Goal: Task Accomplishment & Management: Complete application form

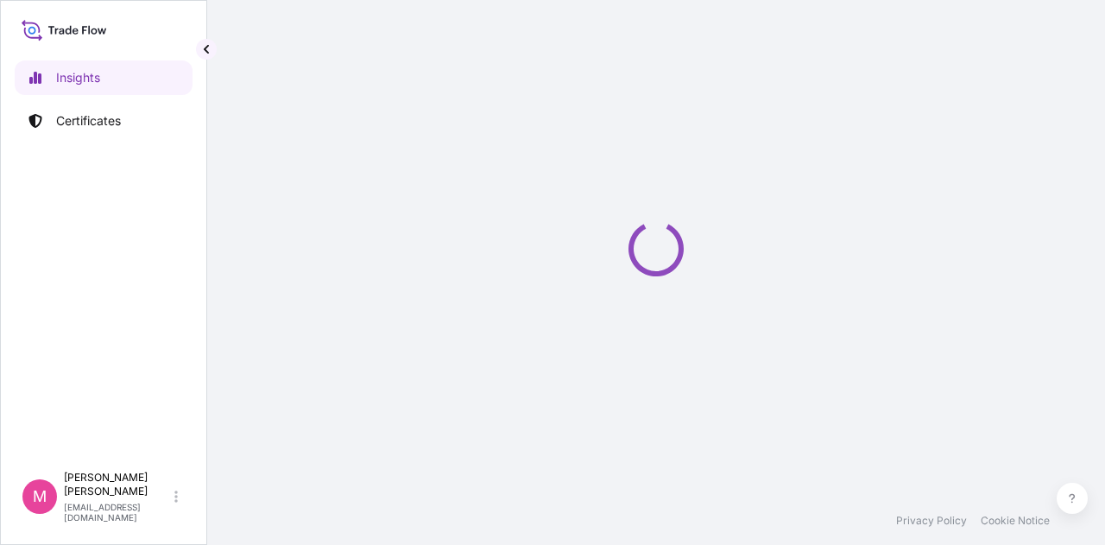
select select "2025"
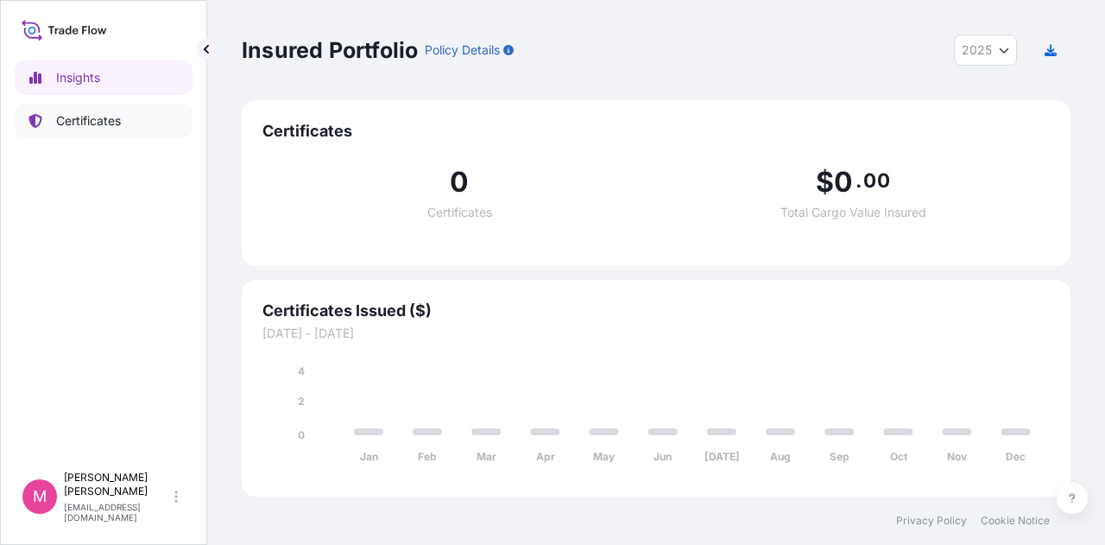
click at [80, 124] on p "Certificates" at bounding box center [88, 120] width 65 height 17
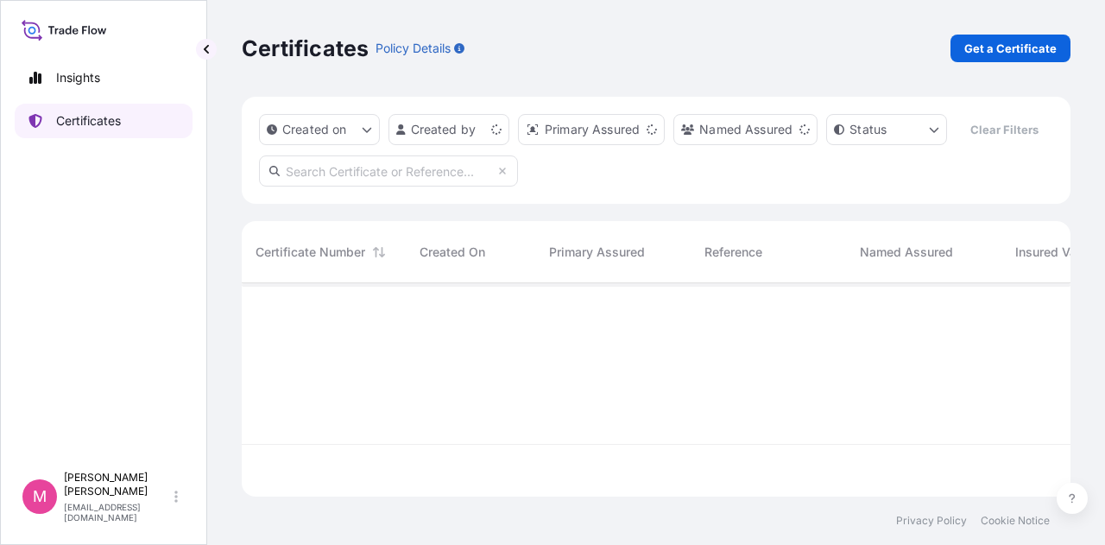
scroll to position [210, 815]
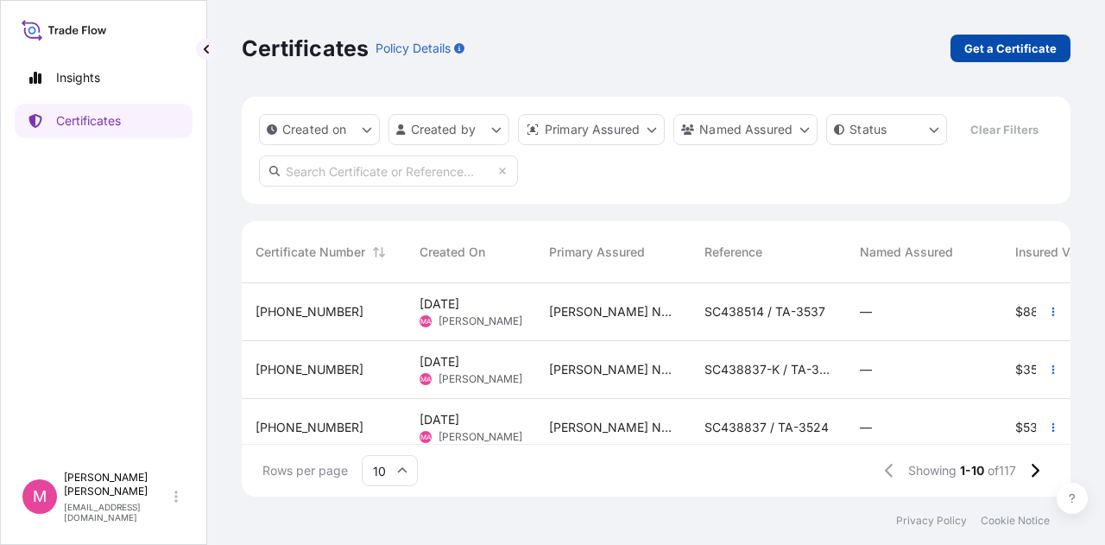
click at [982, 46] on p "Get a Certificate" at bounding box center [1010, 48] width 92 height 17
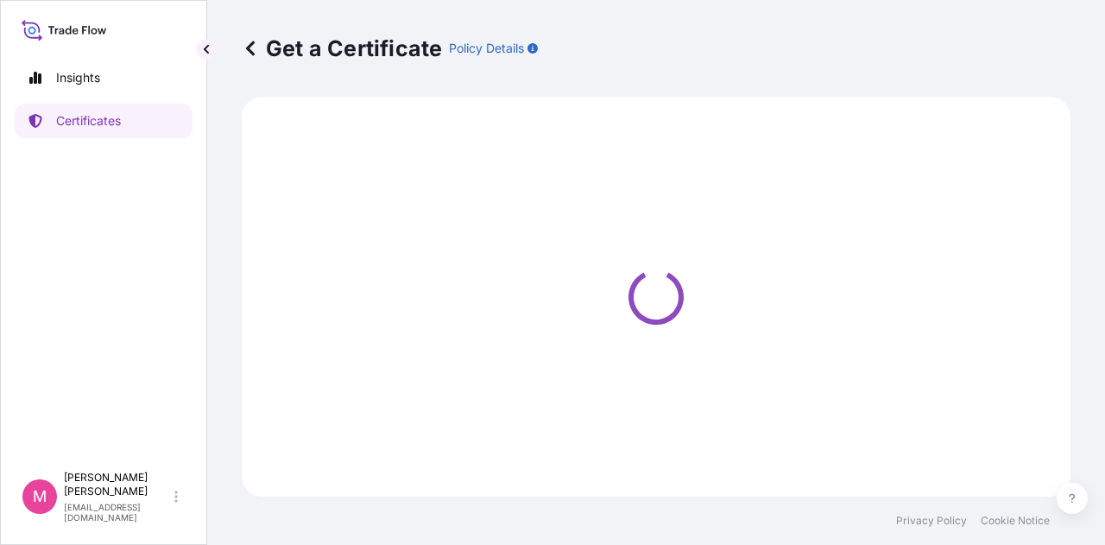
select select "Road / [GEOGRAPHIC_DATA]"
select select "Sea"
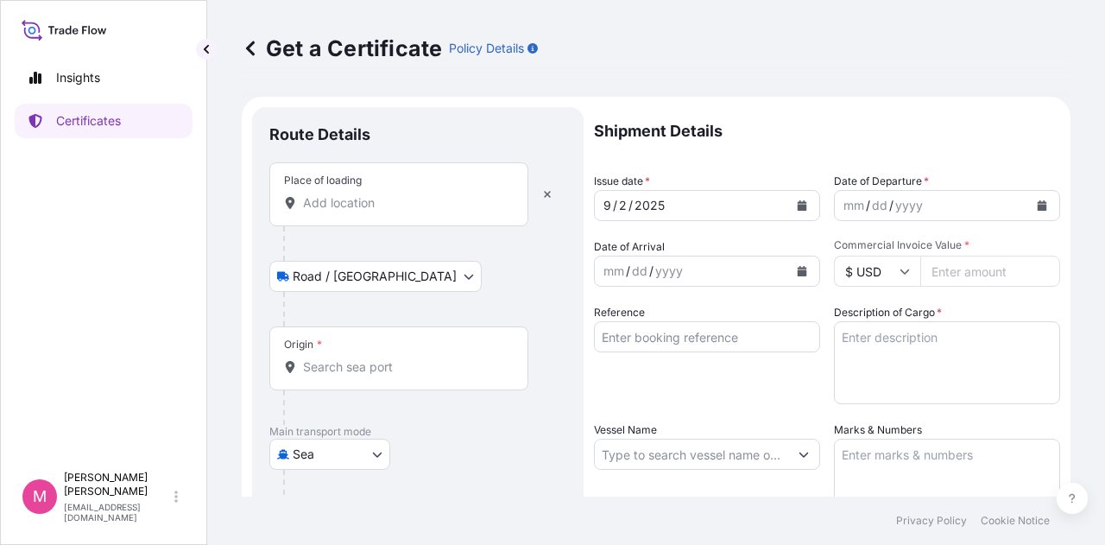
click at [335, 214] on div "Place of loading" at bounding box center [398, 194] width 259 height 64
click at [335, 211] on input "Place of loading" at bounding box center [405, 202] width 204 height 17
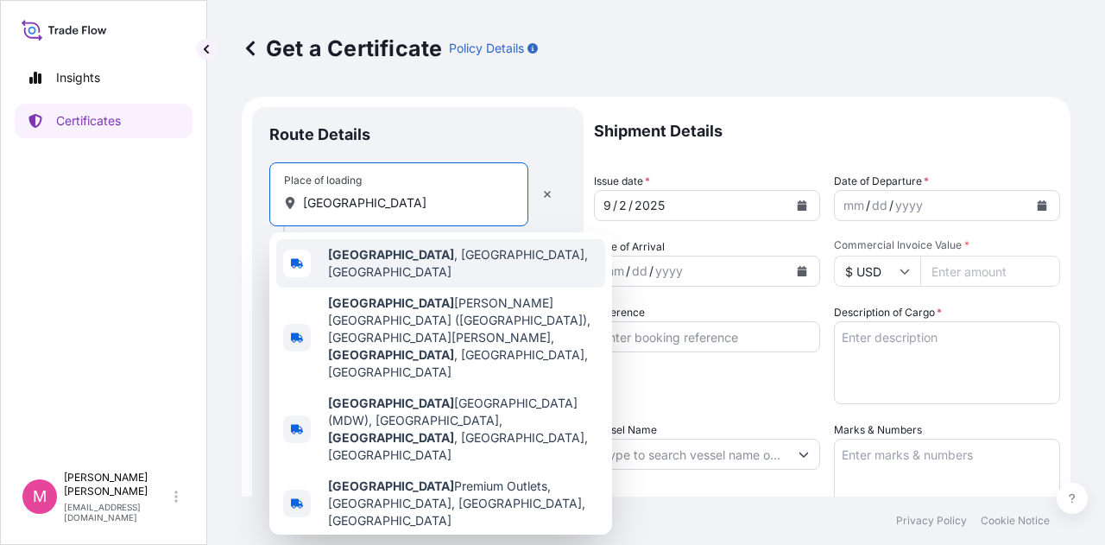
click at [379, 262] on span "Chicago , IL, USA" at bounding box center [463, 263] width 270 height 35
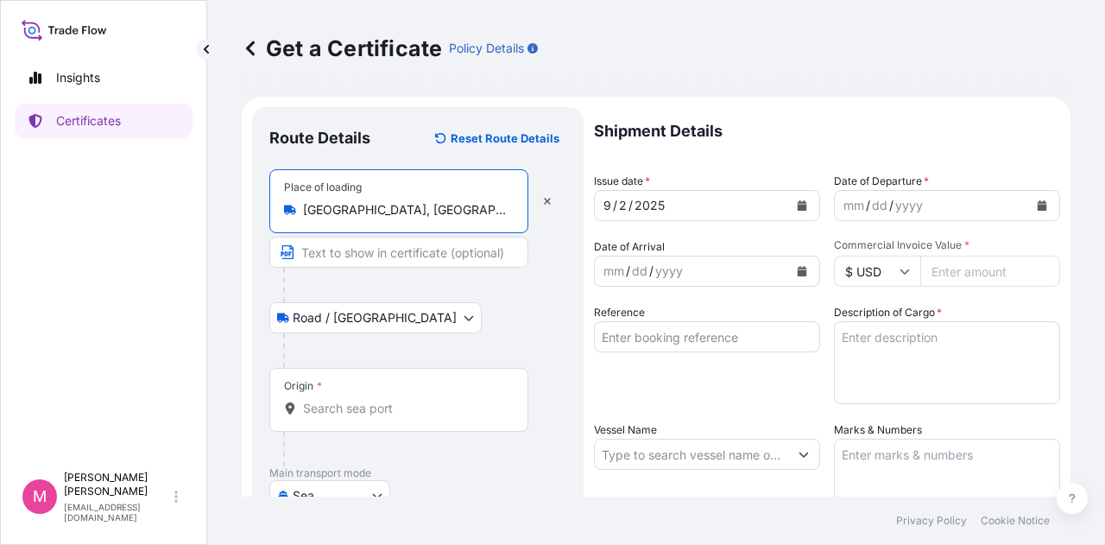
type input "Chicago, IL, USA"
click at [331, 405] on input "Origin *" at bounding box center [405, 408] width 204 height 17
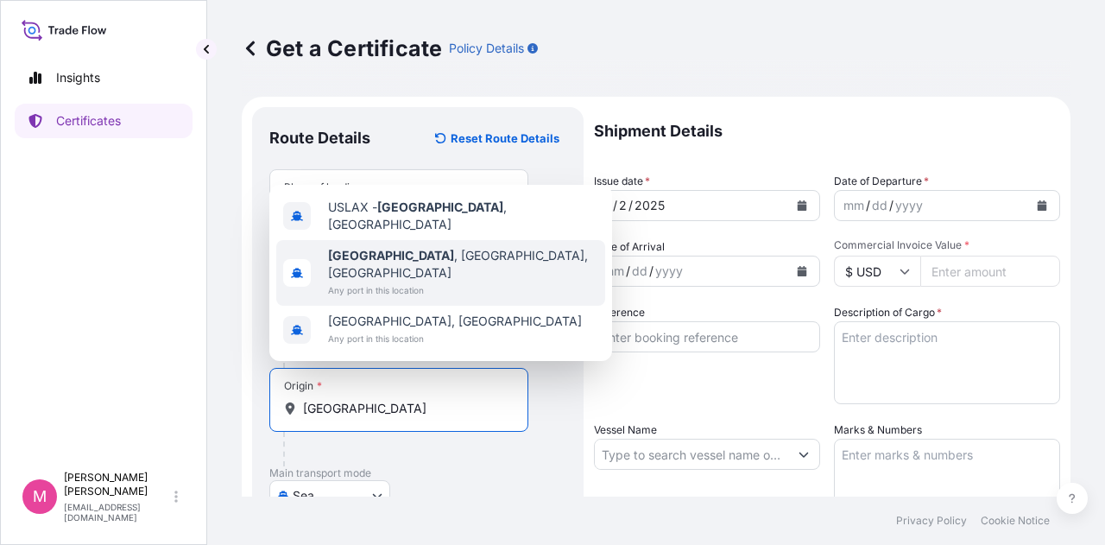
click at [425, 274] on span "Los Angeles , CA, USA" at bounding box center [463, 264] width 270 height 35
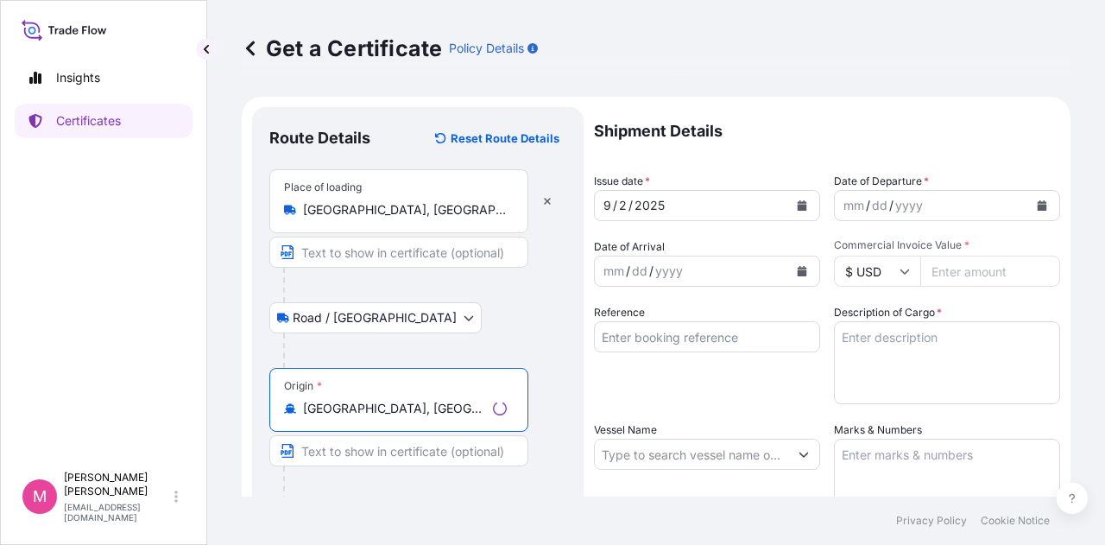
scroll to position [173, 0]
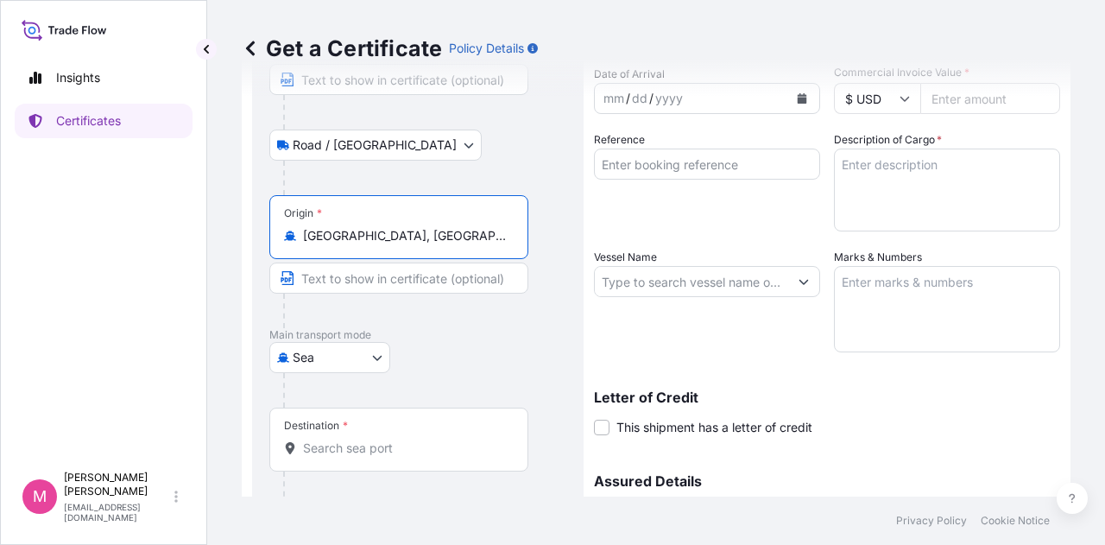
type input "Los Angeles, CA, USA"
click at [357, 441] on input "Destination *" at bounding box center [405, 447] width 204 height 17
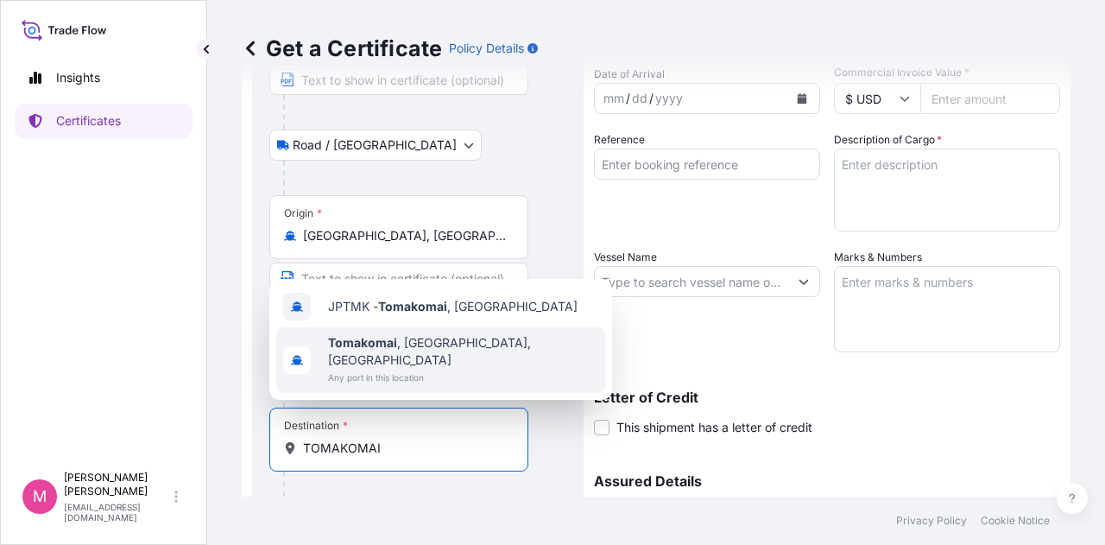
click at [456, 362] on span "Tomakomai , Hokkaido, Japan" at bounding box center [463, 351] width 270 height 35
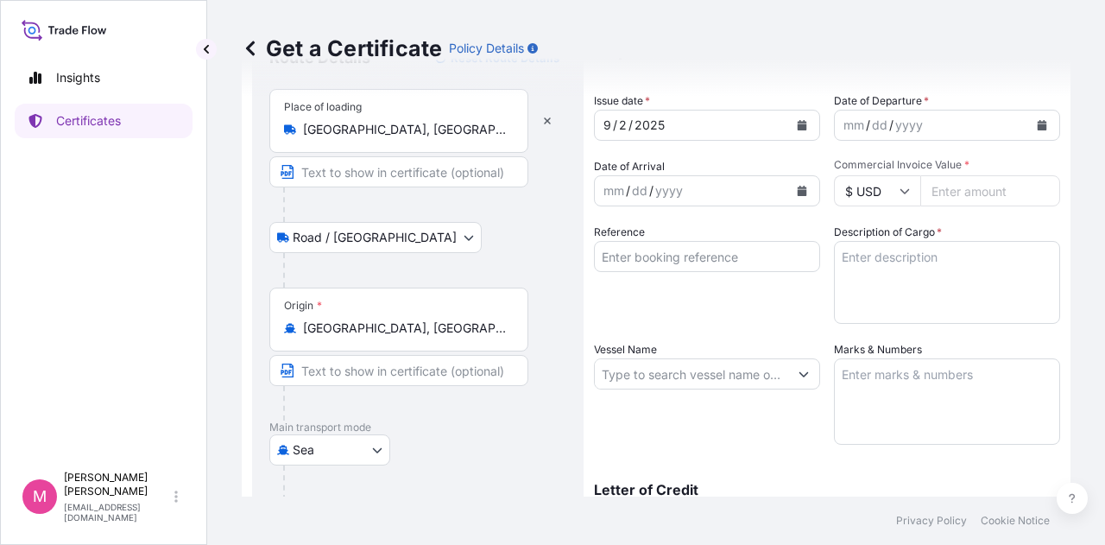
scroll to position [0, 0]
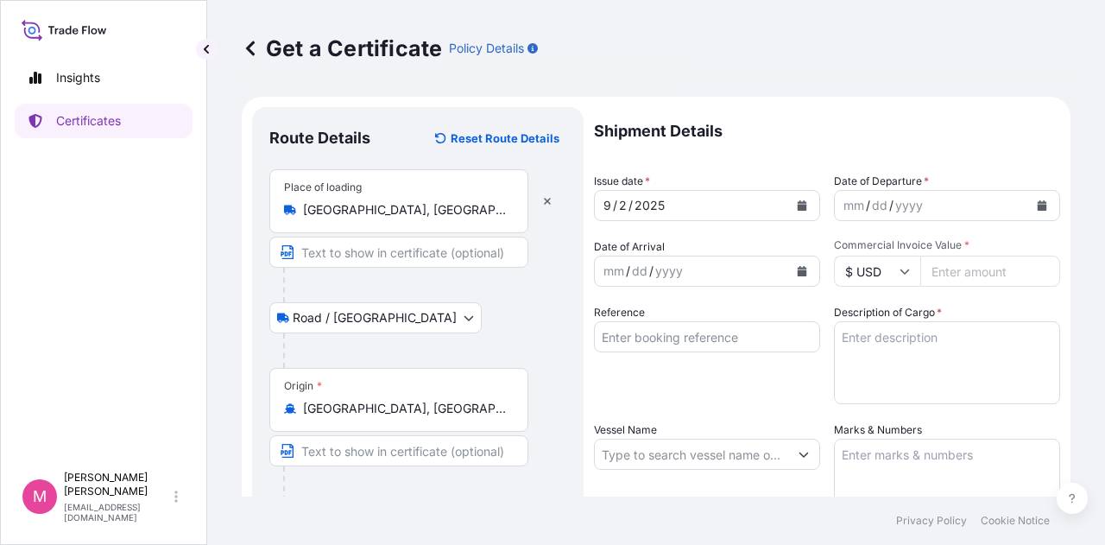
type input "Tomakomai, Hokkaido, Japan"
click at [799, 207] on icon "Calendar" at bounding box center [801, 205] width 9 height 10
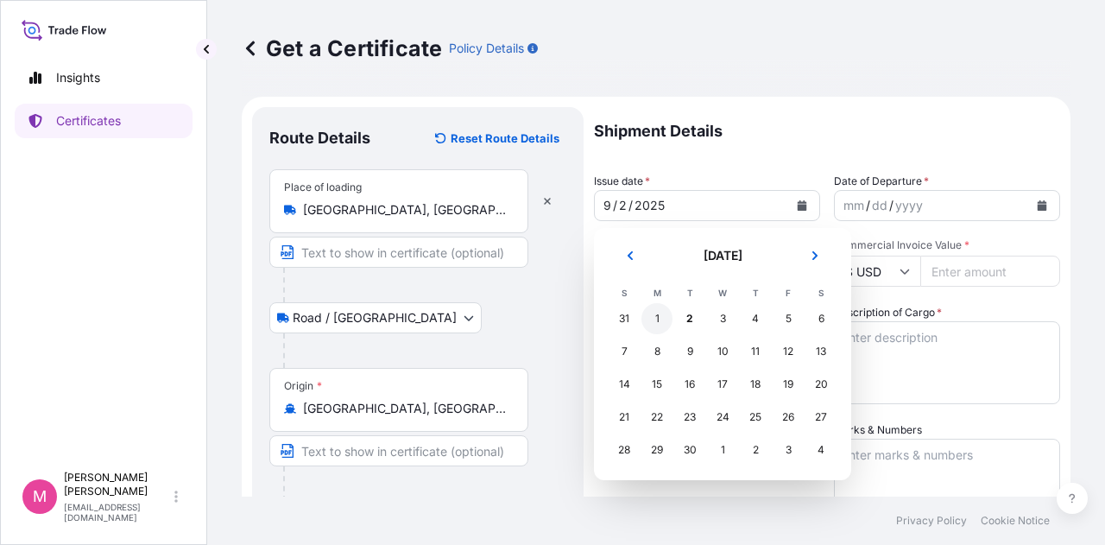
click at [655, 319] on div "1" at bounding box center [656, 318] width 31 height 31
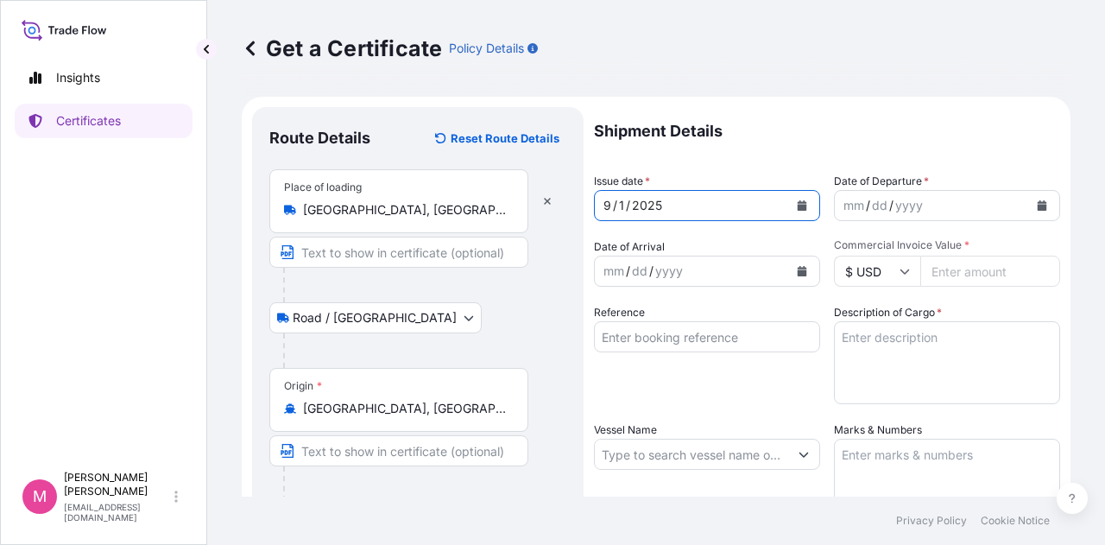
click at [1037, 207] on icon "Calendar" at bounding box center [1041, 205] width 9 height 10
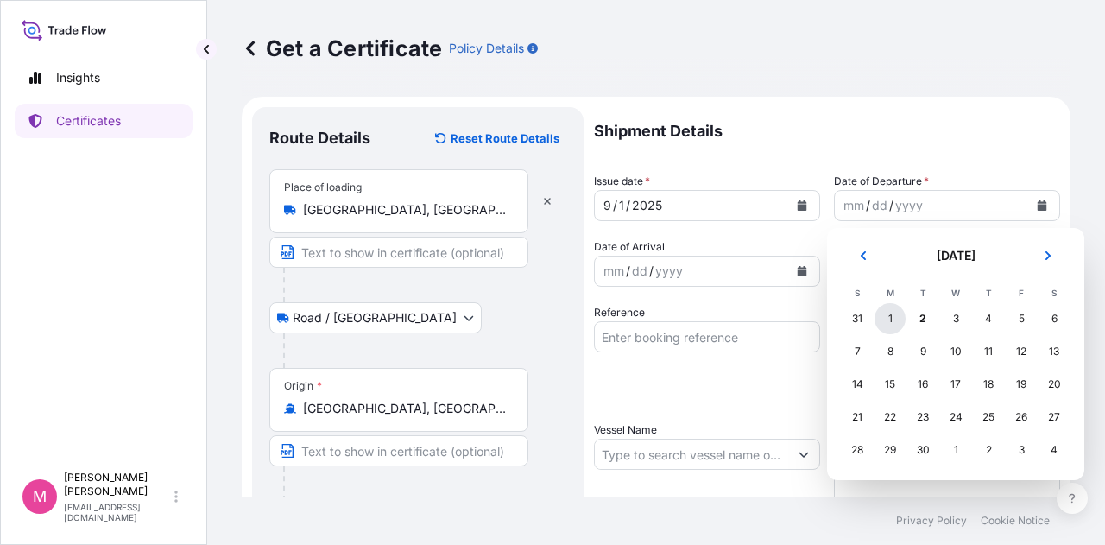
click at [886, 321] on div "1" at bounding box center [889, 318] width 31 height 31
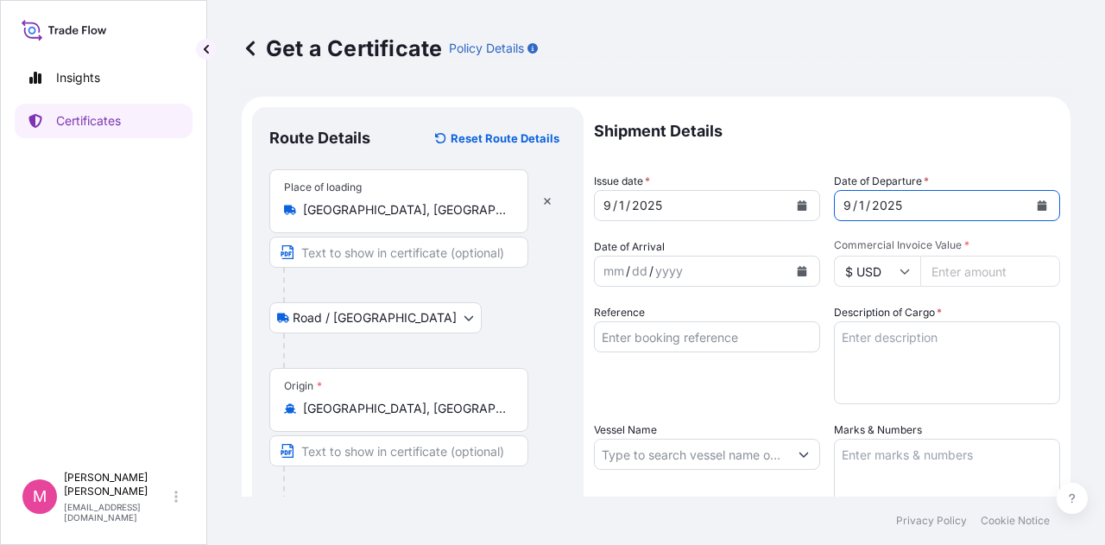
click at [797, 269] on icon "Calendar" at bounding box center [802, 271] width 10 height 10
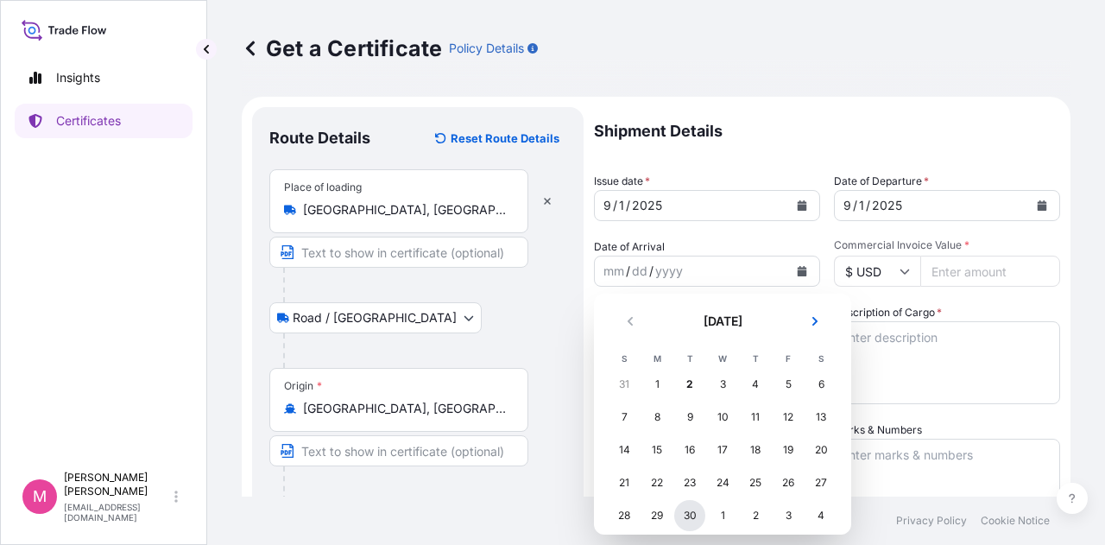
click at [688, 519] on div "30" at bounding box center [689, 515] width 31 height 31
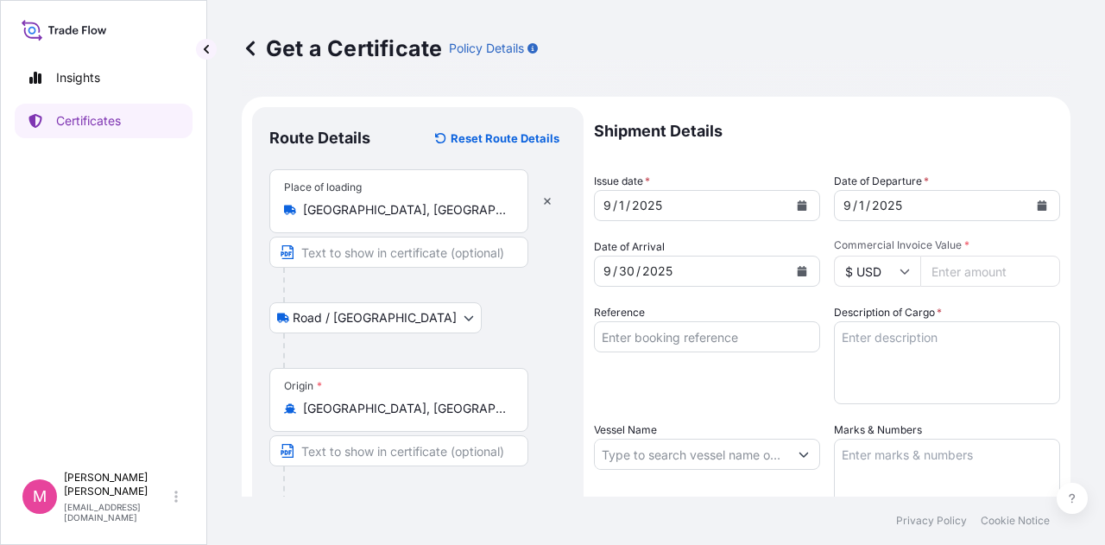
click at [975, 275] on input "Commercial Invoice Value *" at bounding box center [990, 270] width 140 height 31
type input "77612.88"
click at [734, 335] on input "Reference" at bounding box center [707, 336] width 226 height 31
type input "SC439755 / TA-3543"
click at [873, 344] on textarea "Description of Cargo *" at bounding box center [947, 362] width 226 height 83
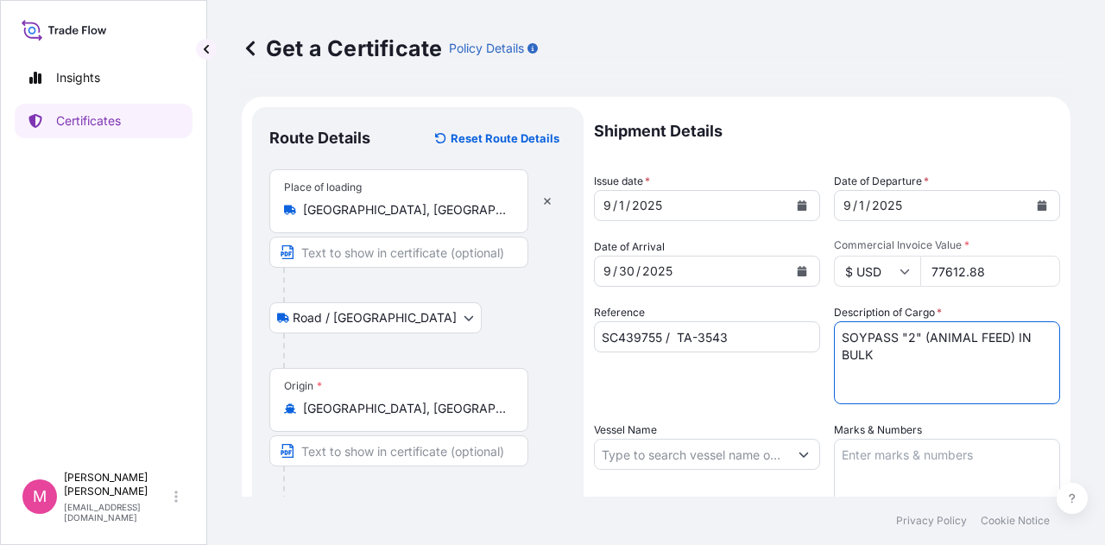
type textarea "SOYPASS "2" (ANIMAL FEED) IN BULK"
click at [621, 453] on input "Vessel Name" at bounding box center [691, 453] width 193 height 31
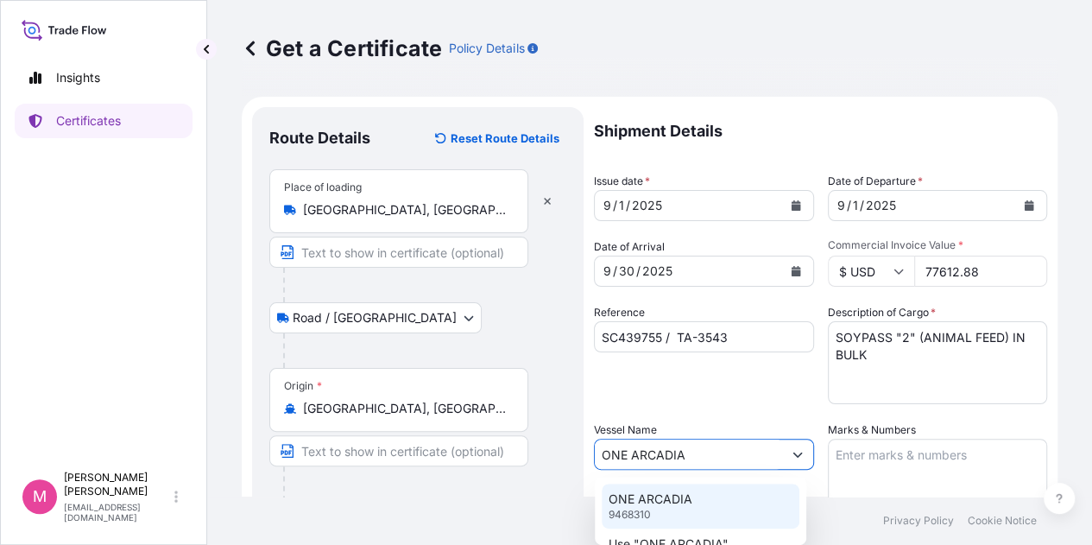
click at [656, 498] on p "ONE ARCADIA" at bounding box center [650, 498] width 84 height 17
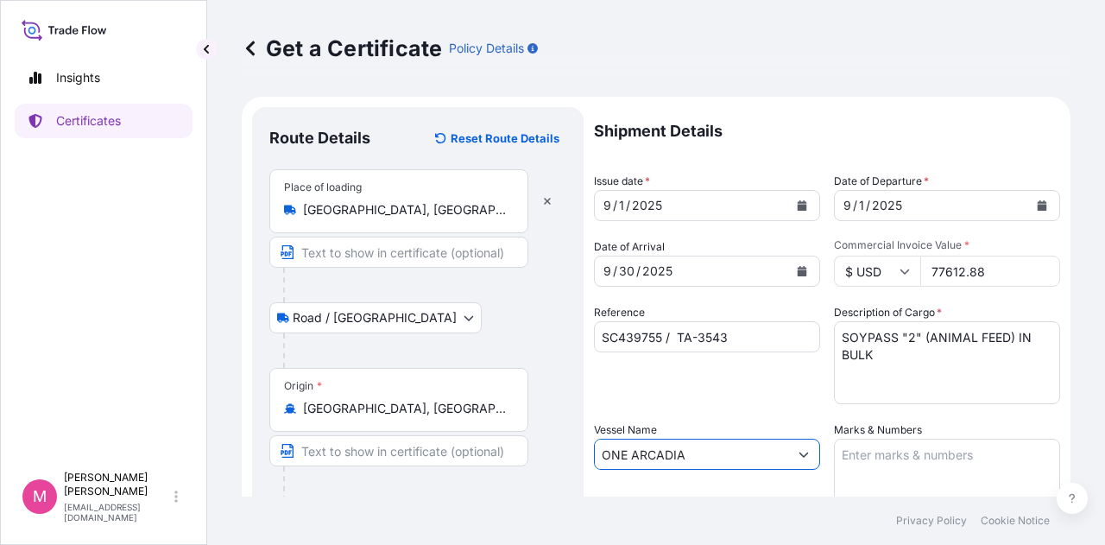
type input "ONE ARCADIA"
click at [873, 457] on textarea "Marks & Numbers" at bounding box center [947, 481] width 226 height 86
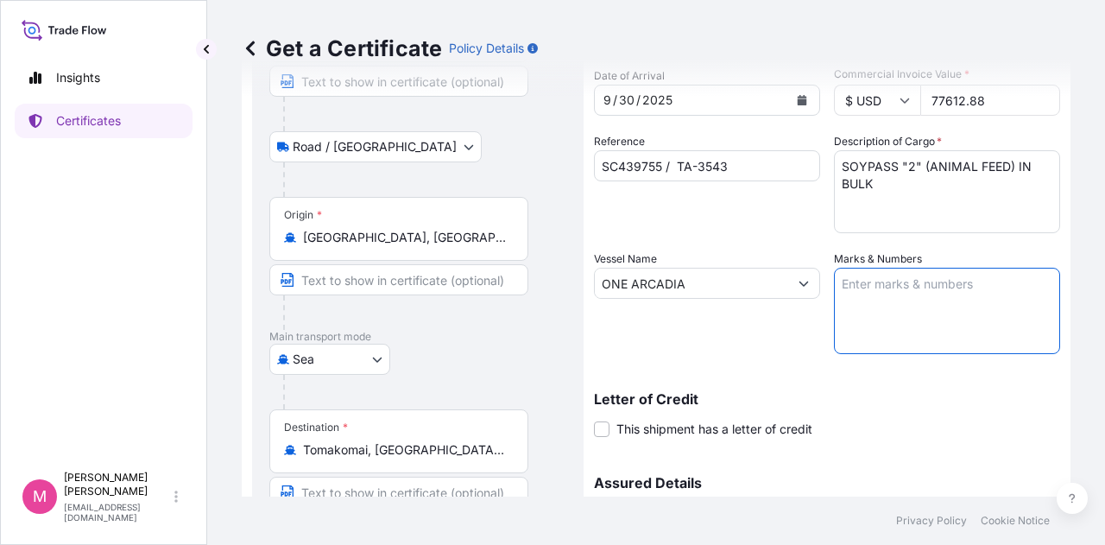
scroll to position [173, 0]
type textarea "INVOICE NO. 17456400"
click at [915, 413] on div "Letter of Credit This shipment has a letter of credit Letter of credit * Letter…" at bounding box center [827, 413] width 466 height 46
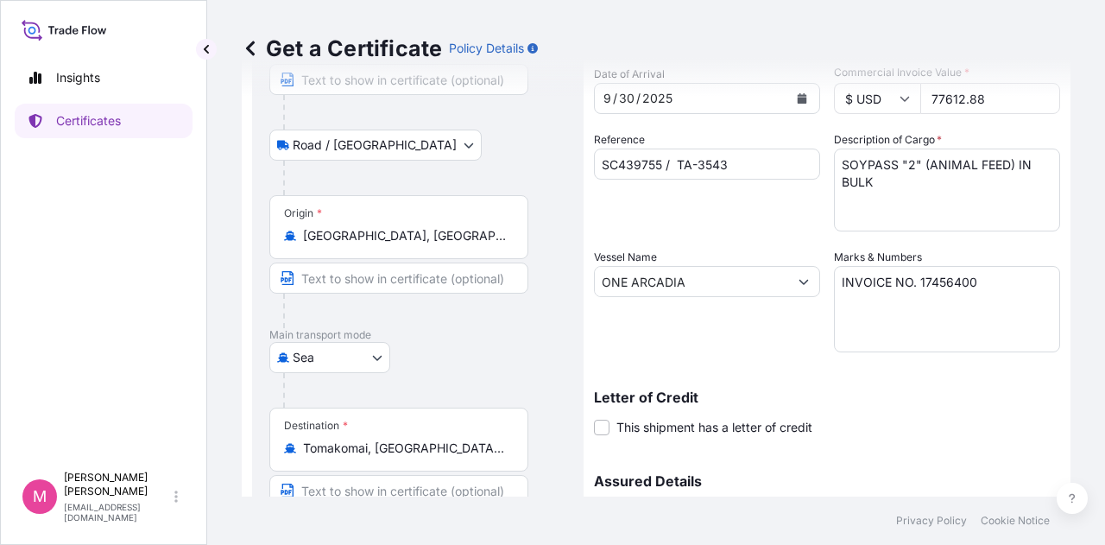
scroll to position [360, 0]
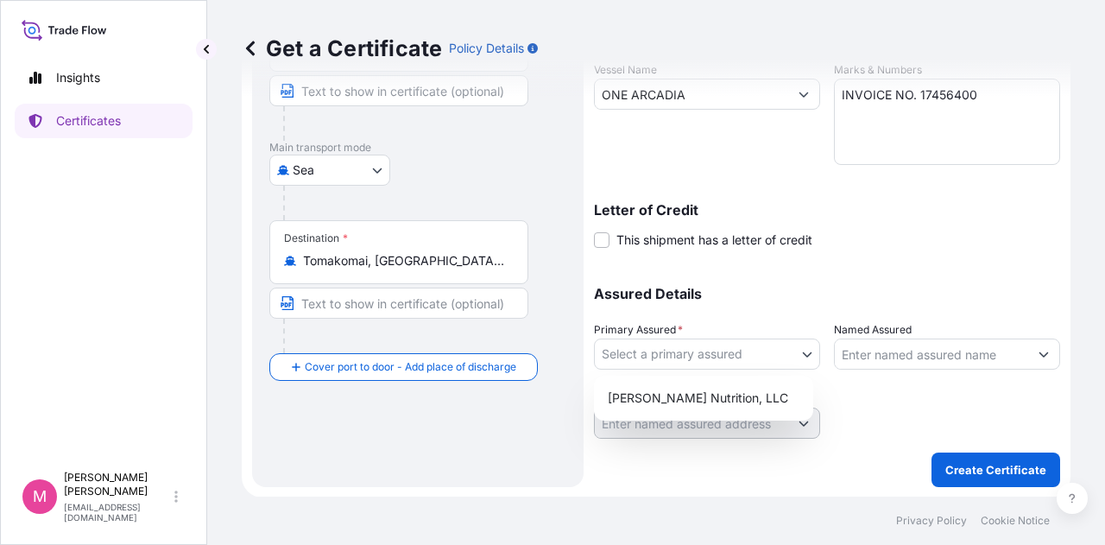
click at [797, 365] on body "Insights Certificates M Mikiko Adams madams@wilburellis.com Get a Certificate P…" at bounding box center [552, 272] width 1105 height 545
click at [683, 395] on div "Wilbur-Ellis Nutrition, LLC" at bounding box center [703, 397] width 205 height 31
select select "31733"
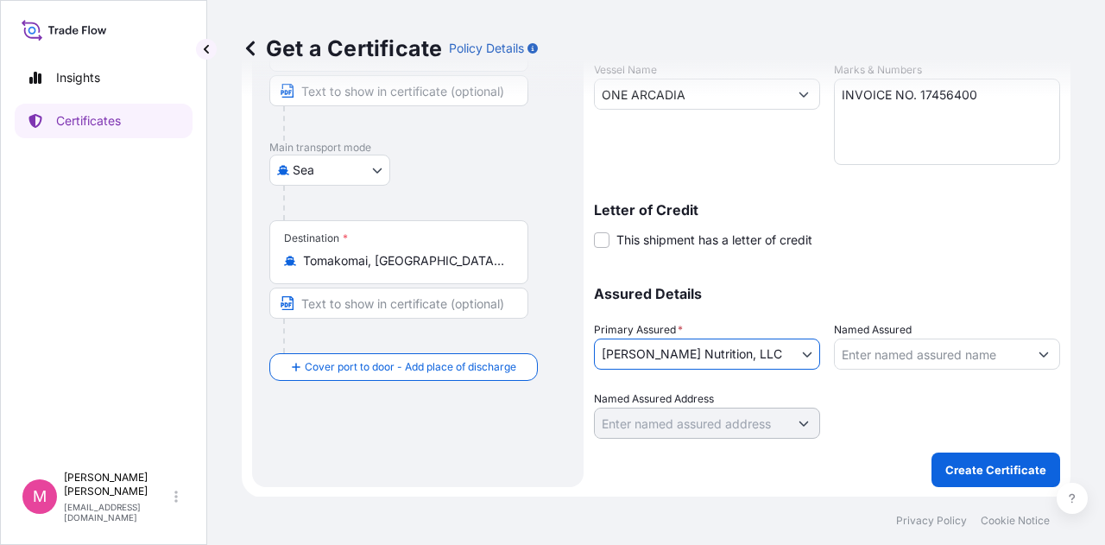
click at [898, 403] on div at bounding box center [947, 414] width 226 height 48
click at [978, 472] on p "Create Certificate" at bounding box center [995, 469] width 101 height 17
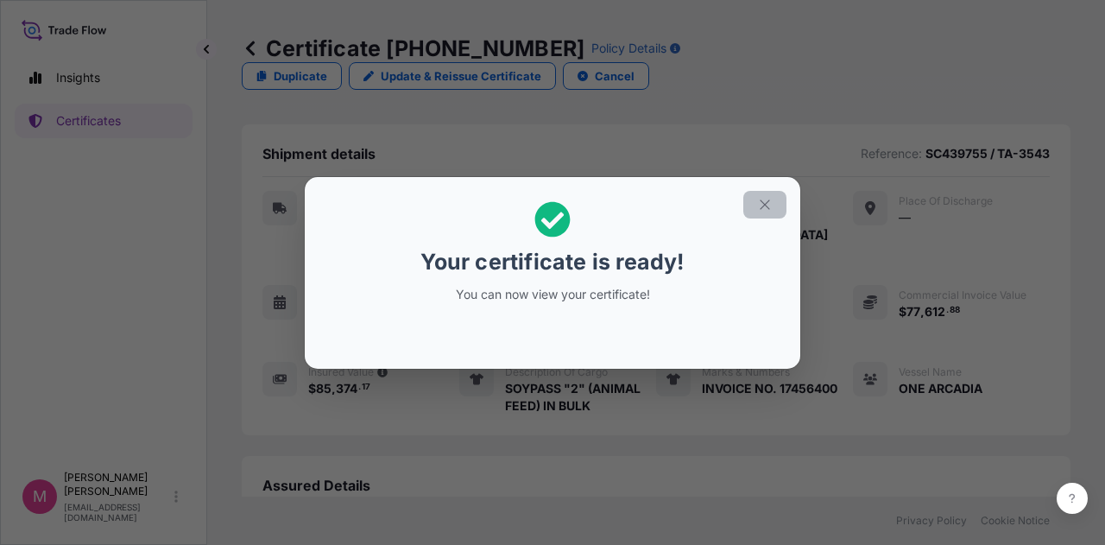
click at [763, 203] on icon "button" at bounding box center [764, 203] width 9 height 9
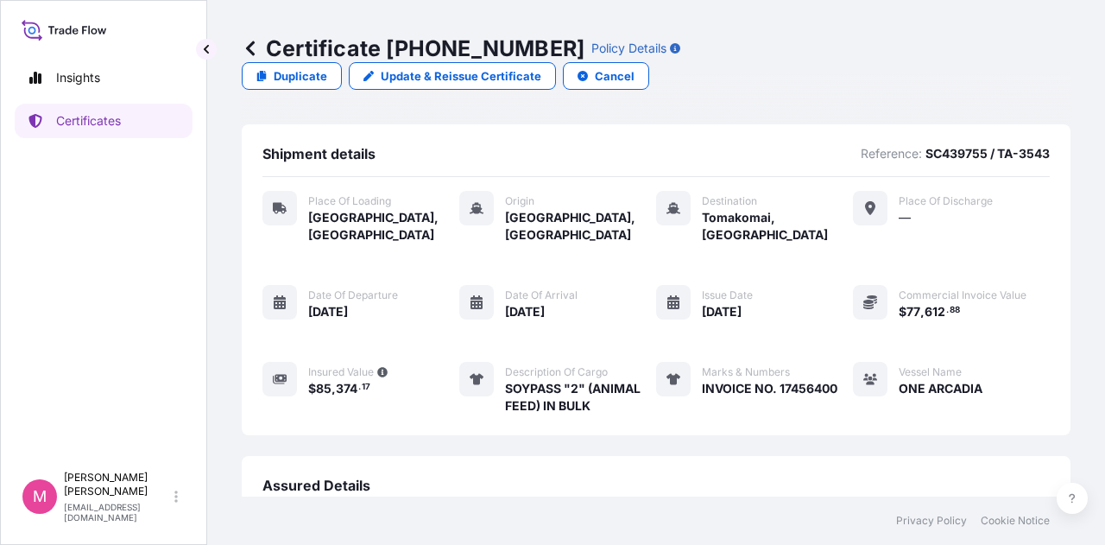
scroll to position [250, 0]
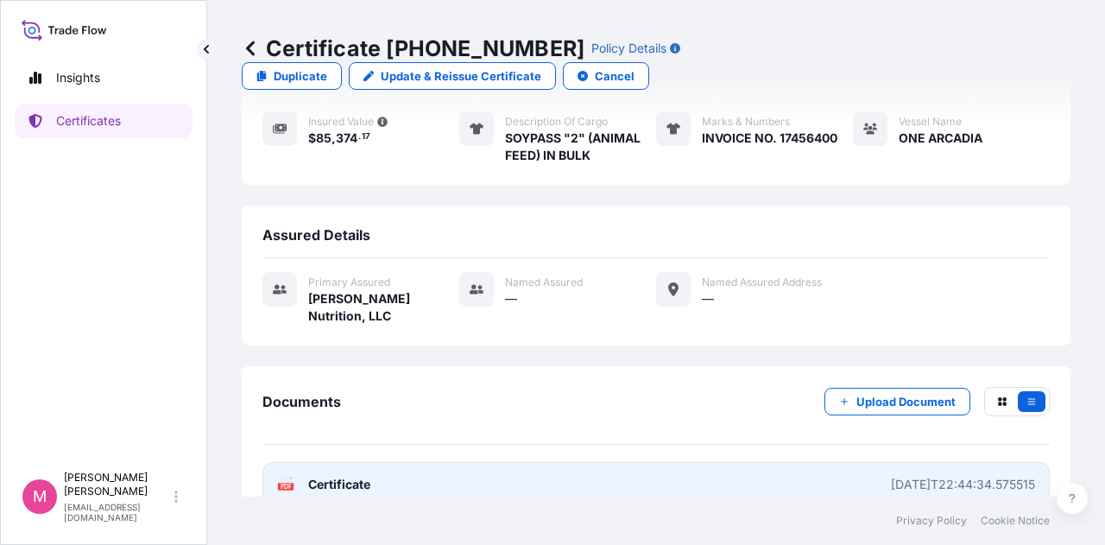
click at [331, 476] on span "Certificate" at bounding box center [339, 484] width 62 height 17
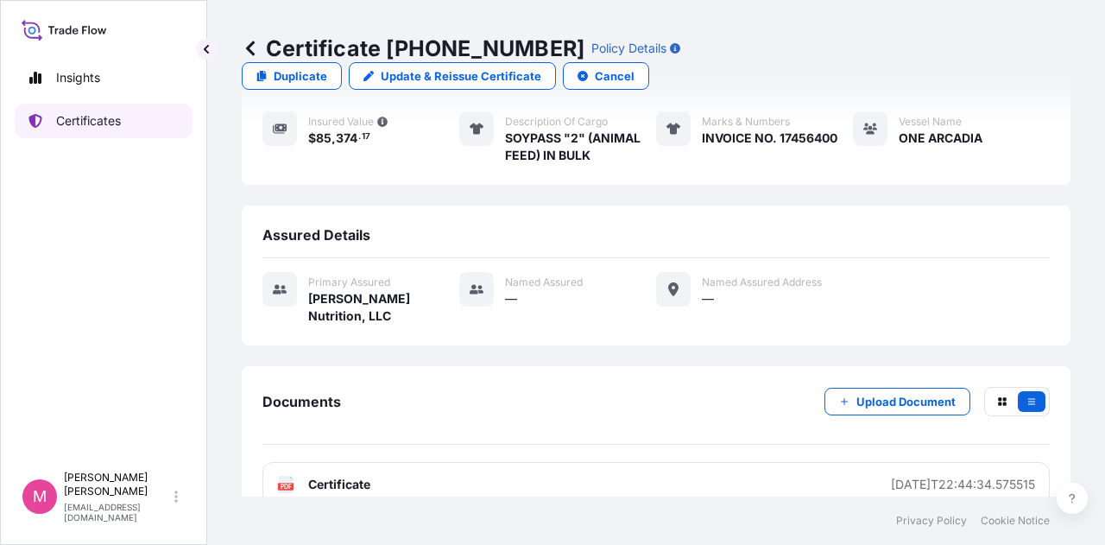
click at [86, 122] on p "Certificates" at bounding box center [88, 120] width 65 height 17
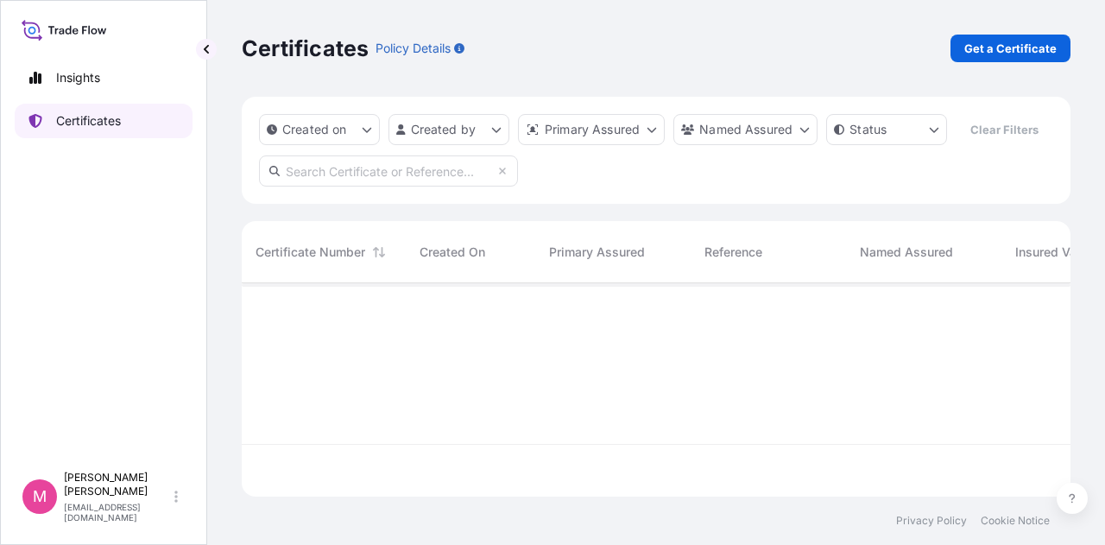
scroll to position [210, 815]
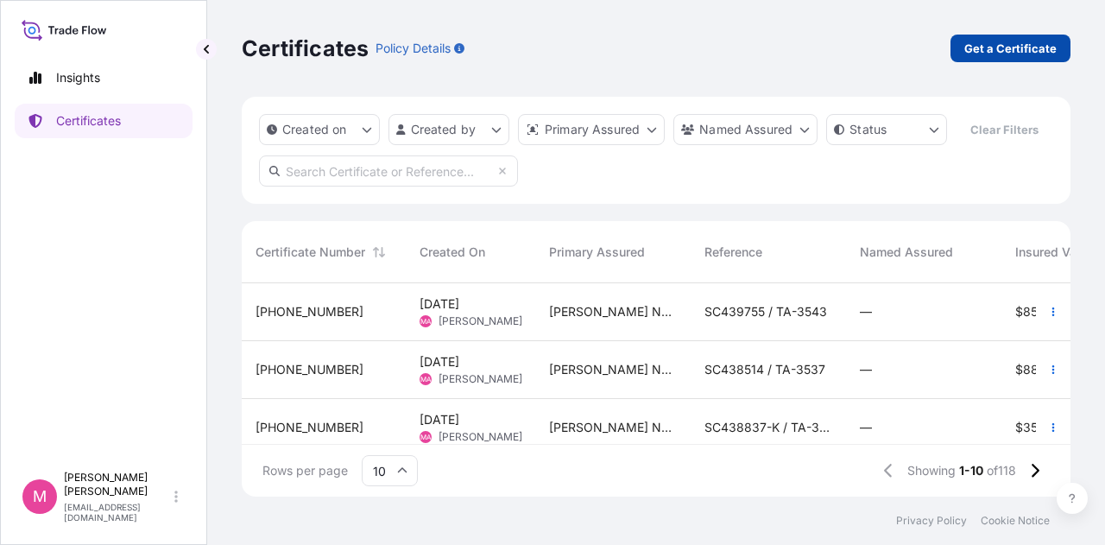
click at [1020, 42] on p "Get a Certificate" at bounding box center [1010, 48] width 92 height 17
select select "Road / Inland"
select select "Sea"
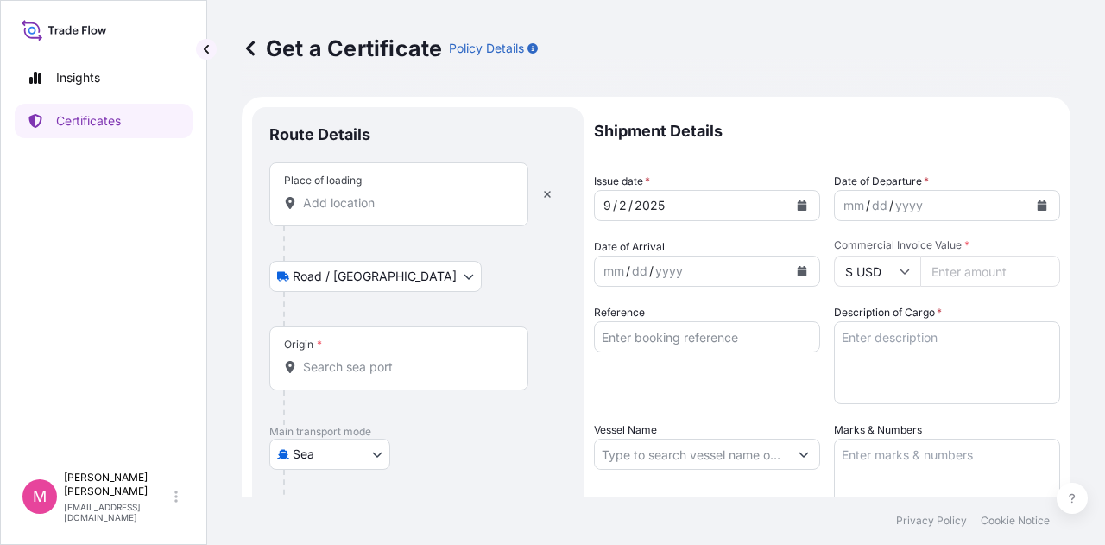
click at [345, 212] on div "Place of loading" at bounding box center [398, 194] width 259 height 64
click at [345, 211] on input "Place of loading" at bounding box center [405, 202] width 204 height 17
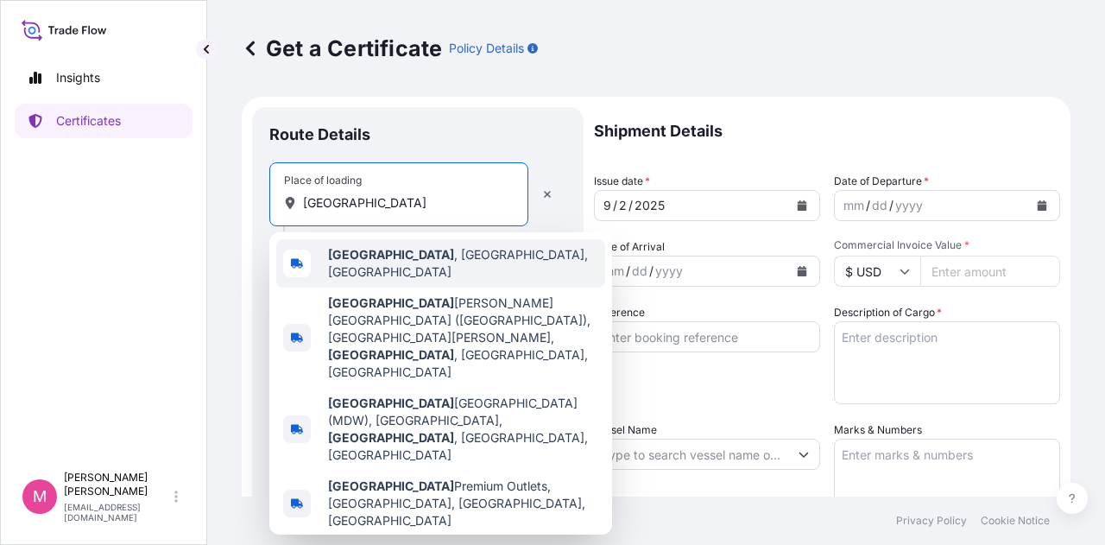
click at [381, 262] on span "Chicago , IL, USA" at bounding box center [463, 263] width 270 height 35
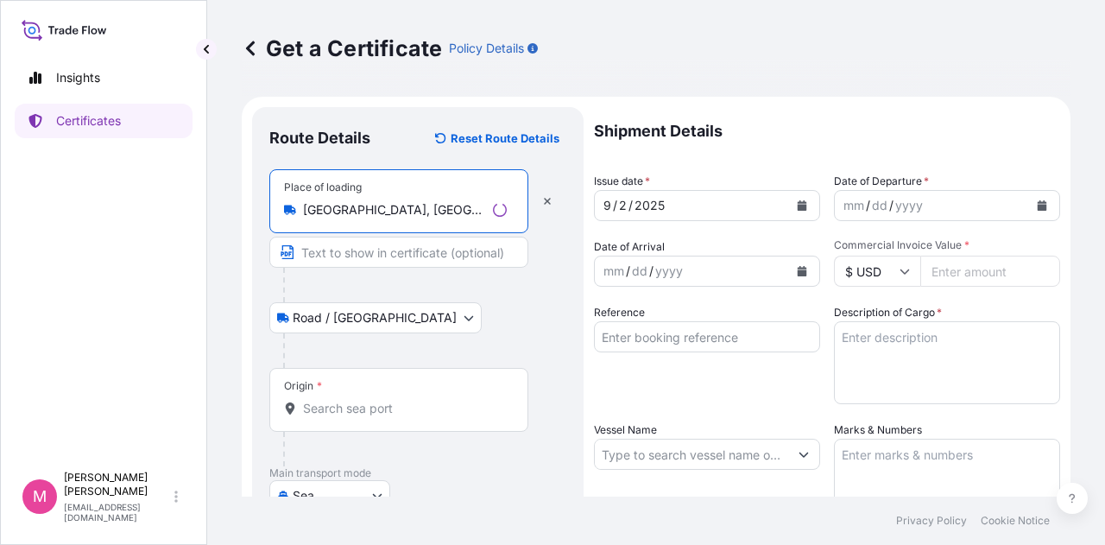
type input "Chicago, IL, USA"
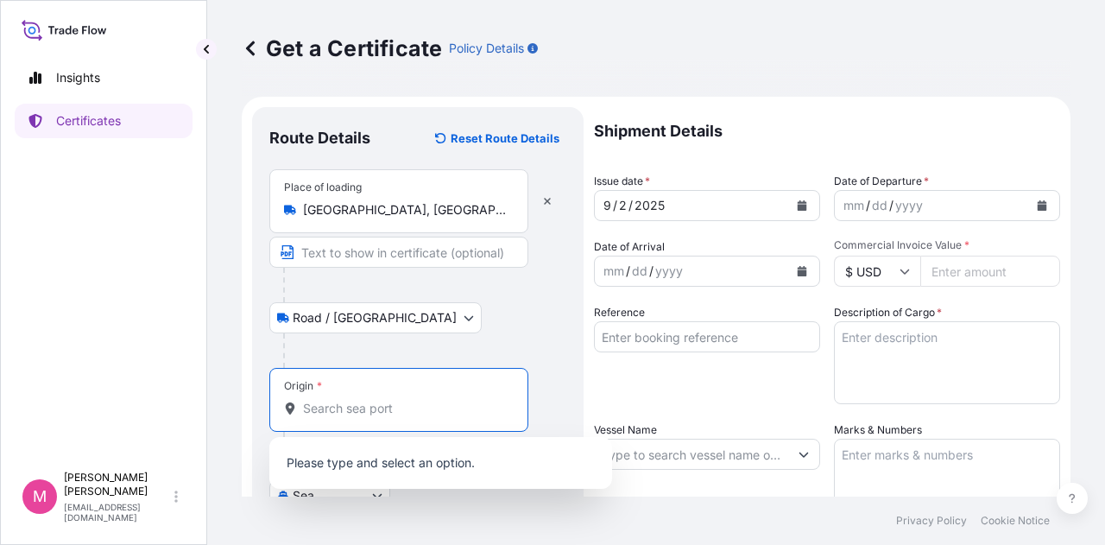
click at [354, 408] on input "Origin *" at bounding box center [405, 408] width 204 height 17
type input "O"
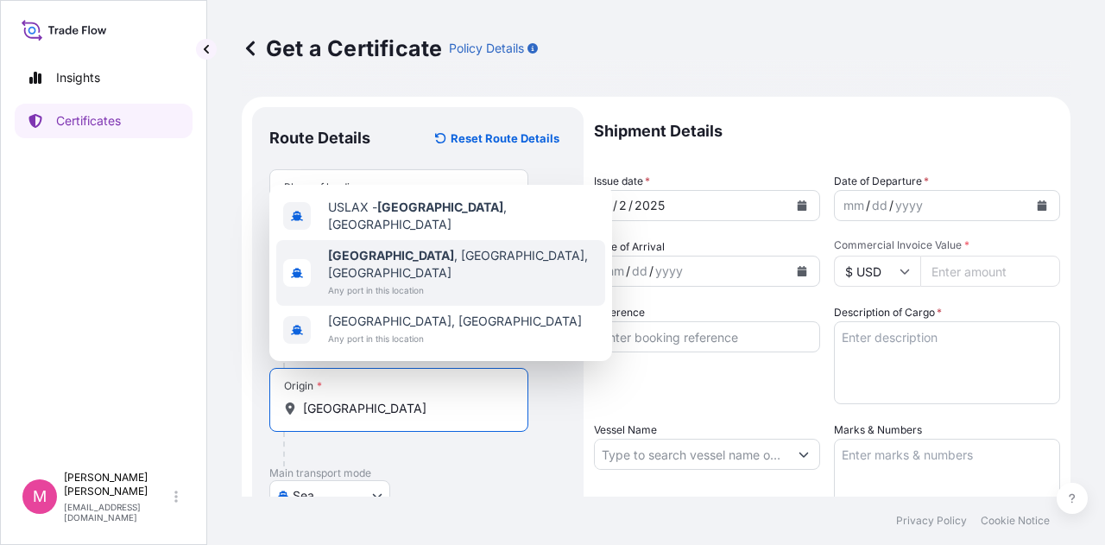
click at [433, 277] on span "Los Angeles , CA, USA" at bounding box center [463, 264] width 270 height 35
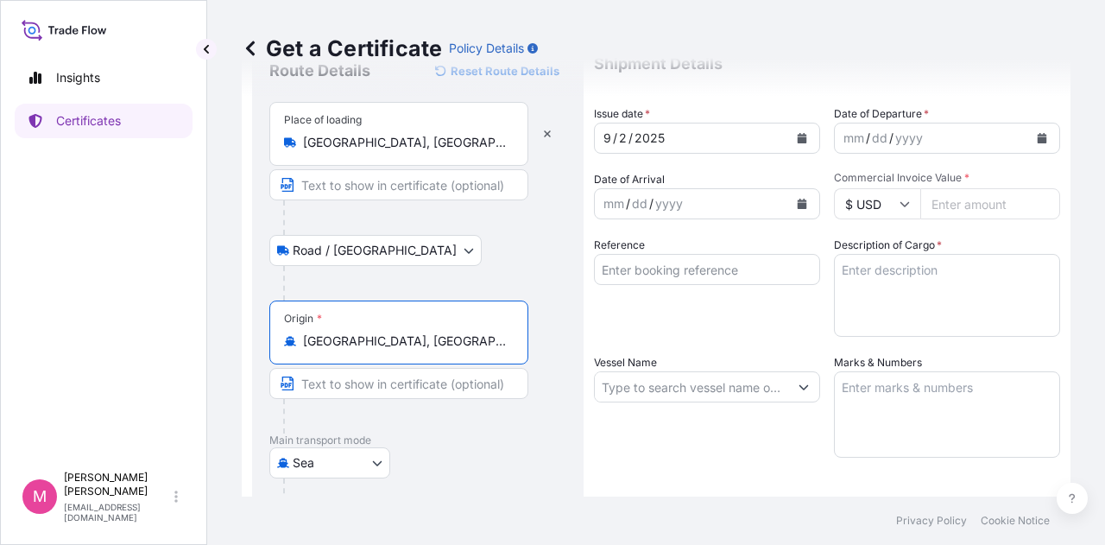
scroll to position [173, 0]
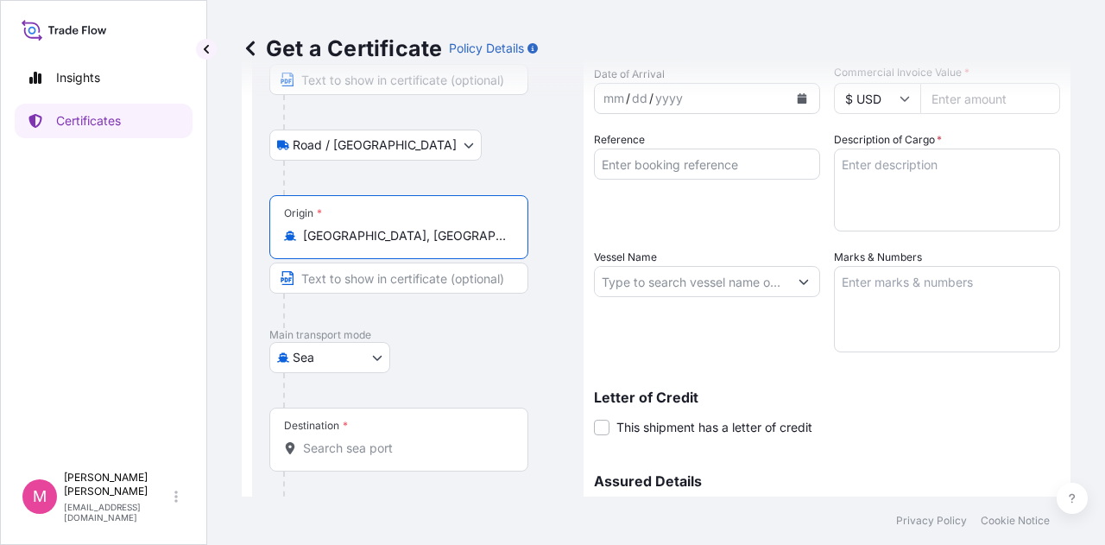
type input "Los Angeles, CA, USA"
click at [359, 446] on input "Destination *" at bounding box center [405, 447] width 204 height 17
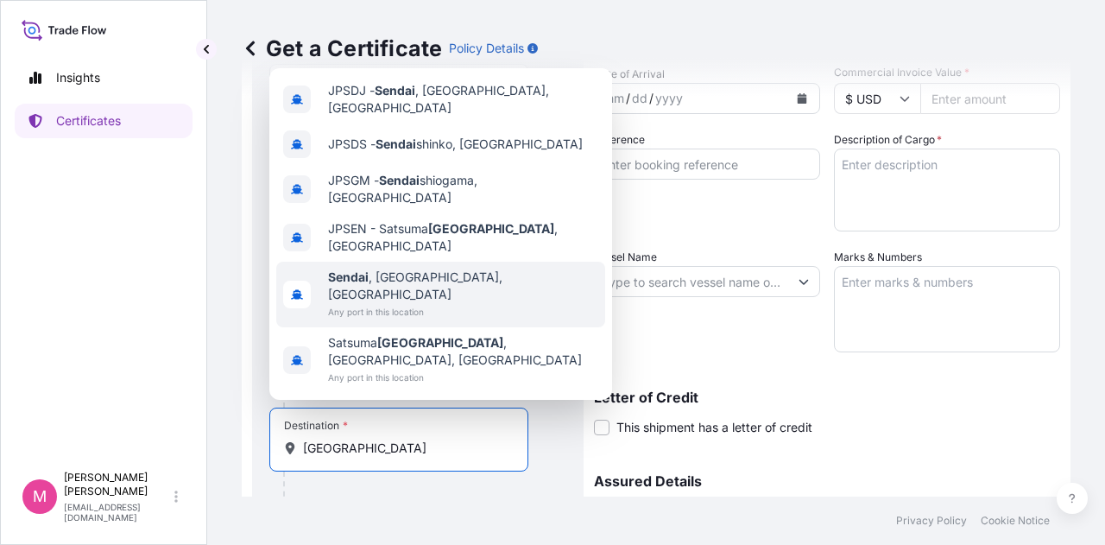
click at [435, 303] on span "Sendai , Miyagi, Japan" at bounding box center [463, 285] width 270 height 35
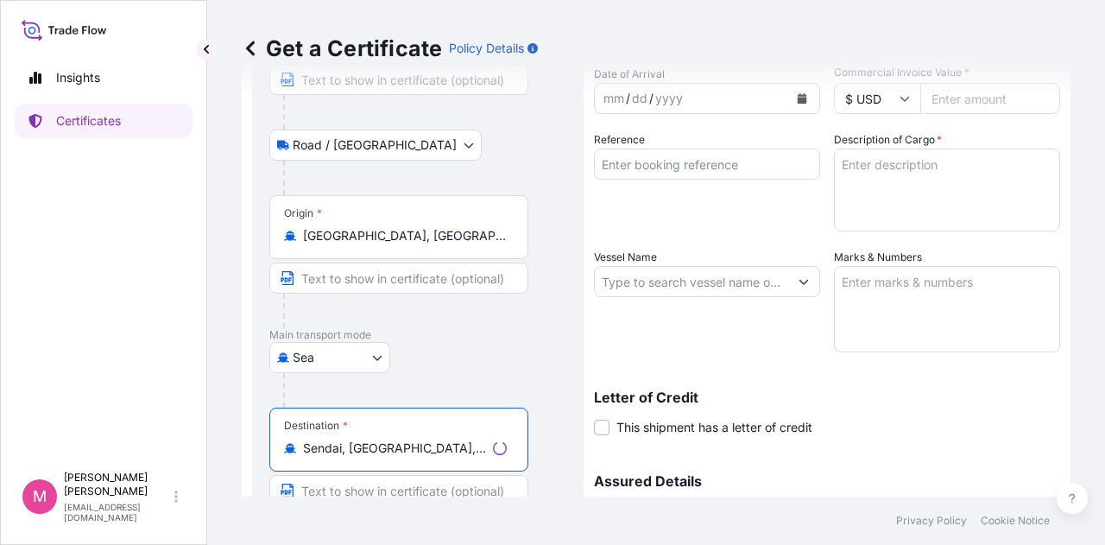
type input "Sendai, Miyagi, Japan"
click at [1012, 405] on div "Letter of Credit This shipment has a letter of credit Letter of credit * Letter…" at bounding box center [827, 413] width 466 height 46
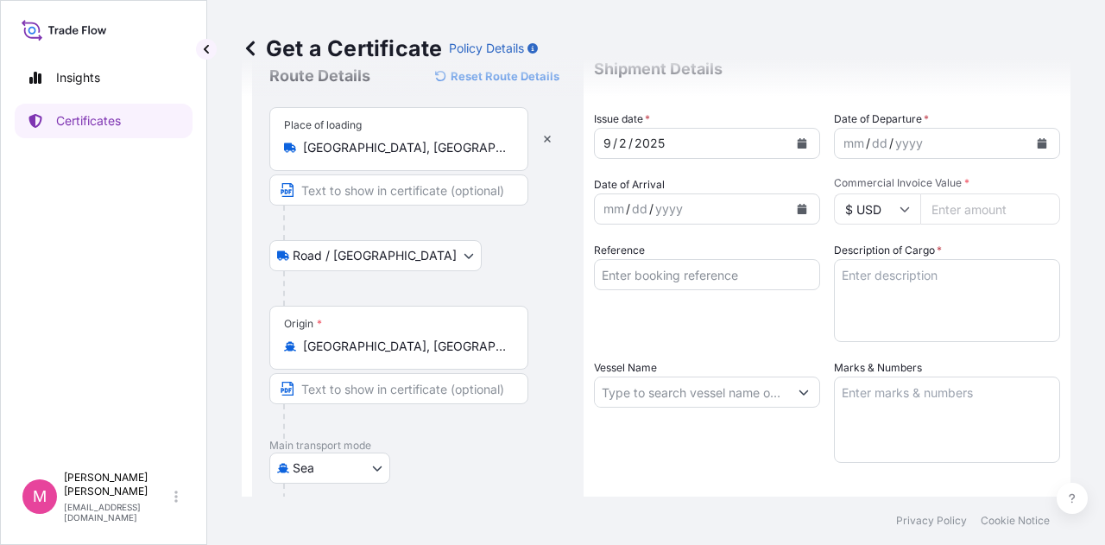
scroll to position [0, 0]
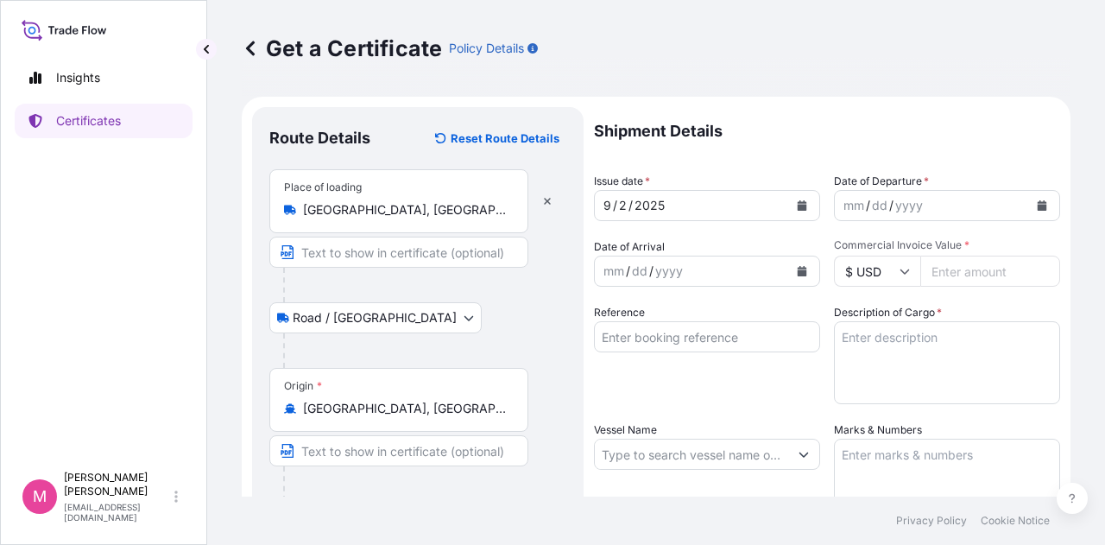
click at [797, 206] on icon "Calendar" at bounding box center [801, 205] width 9 height 10
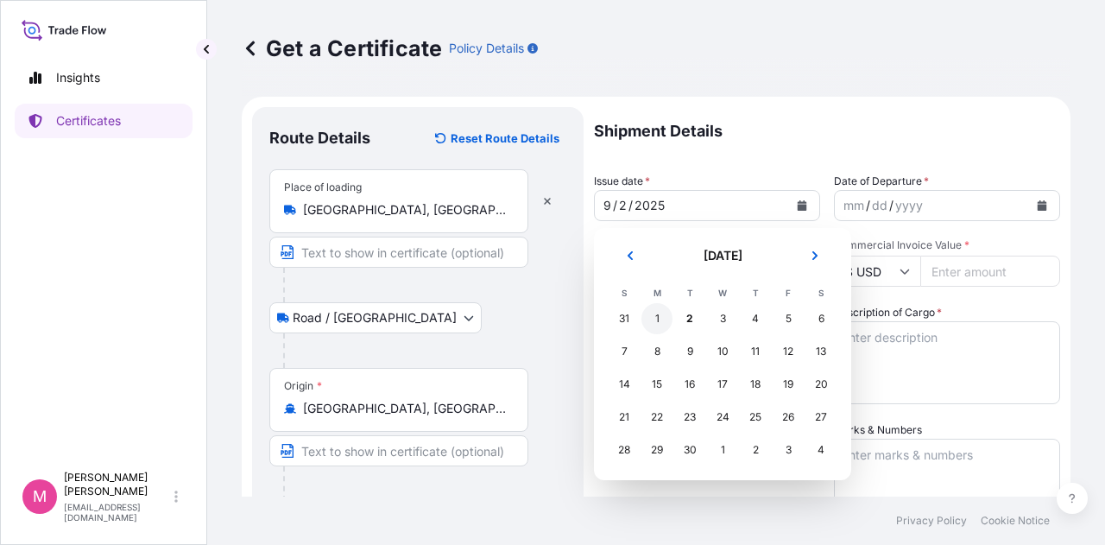
click at [655, 321] on div "1" at bounding box center [656, 318] width 31 height 31
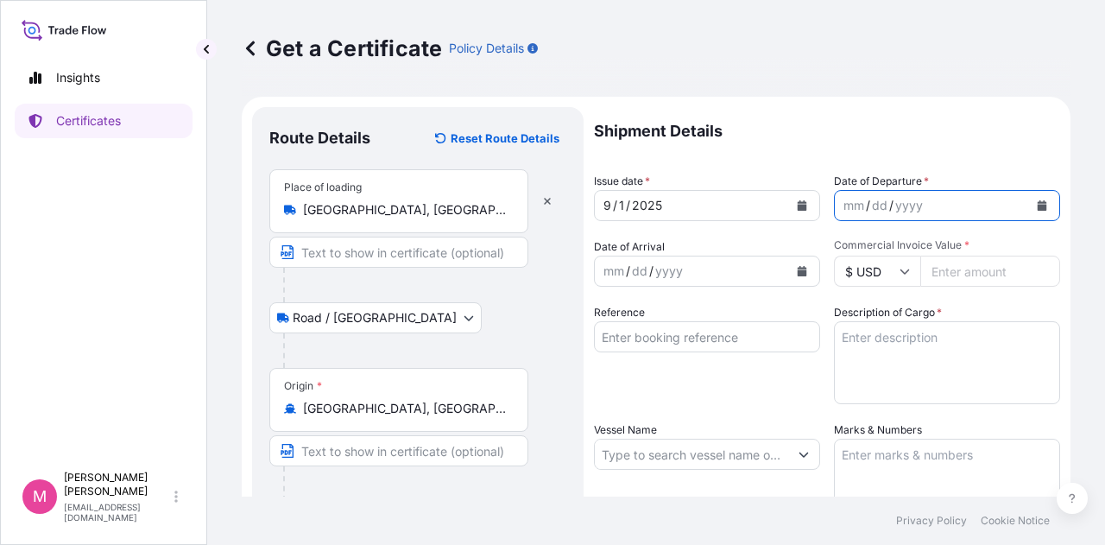
click at [1037, 208] on icon "Calendar" at bounding box center [1041, 205] width 9 height 10
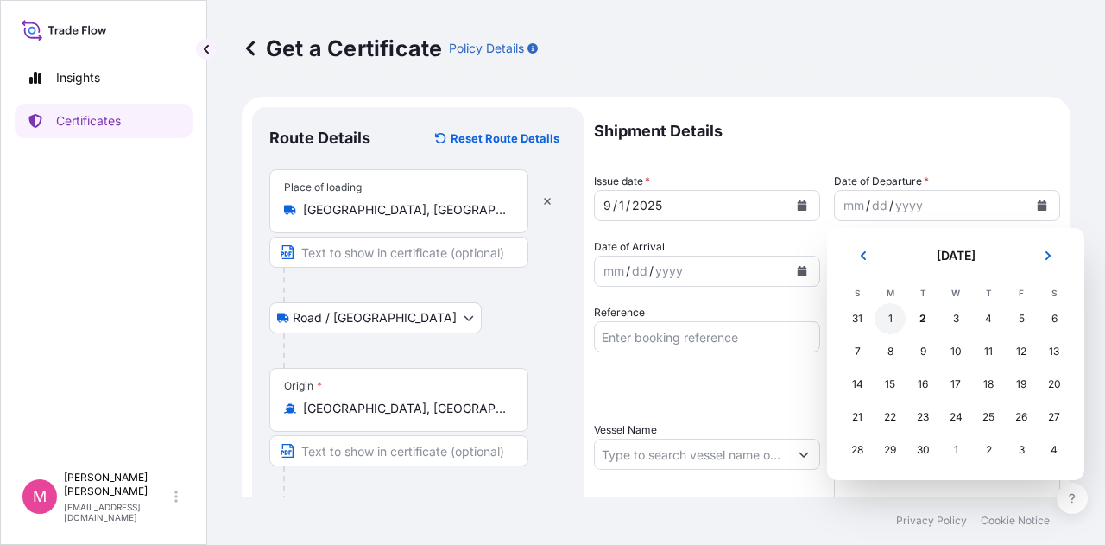
click at [888, 321] on div "1" at bounding box center [889, 318] width 31 height 31
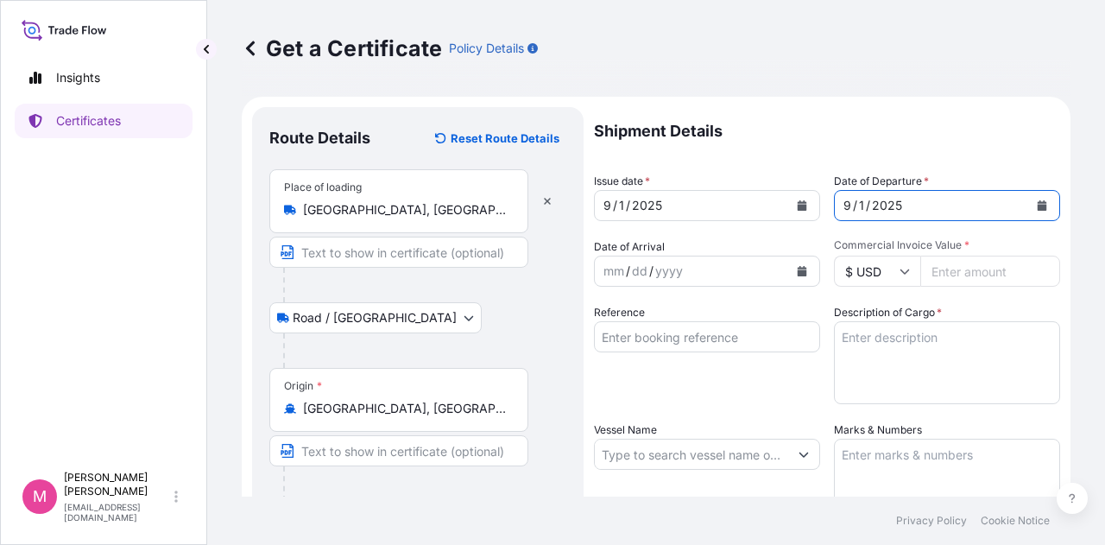
click at [797, 274] on icon "Calendar" at bounding box center [801, 271] width 9 height 10
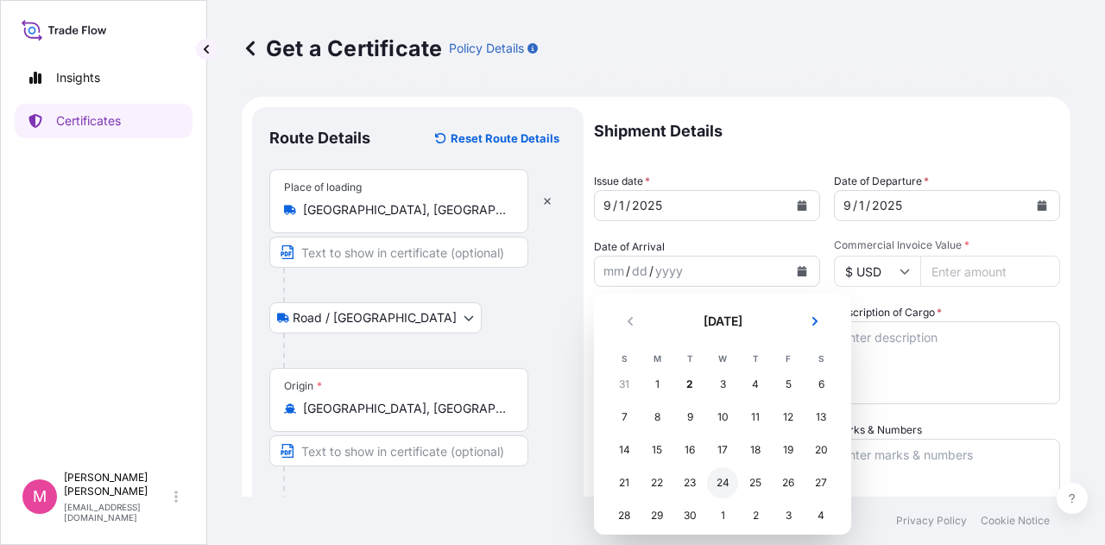
click at [722, 481] on div "24" at bounding box center [722, 482] width 31 height 31
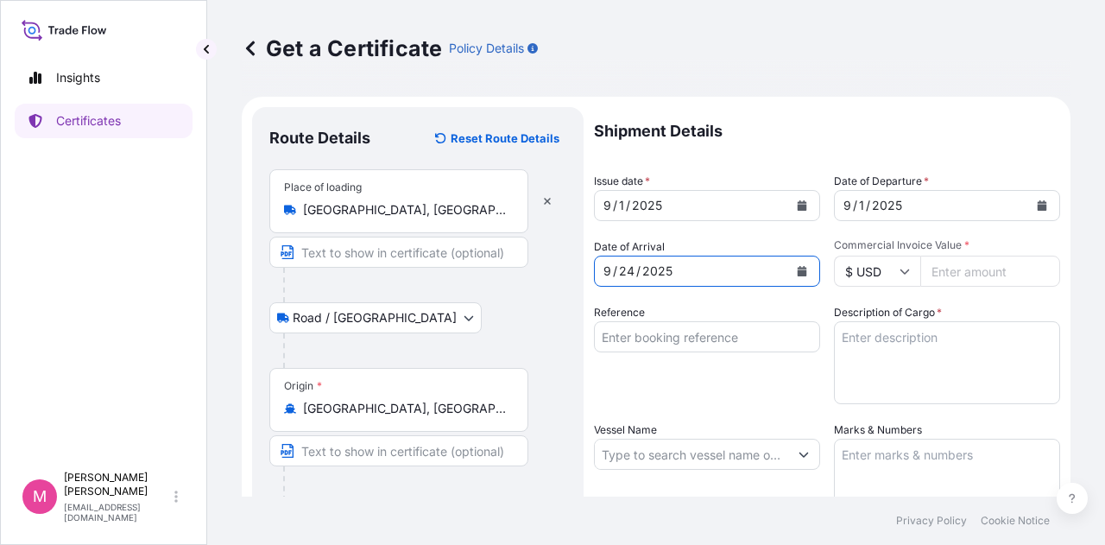
click at [960, 275] on input "Commercial Invoice Value *" at bounding box center [990, 270] width 140 height 31
type input "15556.58"
click at [629, 332] on input "Reference" at bounding box center [707, 336] width 226 height 31
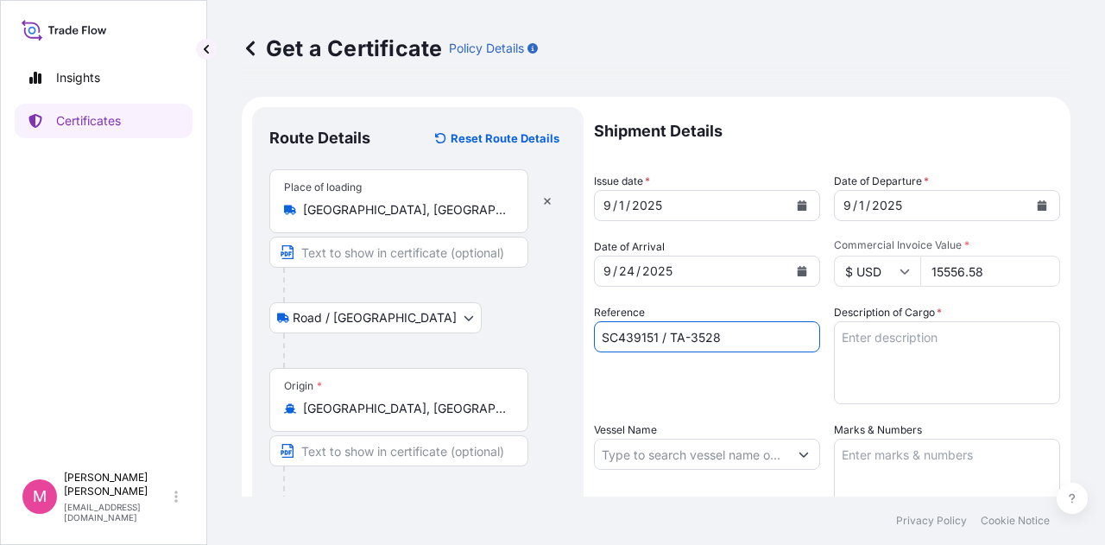
type input "SC439151 / TA-3528"
click at [850, 349] on textarea "Description of Cargo *" at bounding box center [947, 362] width 226 height 83
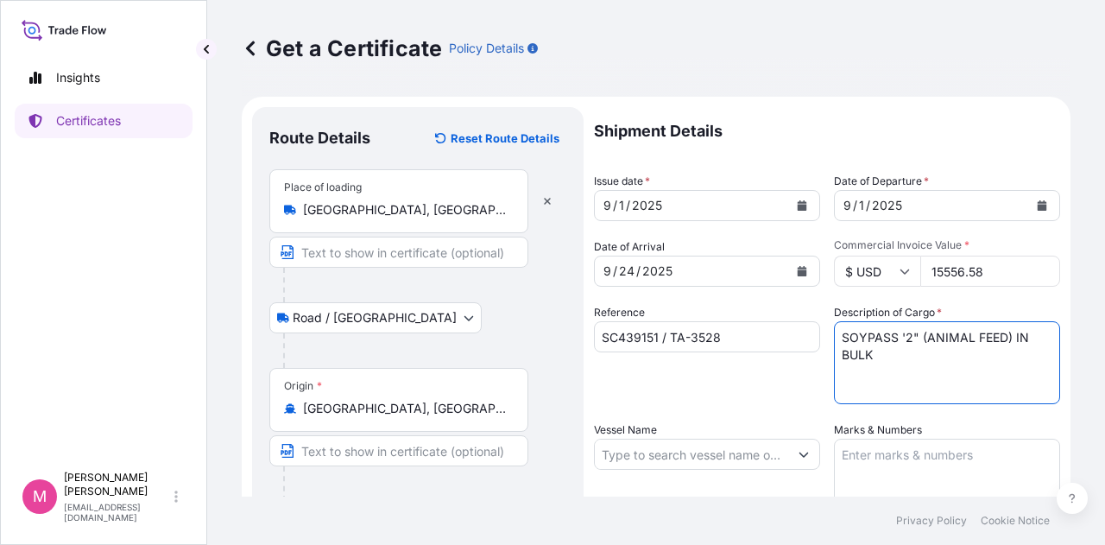
type textarea "SOYPASS '2" (ANIMAL FEED) IN BULK"
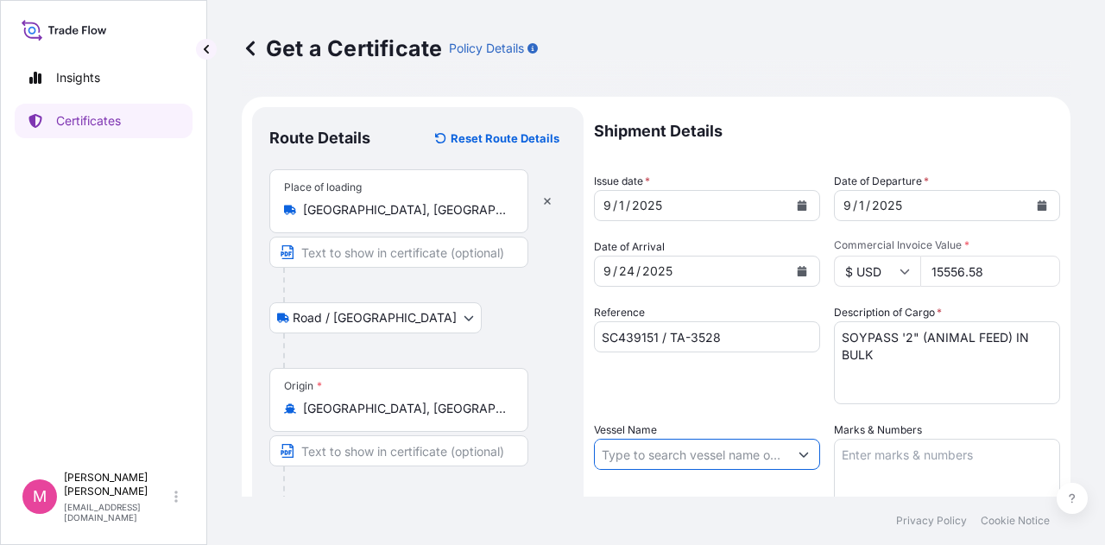
click at [696, 459] on input "Vessel Name" at bounding box center [691, 453] width 193 height 31
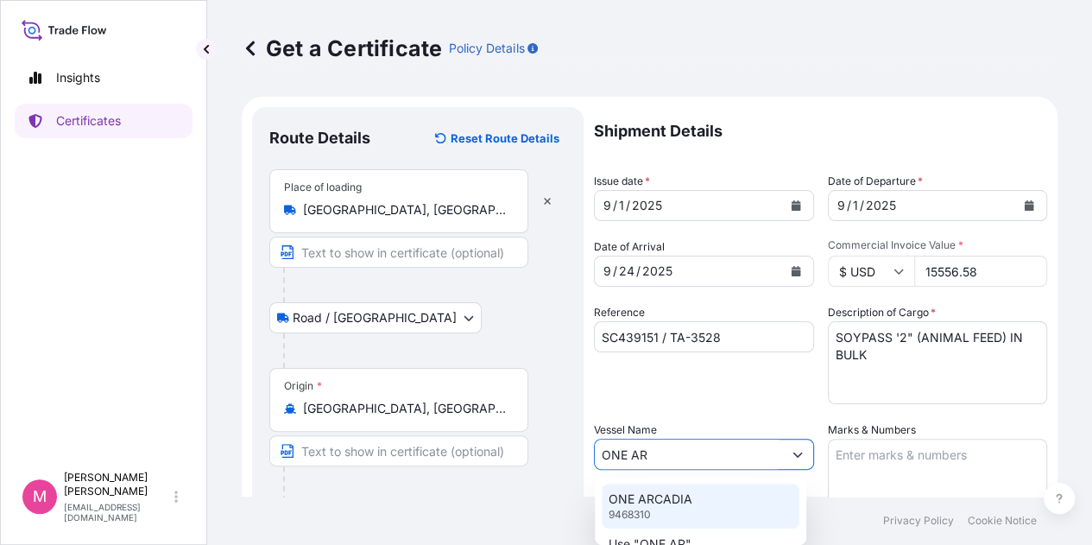
click at [672, 507] on p "ONE ARCADIA" at bounding box center [650, 498] width 84 height 17
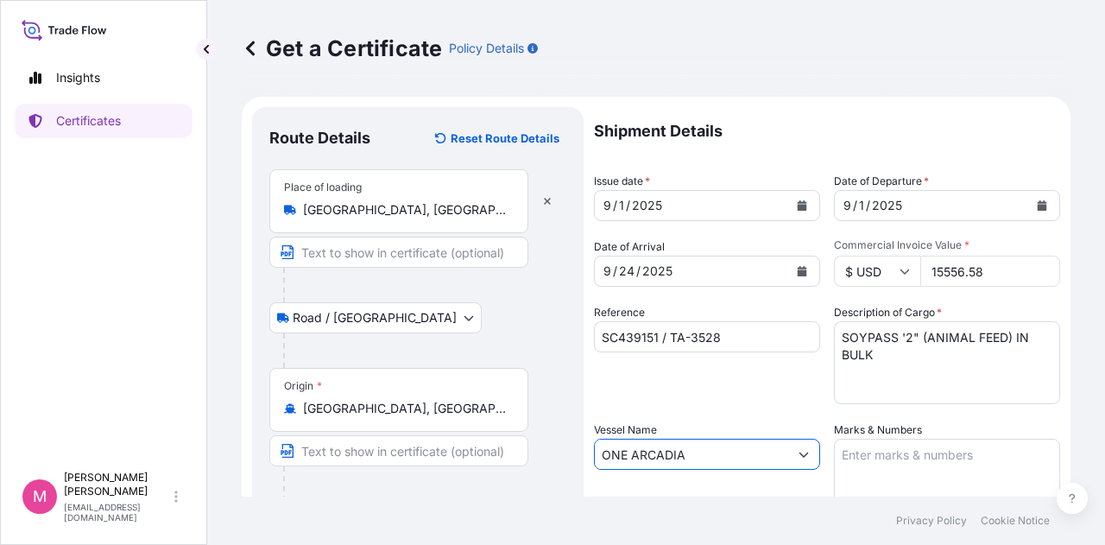
type input "ONE ARCADIA"
click at [894, 447] on textarea "Marks & Numbers" at bounding box center [947, 481] width 226 height 86
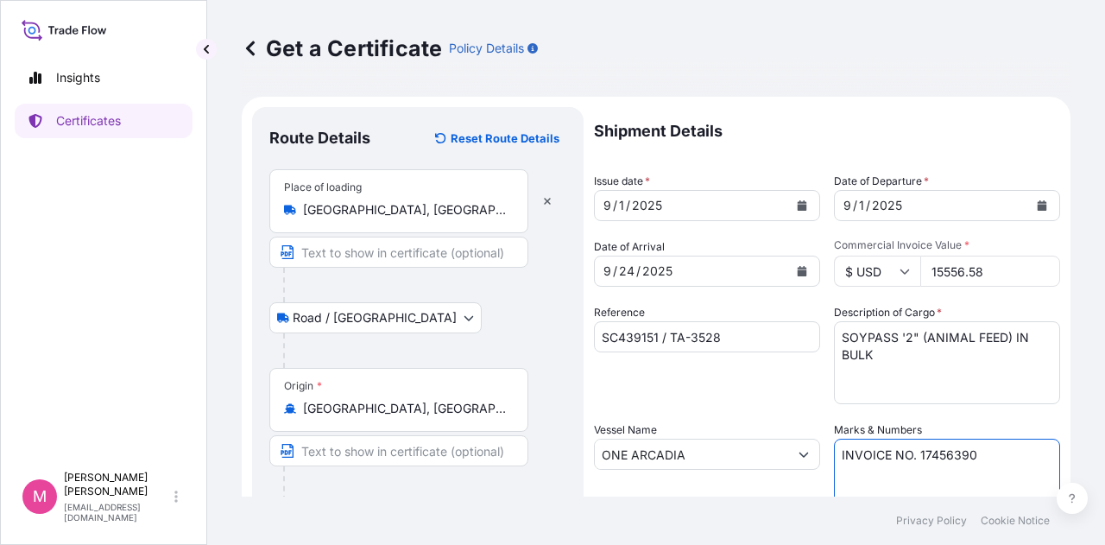
type textarea "INVOICE NO. 17456390"
click at [770, 391] on div "Reference SC439151 / TA-3528" at bounding box center [707, 354] width 226 height 100
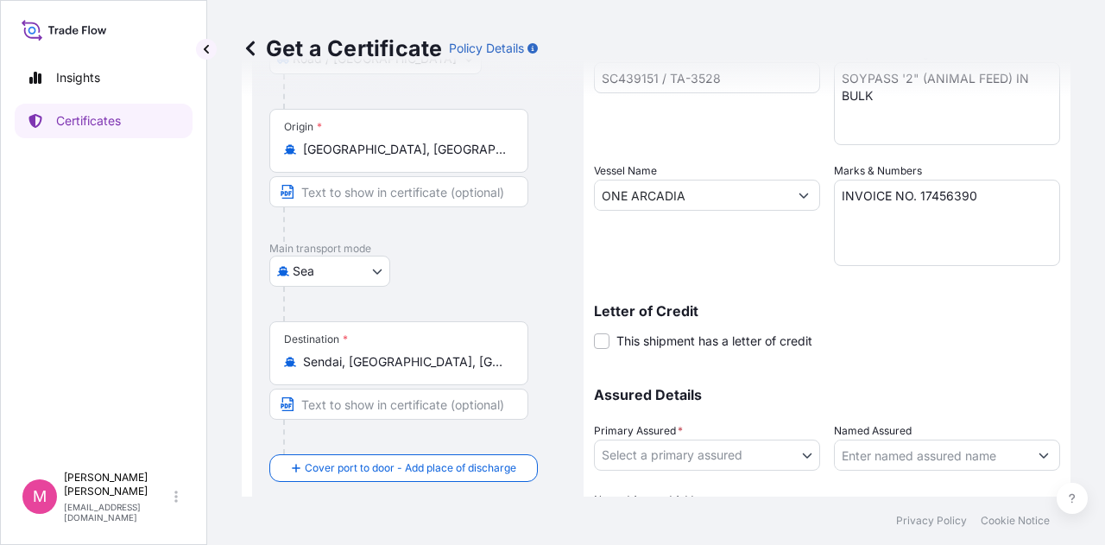
scroll to position [360, 0]
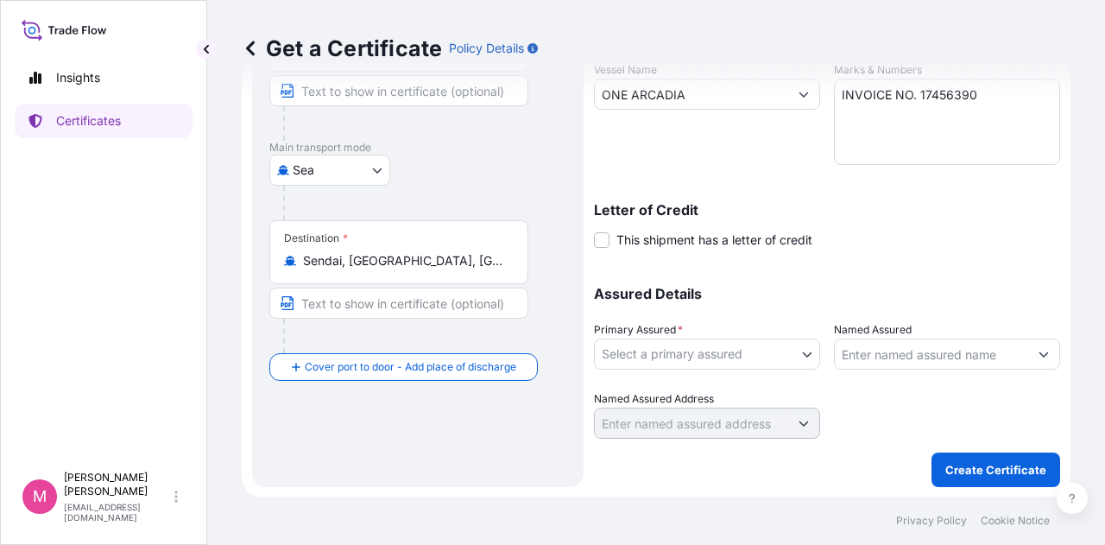
click at [806, 356] on body "Insights Certificates M Mikiko Adams madams@wilburellis.com Get a Certificate P…" at bounding box center [552, 272] width 1105 height 545
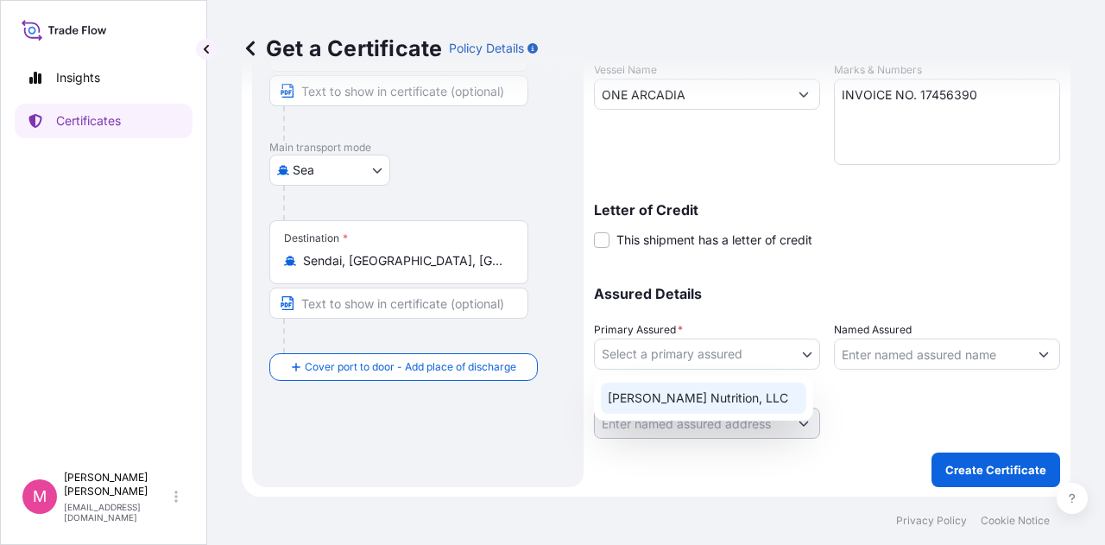
click at [737, 397] on div "Wilbur-Ellis Nutrition, LLC" at bounding box center [703, 397] width 205 height 31
select select "31733"
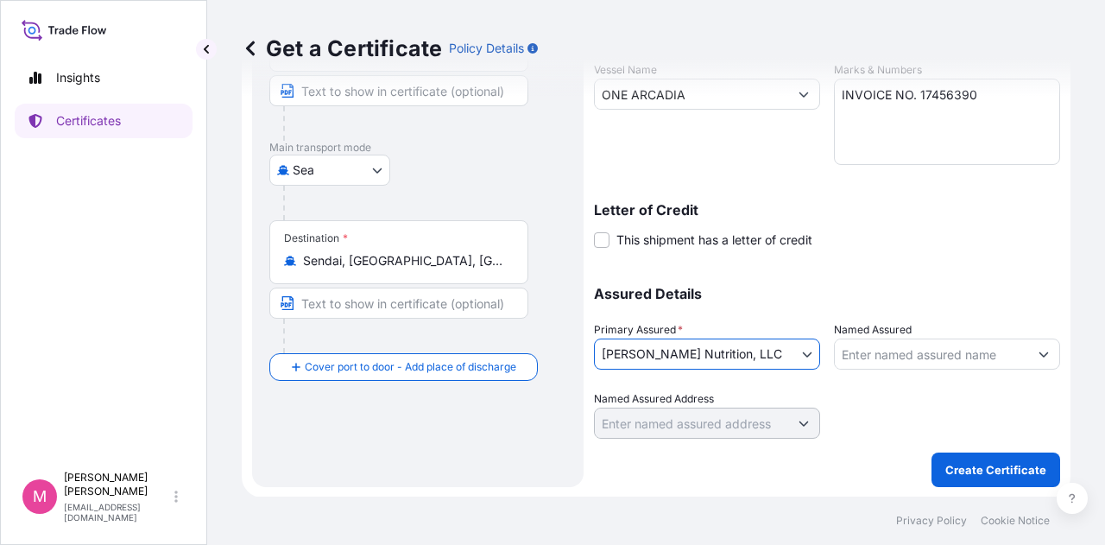
click at [796, 353] on body "Insights Certificates M Mikiko Adams madams@wilburellis.com Get a Certificate P…" at bounding box center [552, 272] width 1105 height 545
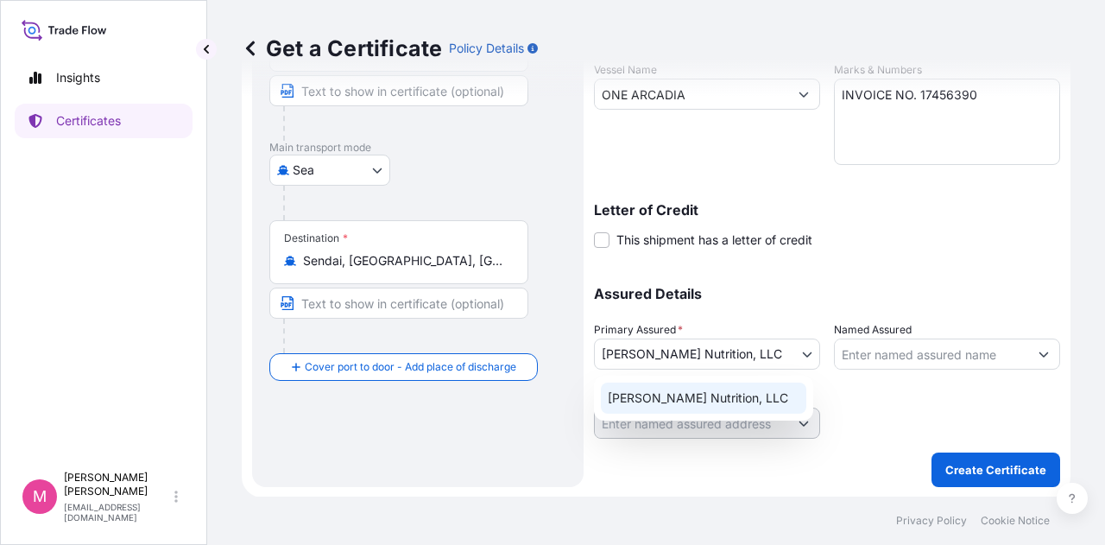
click at [717, 395] on div "Wilbur-Ellis Nutrition, LLC" at bounding box center [703, 397] width 205 height 31
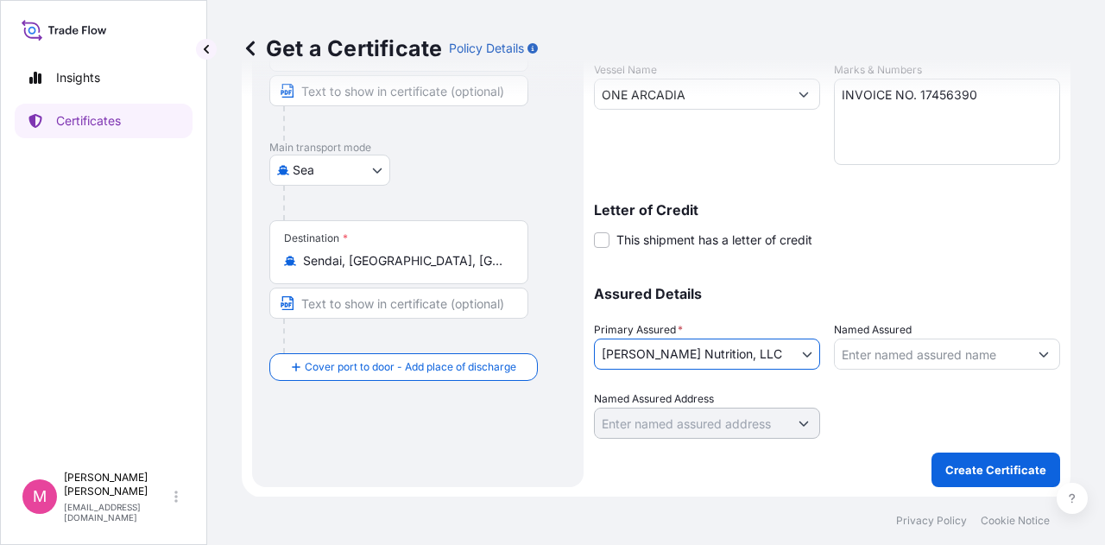
click at [896, 417] on div at bounding box center [947, 414] width 226 height 48
click at [985, 463] on p "Create Certificate" at bounding box center [995, 469] width 101 height 17
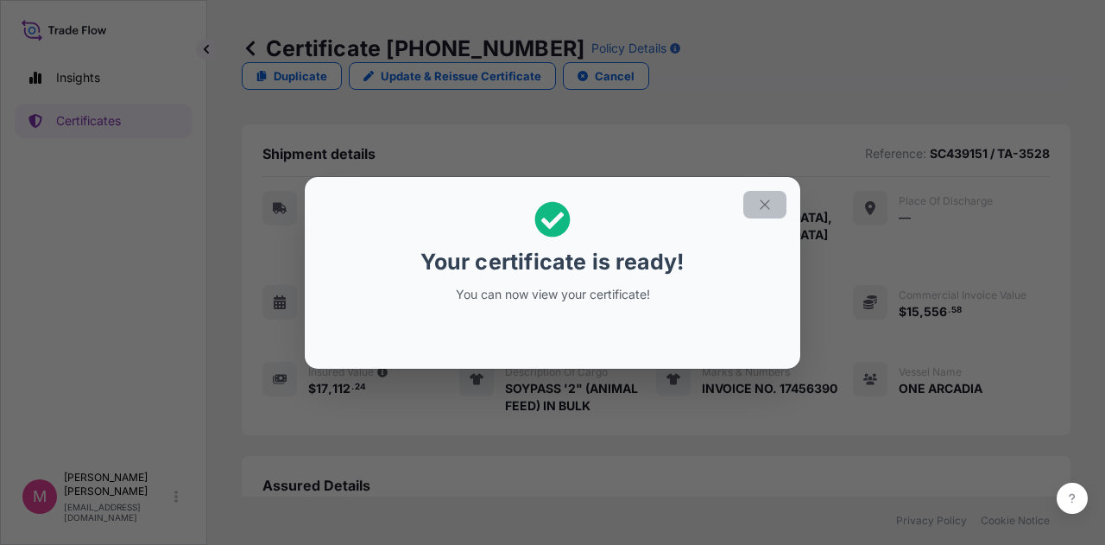
click at [772, 199] on icon "button" at bounding box center [765, 205] width 16 height 16
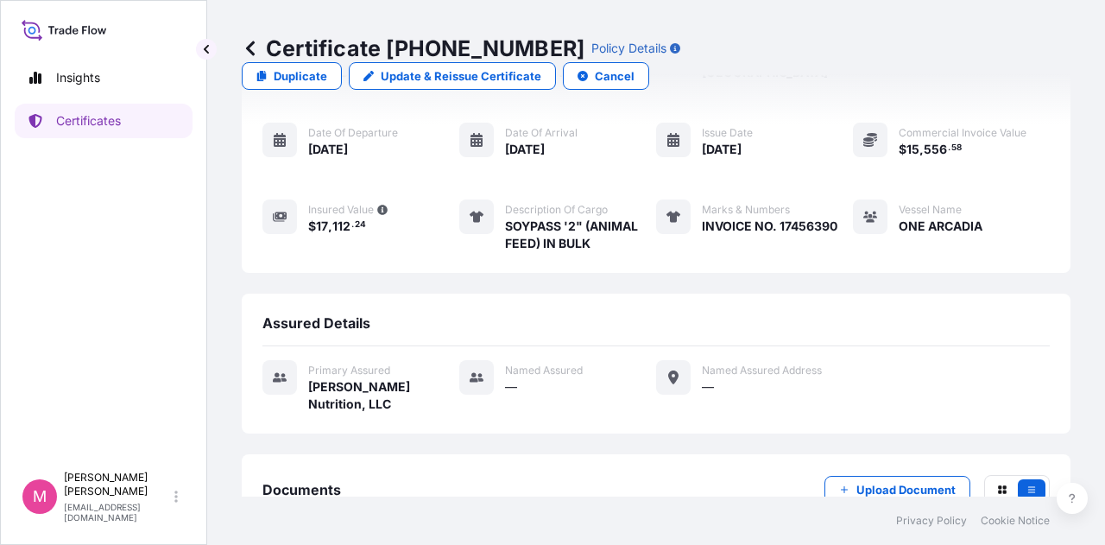
scroll to position [250, 0]
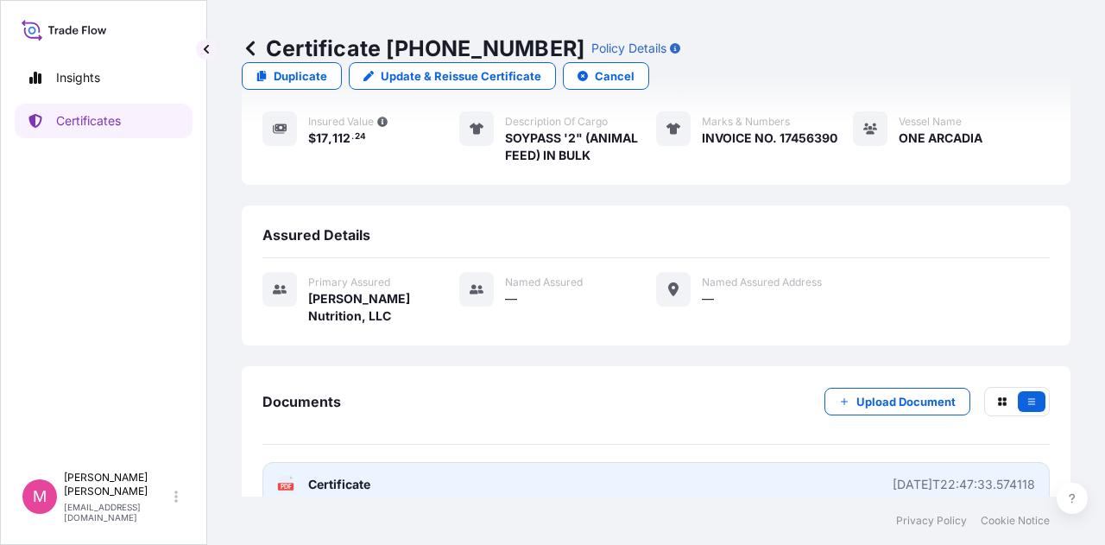
click at [350, 476] on span "Certificate" at bounding box center [339, 484] width 62 height 17
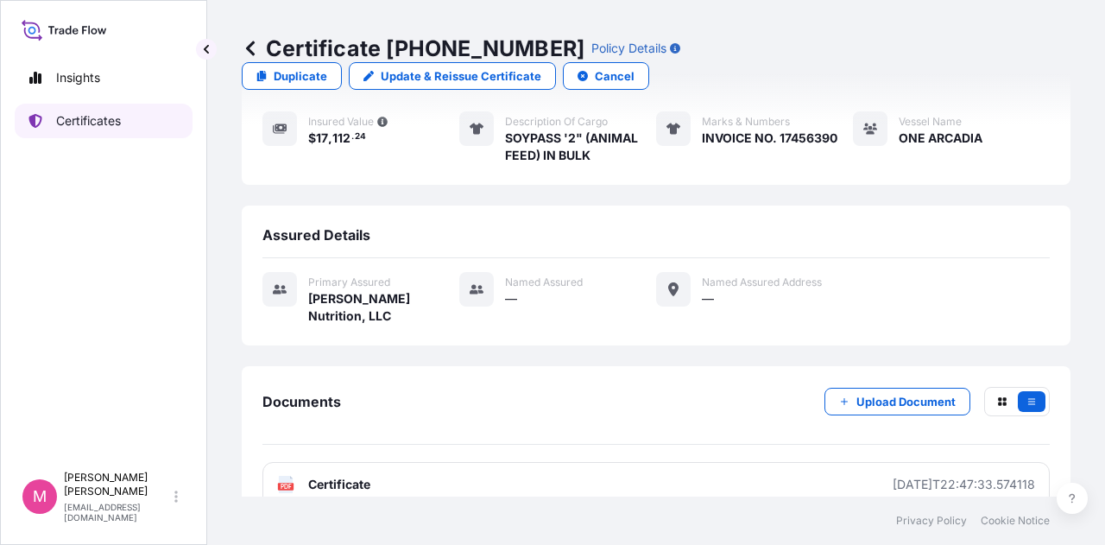
click at [93, 115] on p "Certificates" at bounding box center [88, 120] width 65 height 17
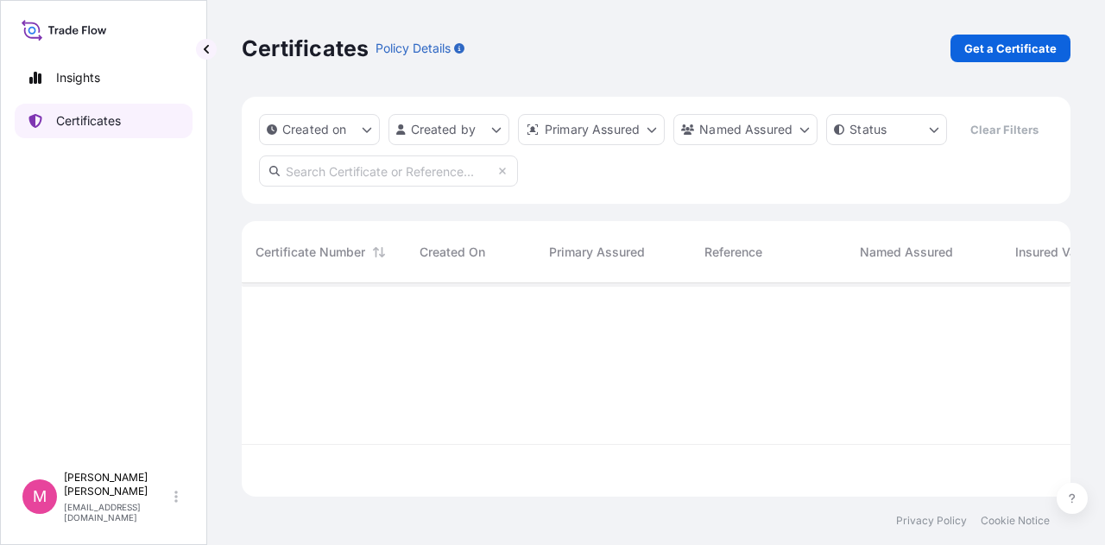
scroll to position [210, 815]
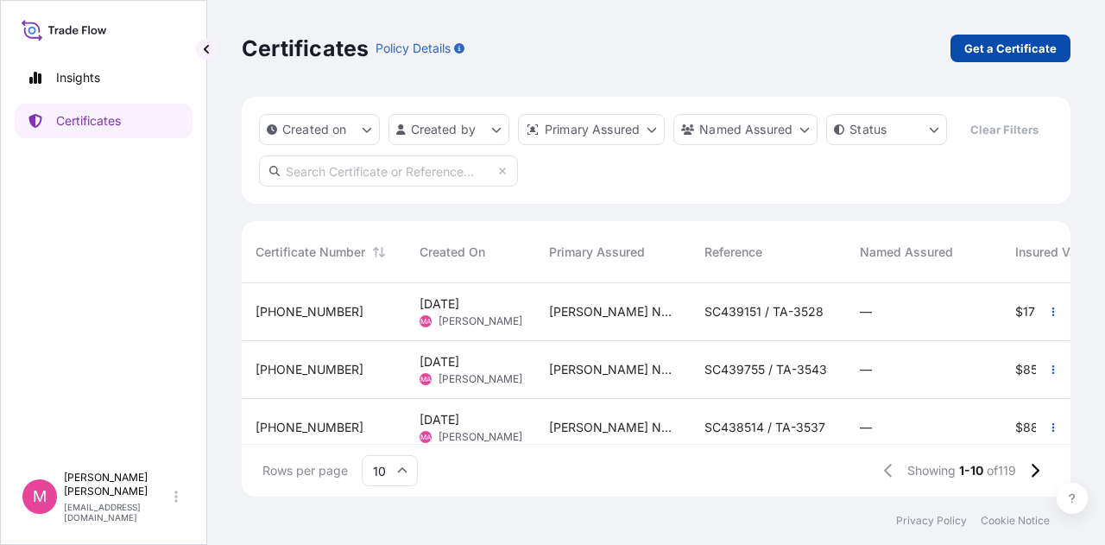
click at [1016, 47] on p "Get a Certificate" at bounding box center [1010, 48] width 92 height 17
select select "Road / Inland"
select select "Sea"
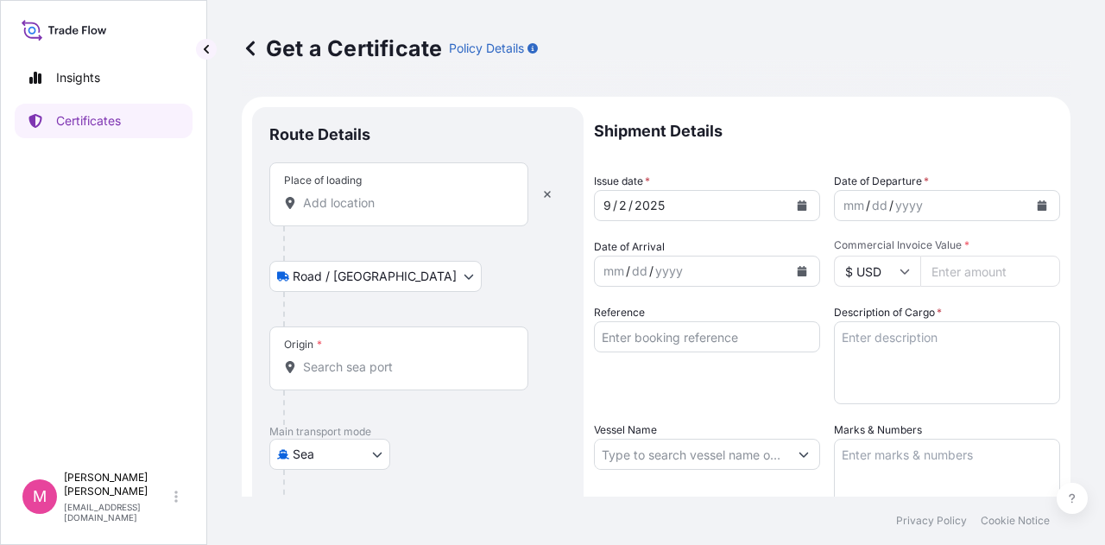
click at [378, 205] on input "Place of loading" at bounding box center [405, 202] width 204 height 17
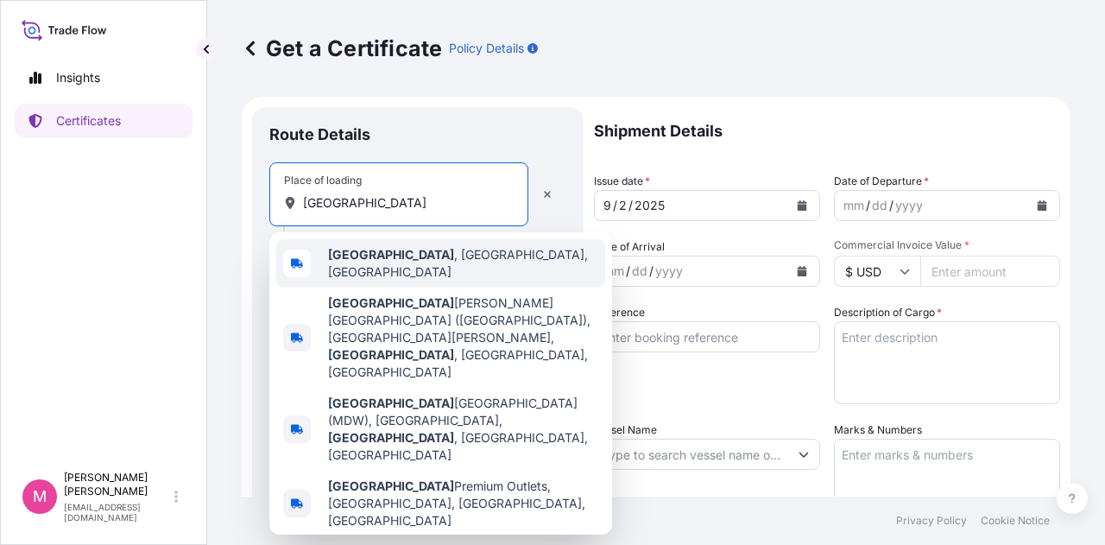
click at [398, 261] on span "Chicago , IL, USA" at bounding box center [463, 263] width 270 height 35
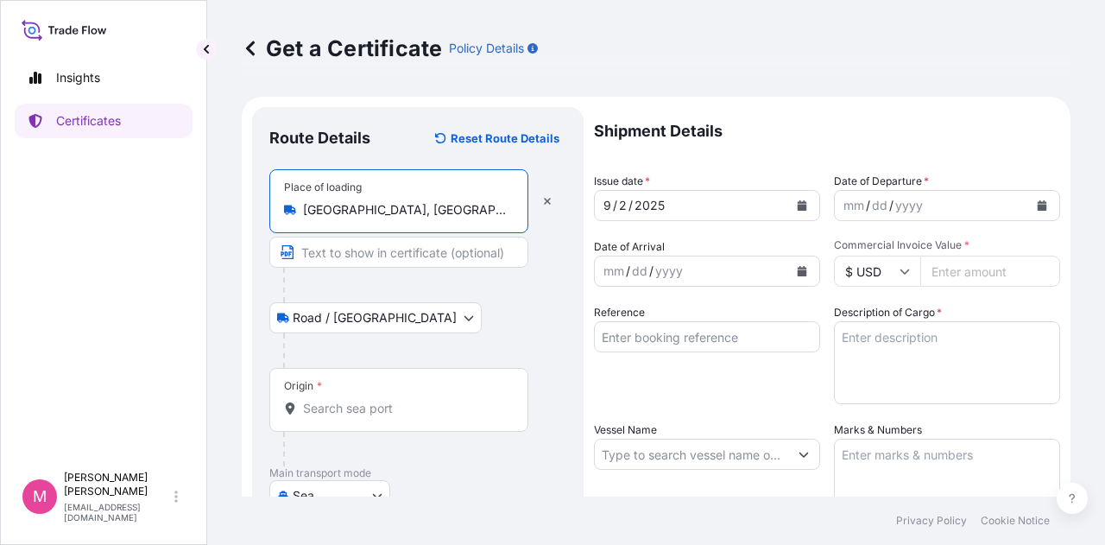
type input "Chicago, IL, USA"
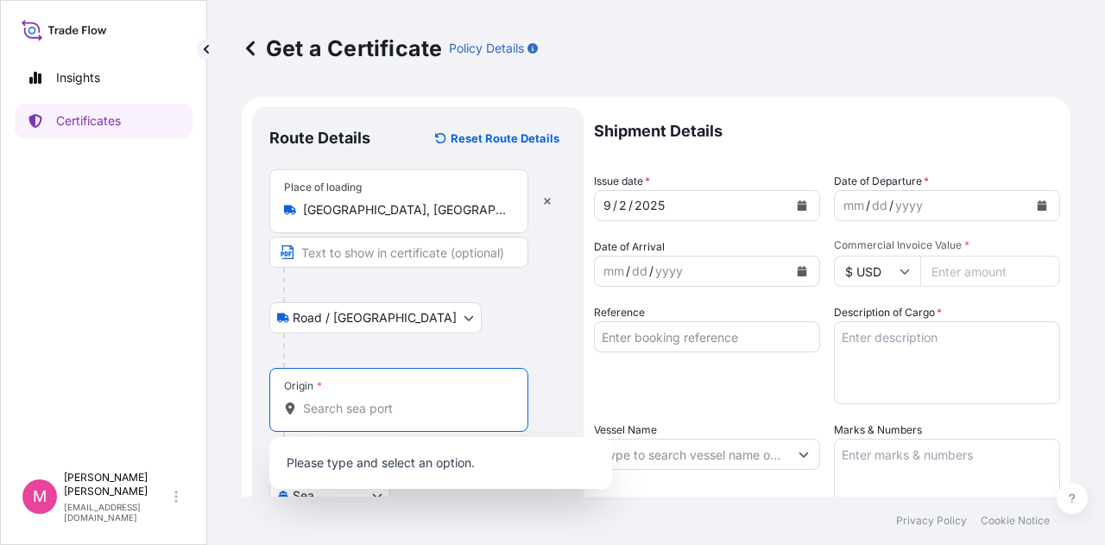
click at [340, 413] on input "Origin *" at bounding box center [405, 408] width 204 height 17
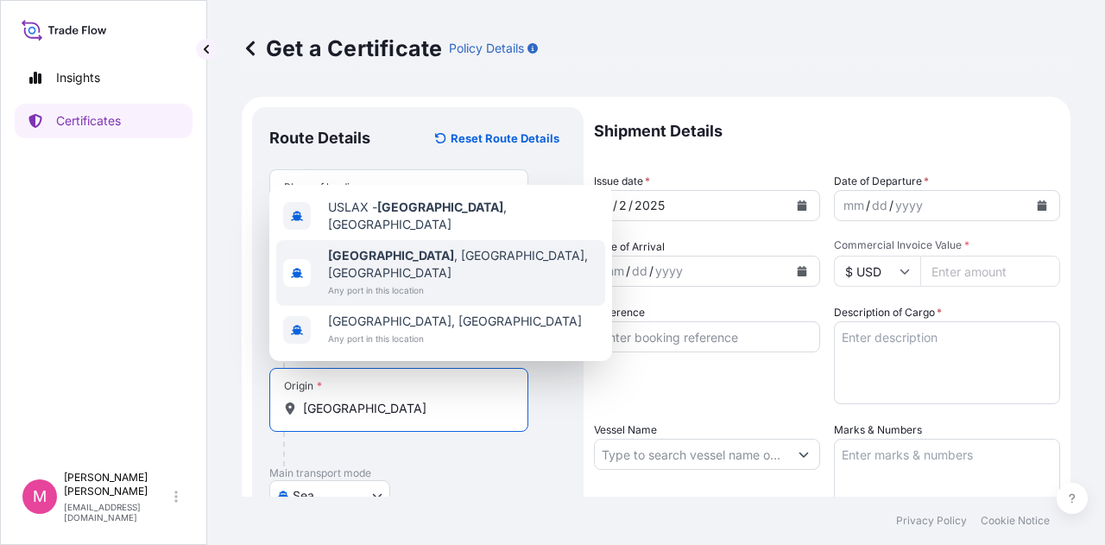
click at [462, 274] on div "Los Angeles , CA, USA Any port in this location" at bounding box center [440, 273] width 329 height 66
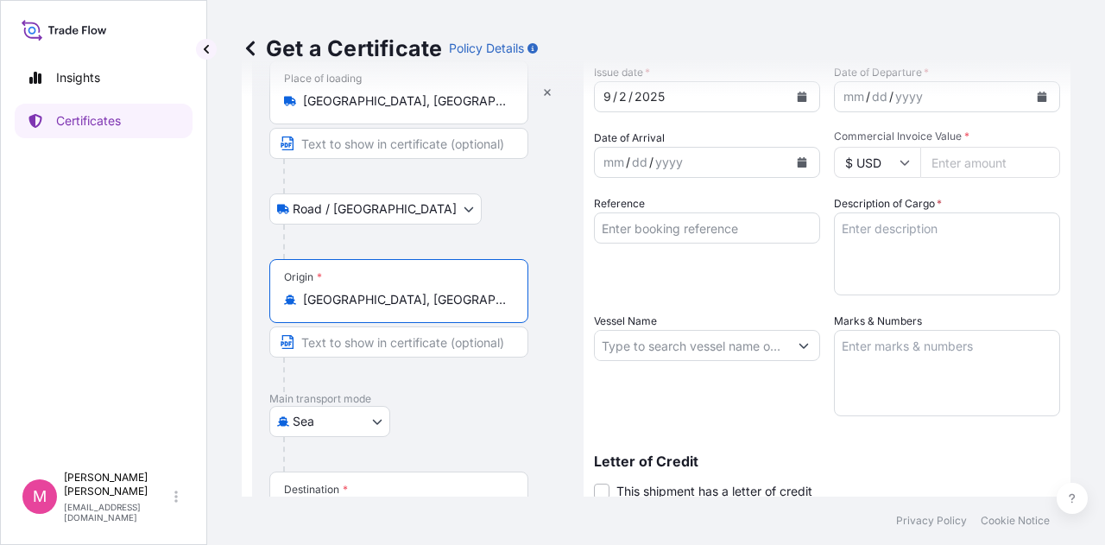
scroll to position [173, 0]
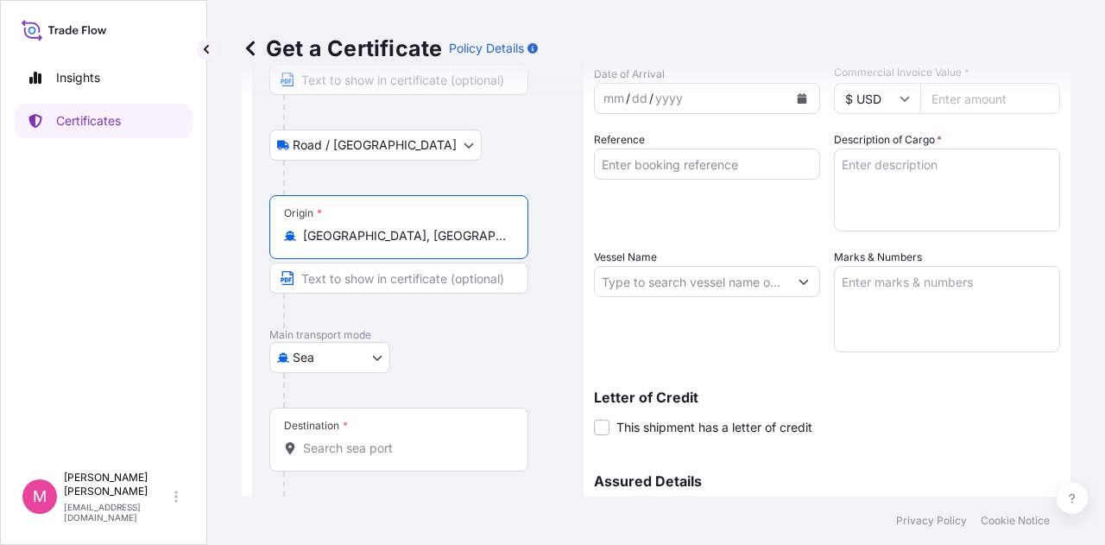
type input "Los Angeles, CA, USA"
click at [421, 449] on input "Destination *" at bounding box center [405, 447] width 204 height 17
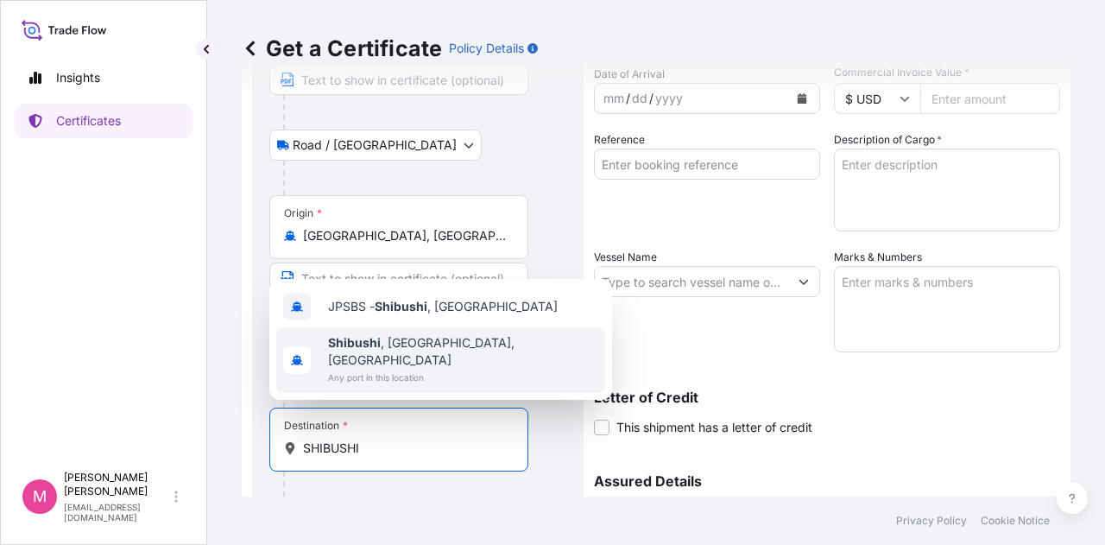
click at [445, 362] on span "Shibushi , Kagoshima, Japan" at bounding box center [463, 351] width 270 height 35
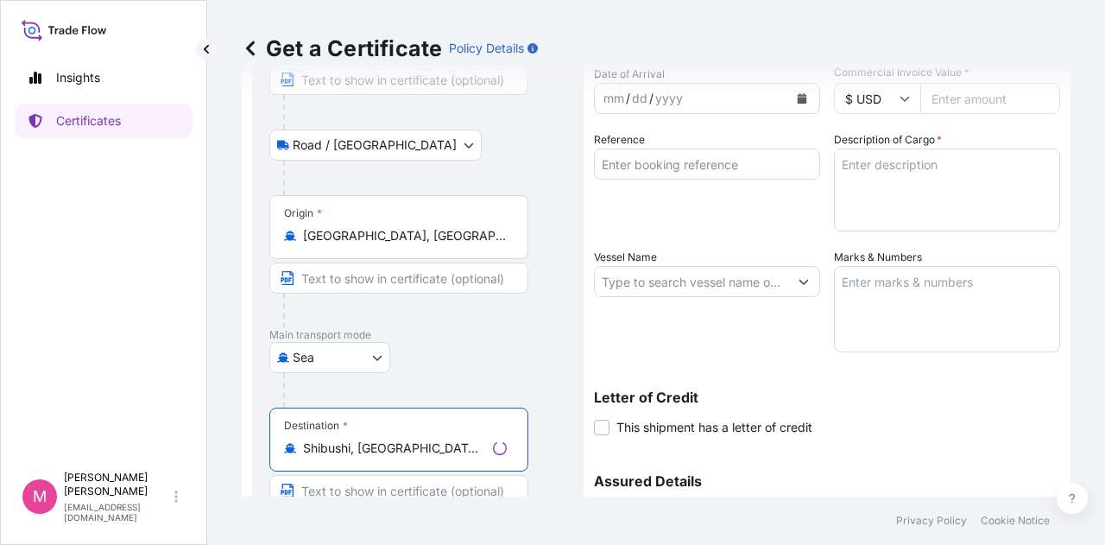
type input "Shibushi, Kagoshima, Japan"
click at [934, 407] on div "Letter of Credit This shipment has a letter of credit Letter of credit * Letter…" at bounding box center [827, 413] width 466 height 46
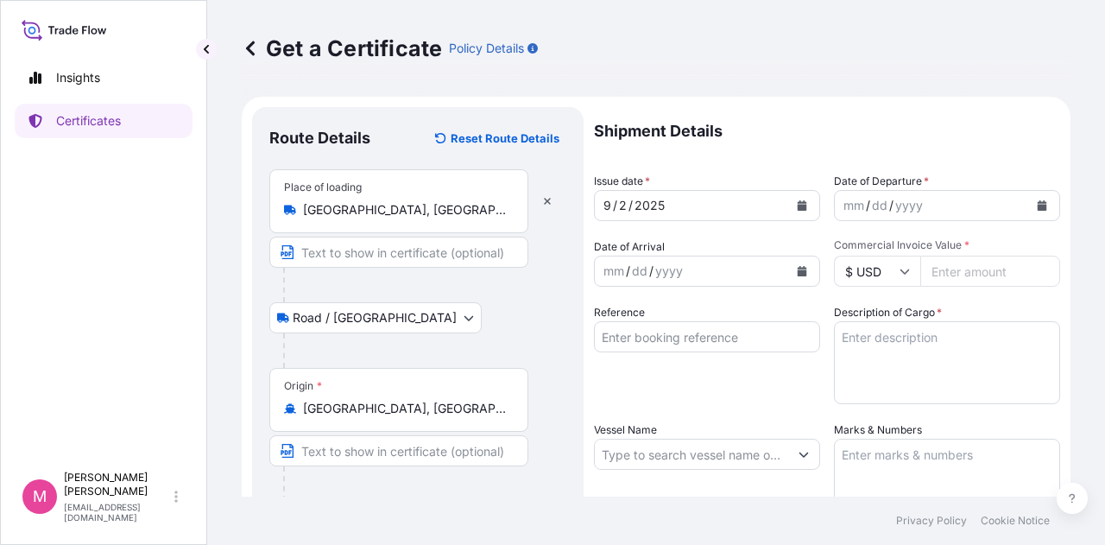
click at [797, 199] on button "Calendar" at bounding box center [802, 206] width 28 height 28
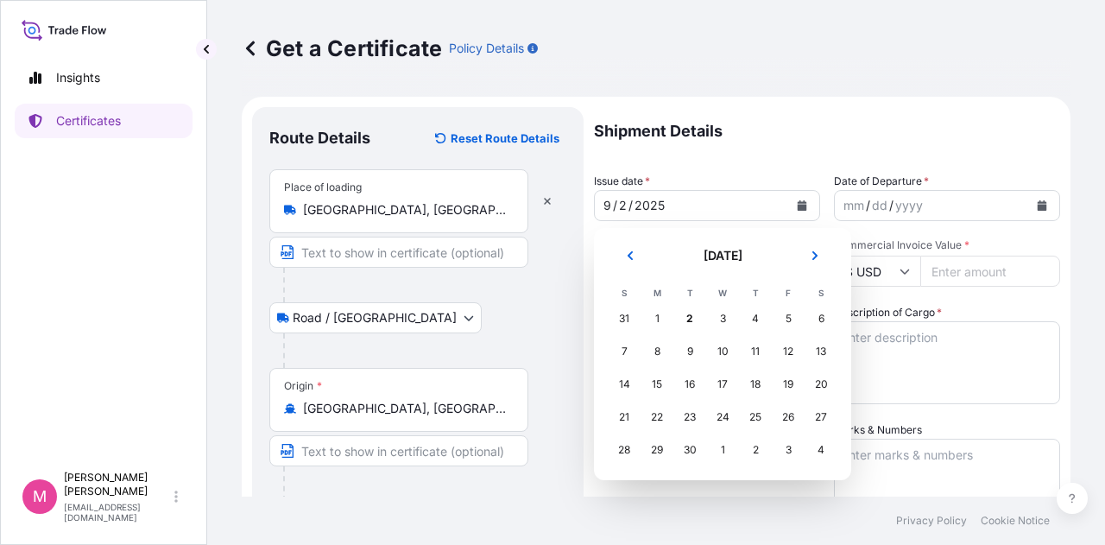
click at [722, 451] on div "1" at bounding box center [722, 449] width 31 height 31
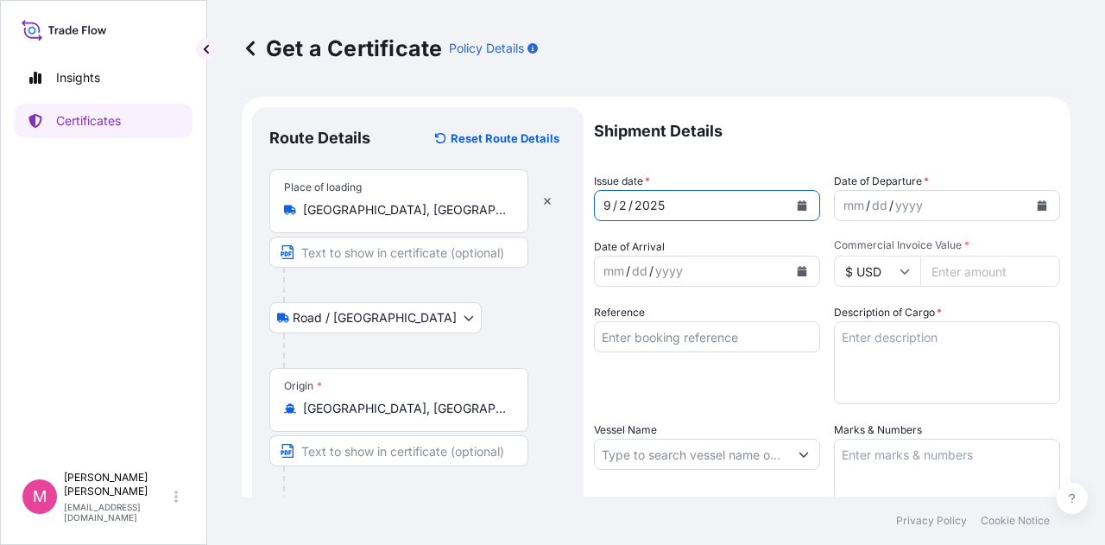
click at [797, 205] on icon "Calendar" at bounding box center [801, 205] width 9 height 10
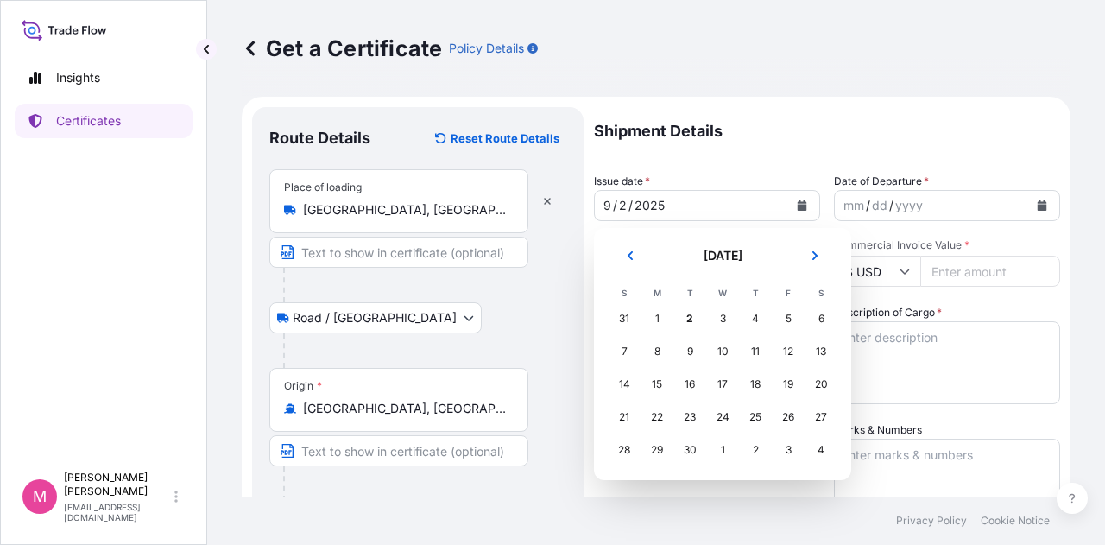
click at [722, 451] on div "1" at bounding box center [722, 449] width 31 height 31
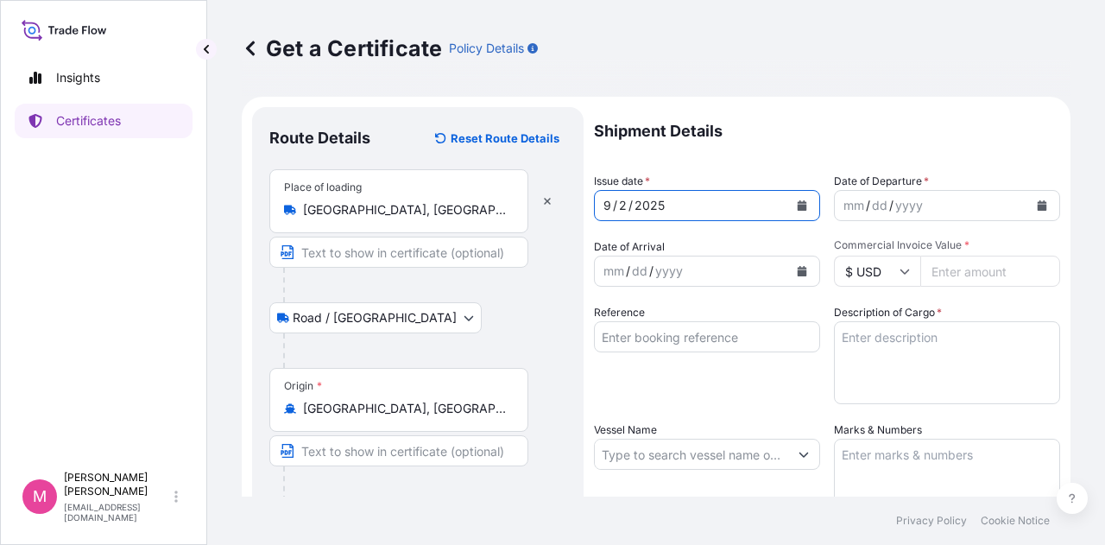
click at [1037, 203] on icon "Calendar" at bounding box center [1041, 205] width 9 height 10
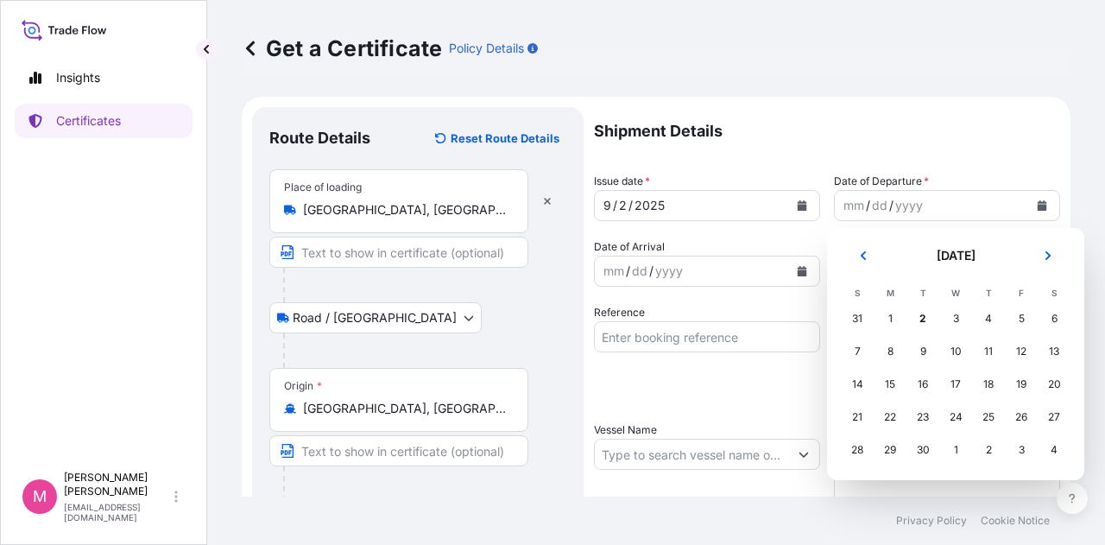
click at [955, 451] on div "1" at bounding box center [955, 449] width 31 height 31
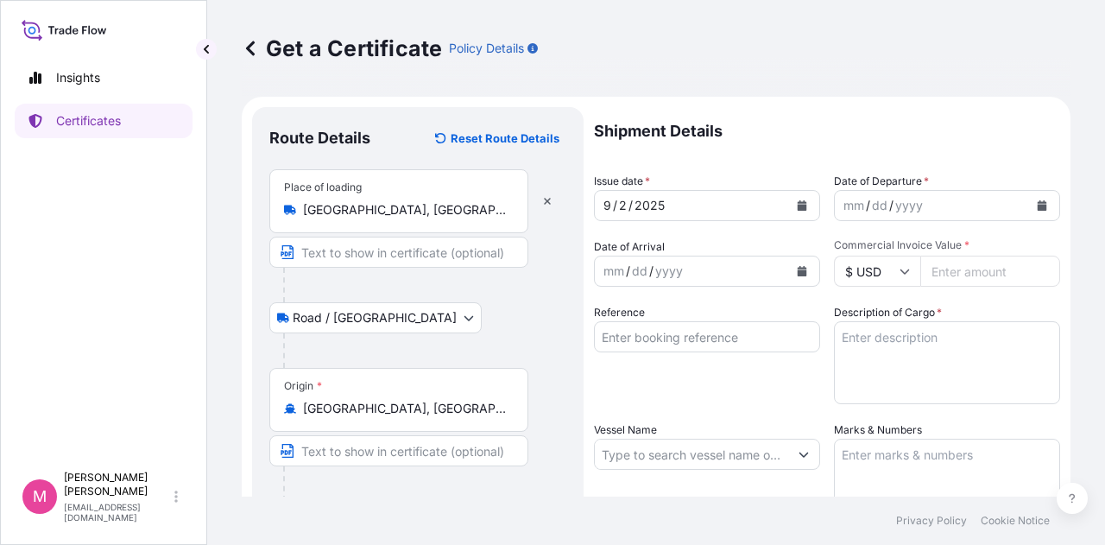
click at [478, 326] on div "Road / Inland Road / Inland" at bounding box center [417, 317] width 297 height 31
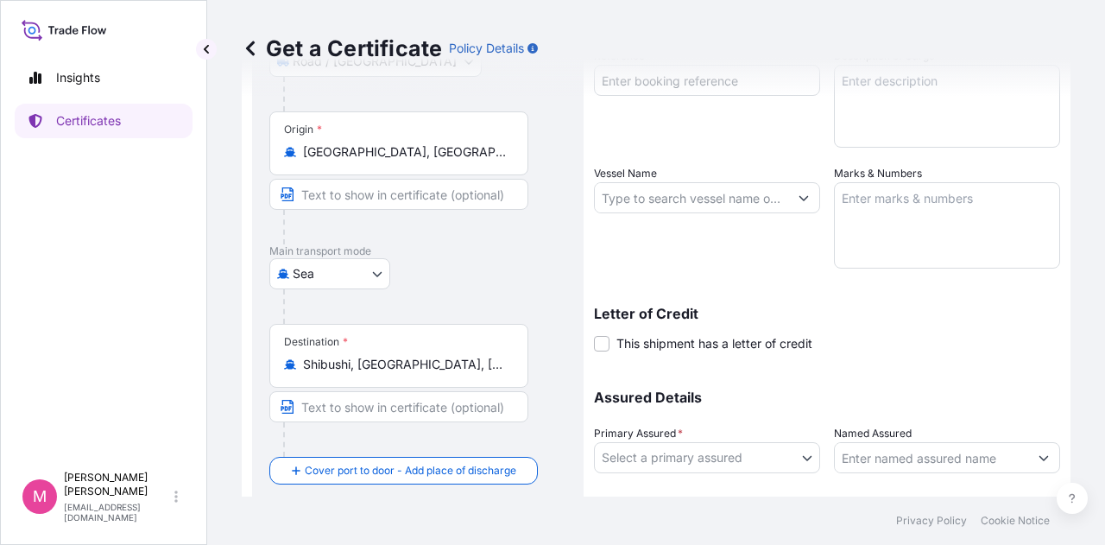
scroll to position [360, 0]
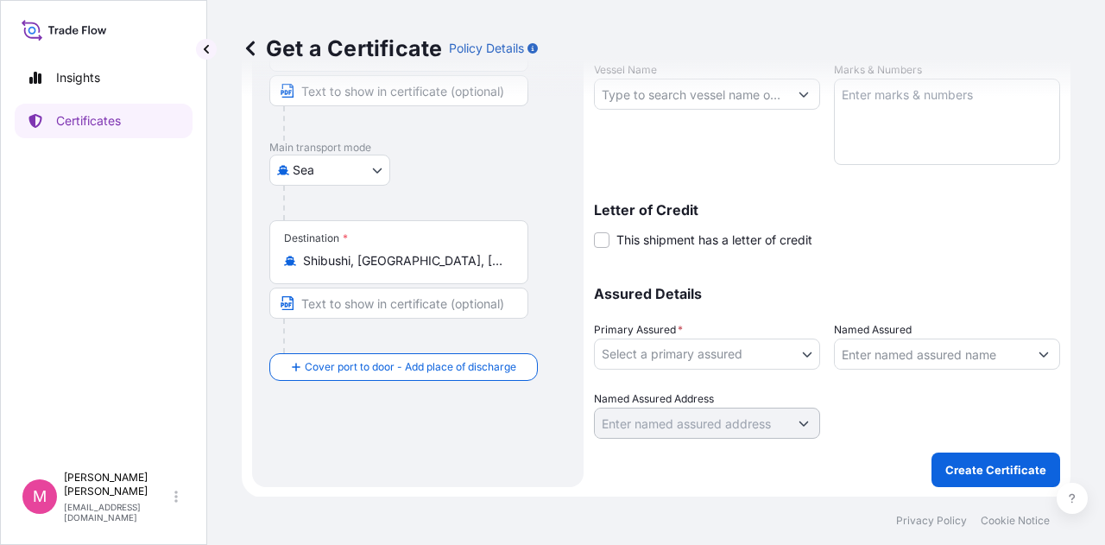
click at [457, 439] on div "Route Details Reset Route Details Place of loading Chicago, IL, USA Road / Inla…" at bounding box center [417, 116] width 297 height 705
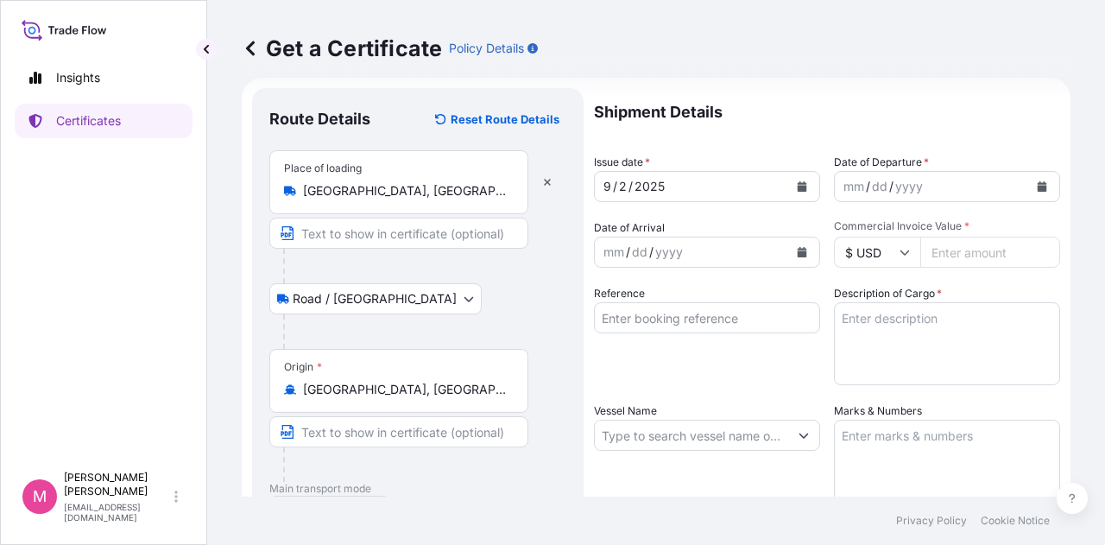
scroll to position [0, 0]
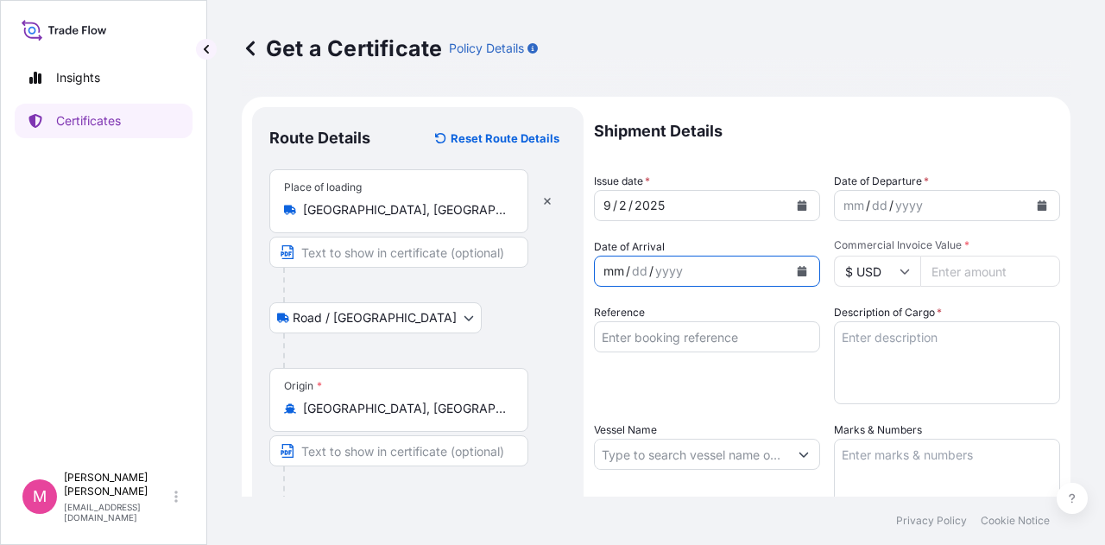
click at [754, 272] on div "mm / dd / yyyy" at bounding box center [691, 270] width 193 height 31
click at [797, 274] on icon "Calendar" at bounding box center [801, 271] width 9 height 10
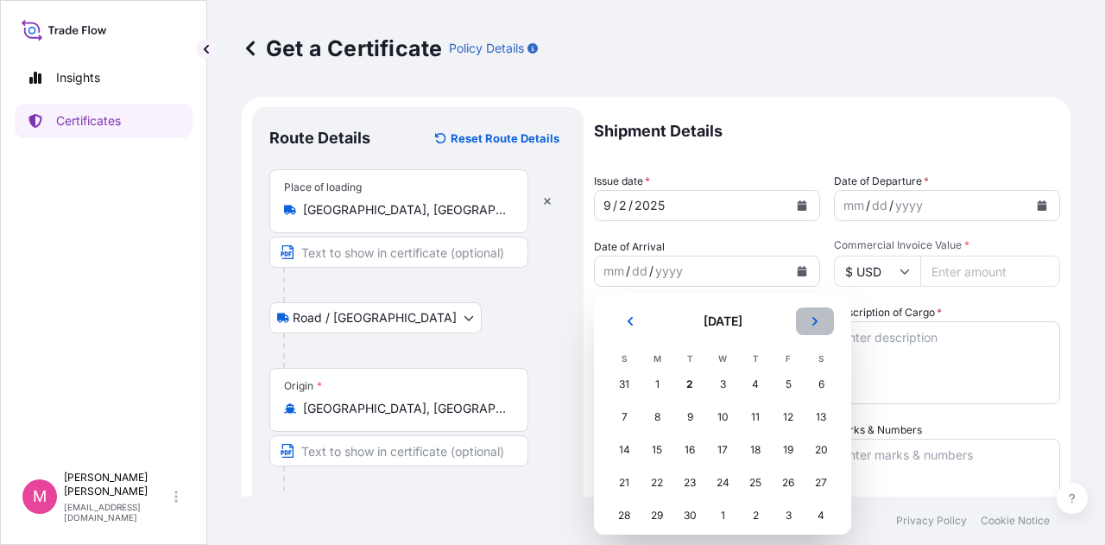
click at [811, 320] on icon "Next" at bounding box center [815, 321] width 10 height 10
click at [749, 383] on div "2" at bounding box center [755, 384] width 31 height 31
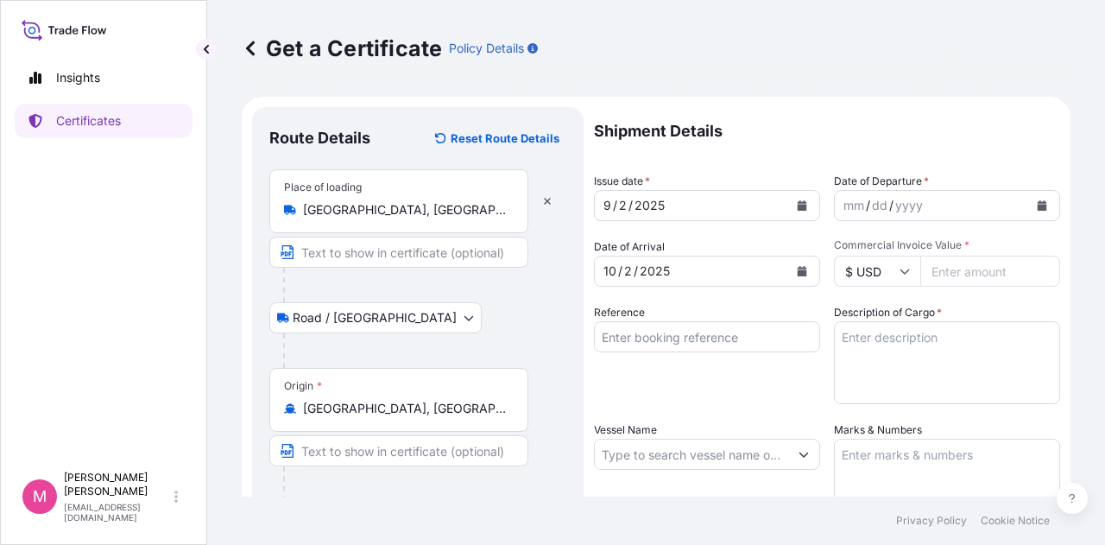
click at [773, 308] on div "Reference" at bounding box center [707, 354] width 226 height 100
click at [1037, 207] on icon "Calendar" at bounding box center [1041, 205] width 9 height 10
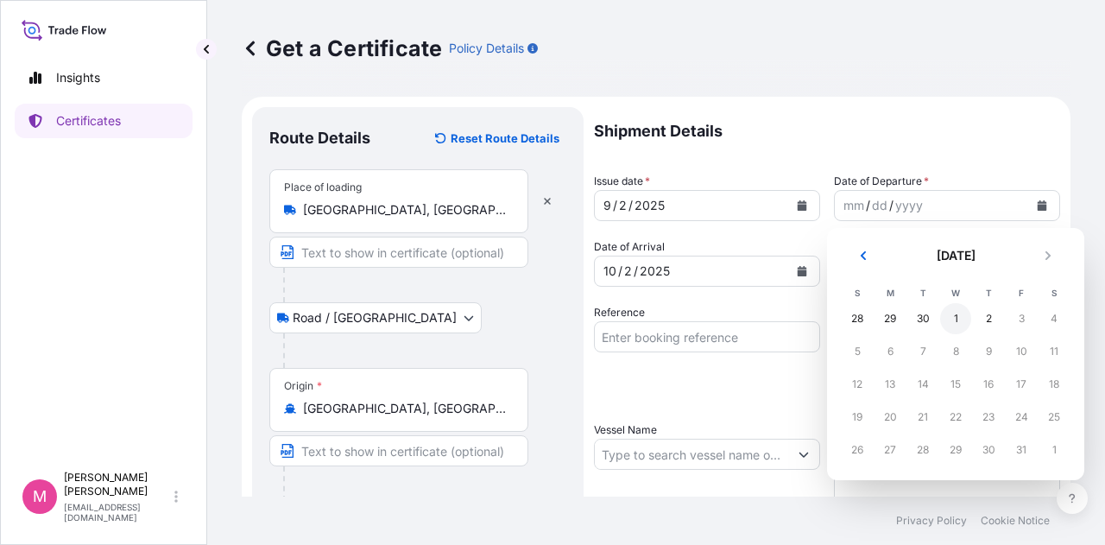
click at [958, 323] on div "1" at bounding box center [955, 318] width 31 height 31
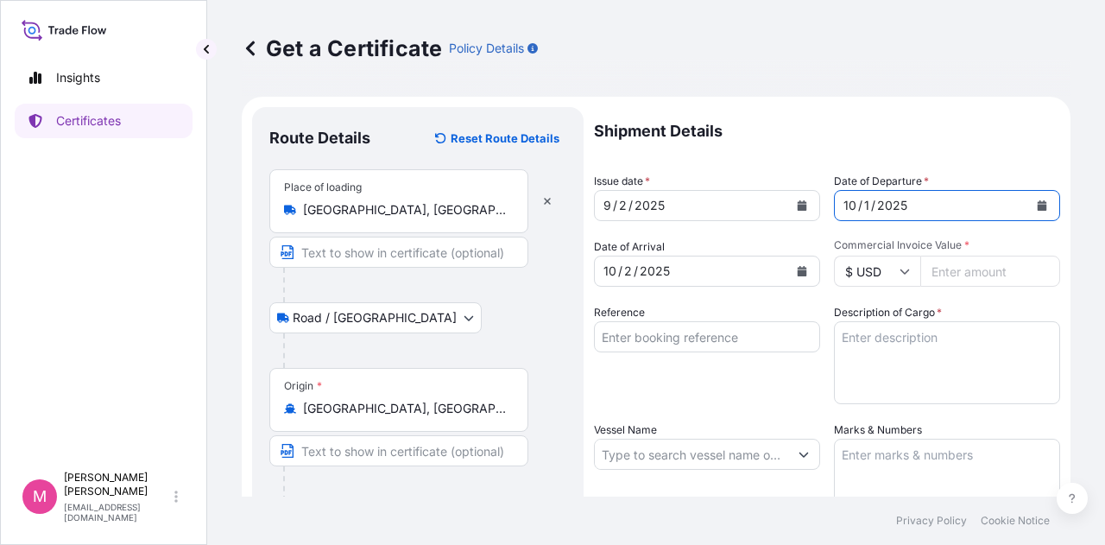
click at [1034, 204] on button "Calendar" at bounding box center [1042, 206] width 28 height 28
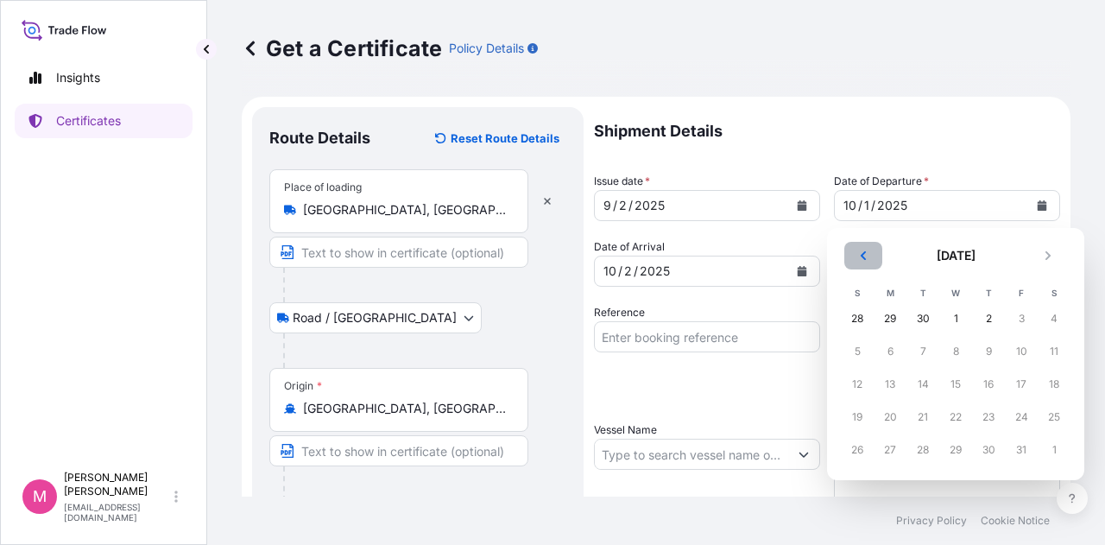
click at [865, 255] on icon "Previous" at bounding box center [863, 255] width 10 height 10
click at [890, 319] on div "1" at bounding box center [889, 318] width 31 height 31
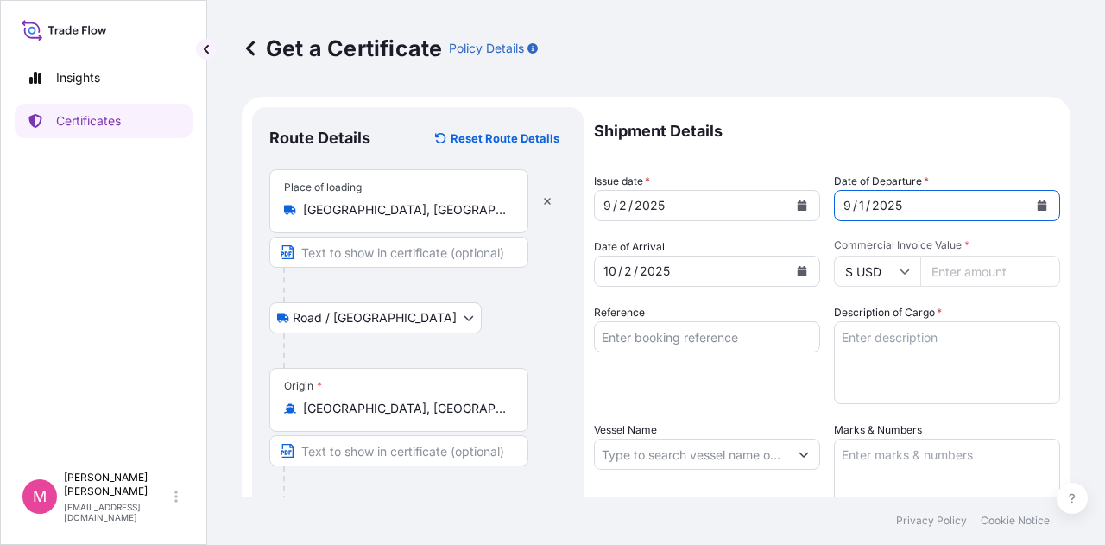
click at [797, 201] on icon "Calendar" at bounding box center [802, 205] width 10 height 10
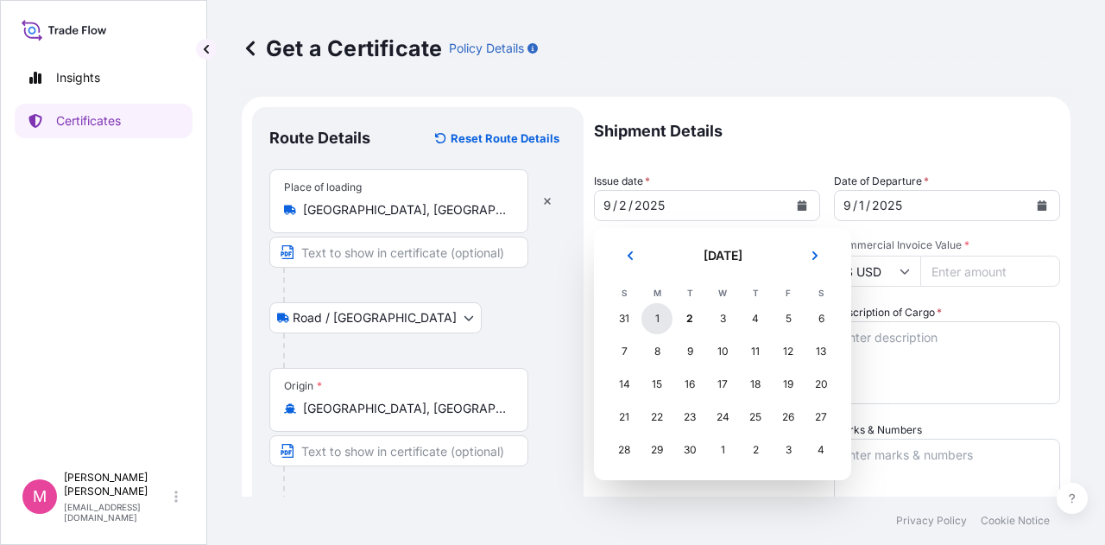
click at [656, 318] on div "1" at bounding box center [656, 318] width 31 height 31
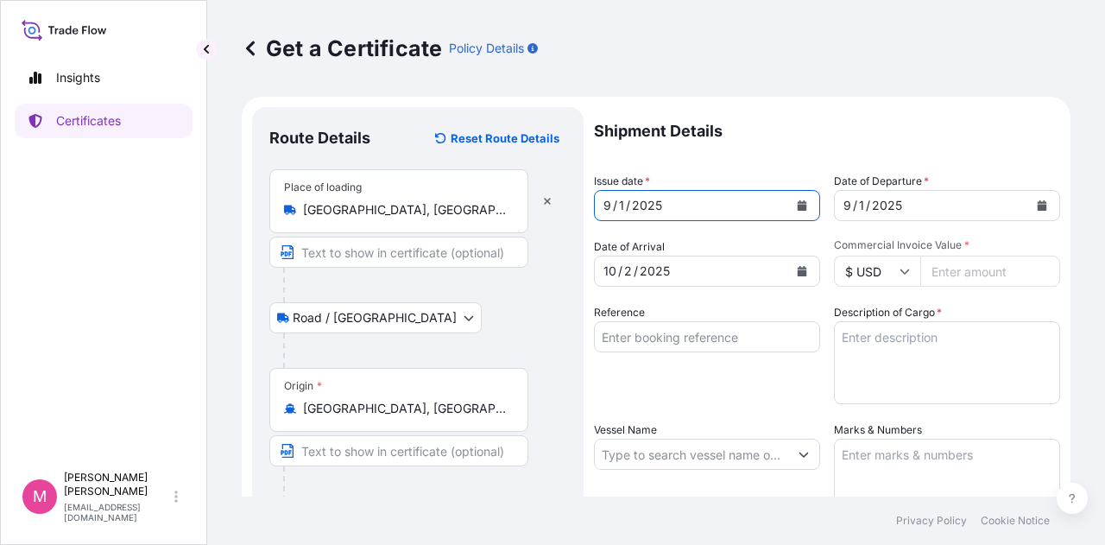
click at [768, 164] on div "Shipment Details Issue date * 9 / 1 / 2025 Date of Departure * 9 / 1 / 2025 Dat…" at bounding box center [827, 452] width 466 height 691
click at [951, 268] on input "Commercial Invoice Value *" at bounding box center [990, 270] width 140 height 31
type input "48828.53"
click at [991, 319] on div "Description of Cargo *" at bounding box center [947, 354] width 226 height 100
click at [668, 343] on input "Reference" at bounding box center [707, 336] width 226 height 31
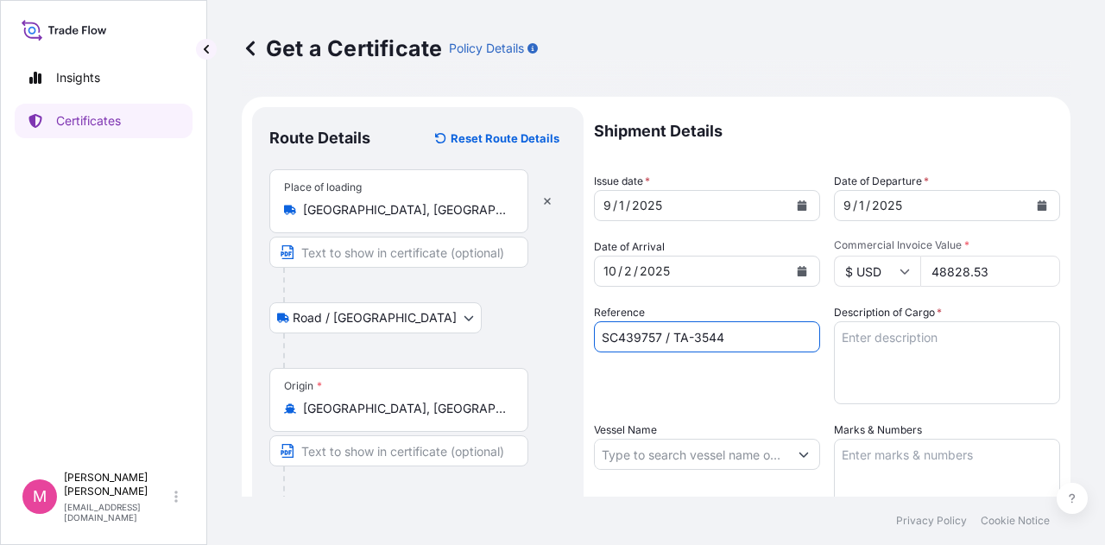
type input "SC439757 / TA-3544"
click at [889, 339] on textarea "Description of Cargo *" at bounding box center [947, 362] width 226 height 83
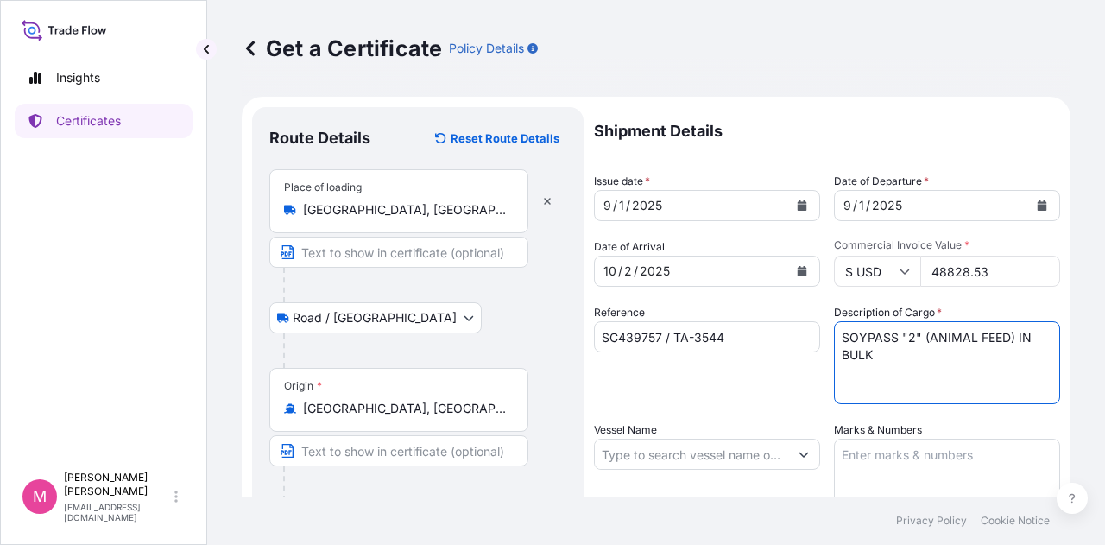
type textarea "SOYPASS "2" (ANIMAL FEED) IN BULK"
click at [632, 461] on input "Vessel Name" at bounding box center [691, 453] width 193 height 31
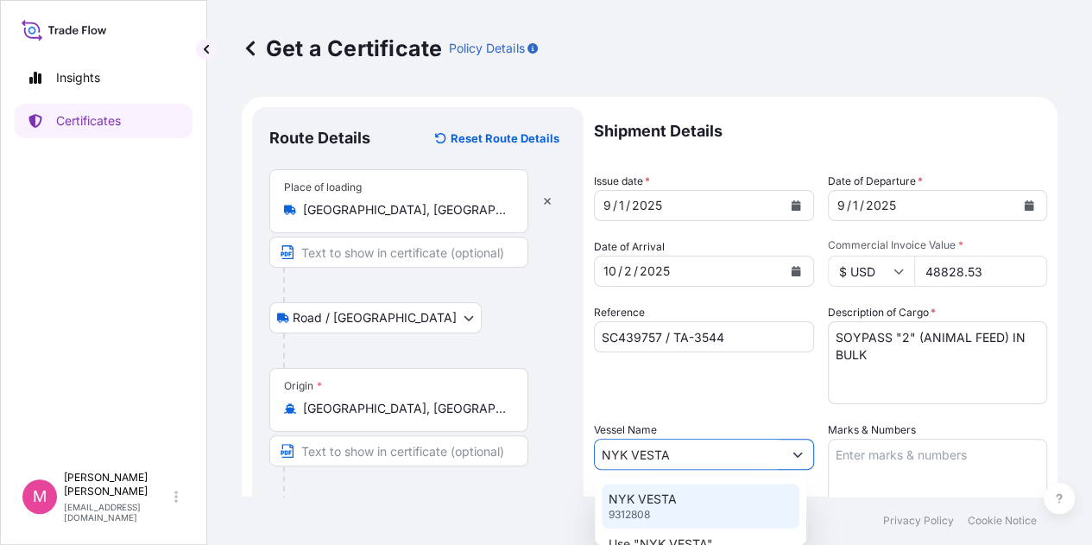
click at [655, 496] on p "NYK VESTA" at bounding box center [642, 498] width 68 height 17
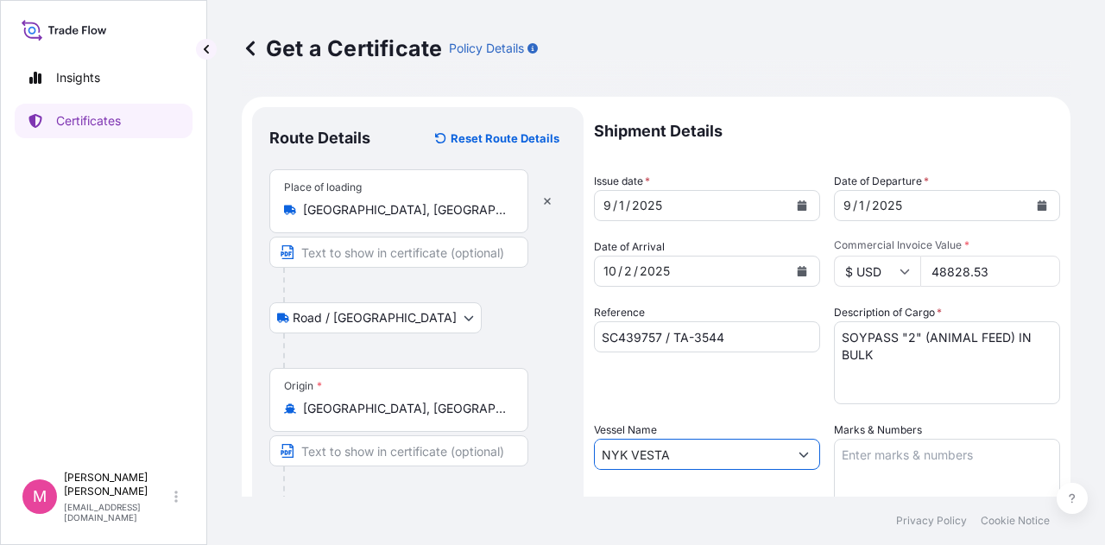
click at [873, 465] on textarea "Marks & Numbers" at bounding box center [947, 481] width 226 height 86
drag, startPoint x: 675, startPoint y: 459, endPoint x: 589, endPoint y: 457, distance: 86.3
click at [589, 457] on form "Route Details Reset Route Details Place of loading Chicago, IL, USA Road / Inla…" at bounding box center [656, 477] width 829 height 760
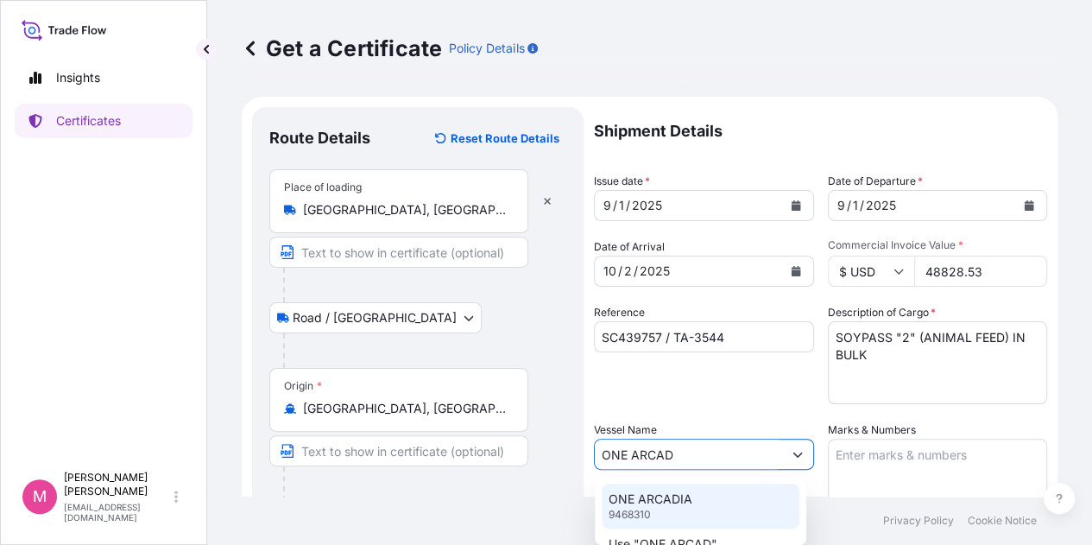
click at [693, 503] on div "ONE ARCADIA 9468310" at bounding box center [701, 505] width 198 height 45
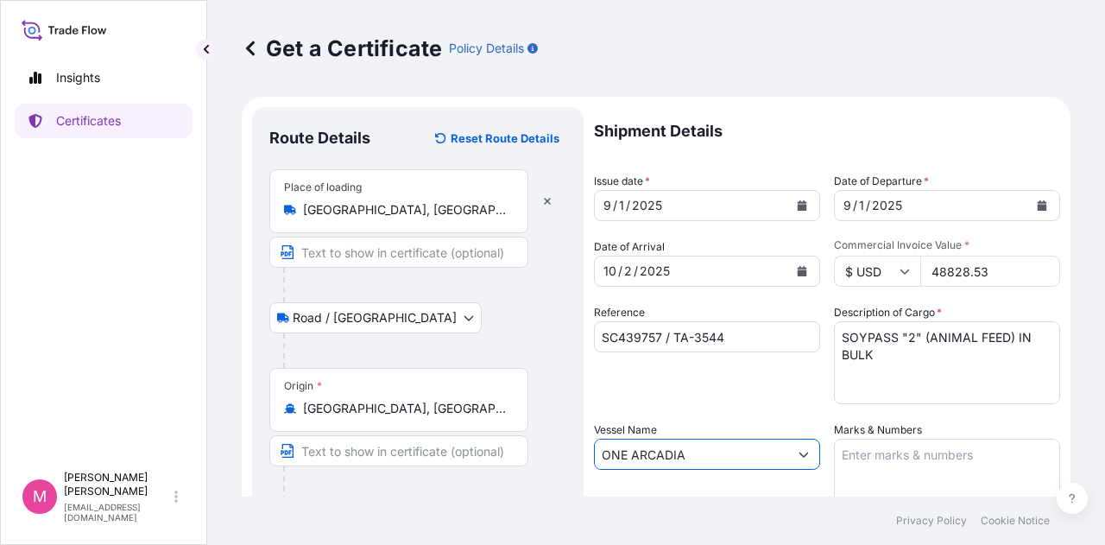
type input "ONE ARCADIA"
click at [866, 463] on textarea "Marks & Numbers" at bounding box center [947, 481] width 226 height 86
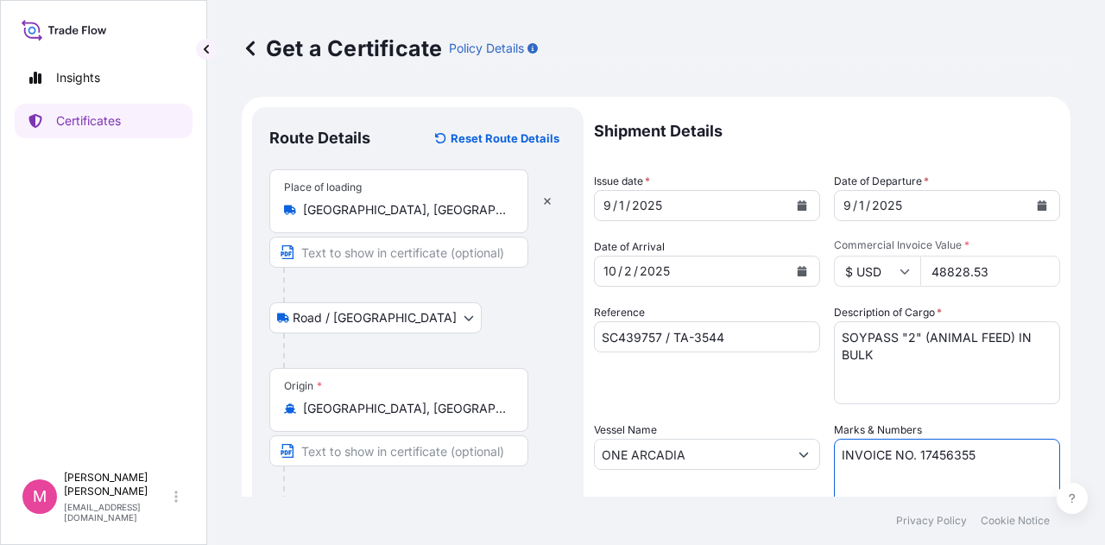
type textarea "INVOICE NO. 17456355"
click at [768, 389] on div "Reference SC439757 / TA-3544" at bounding box center [707, 354] width 226 height 100
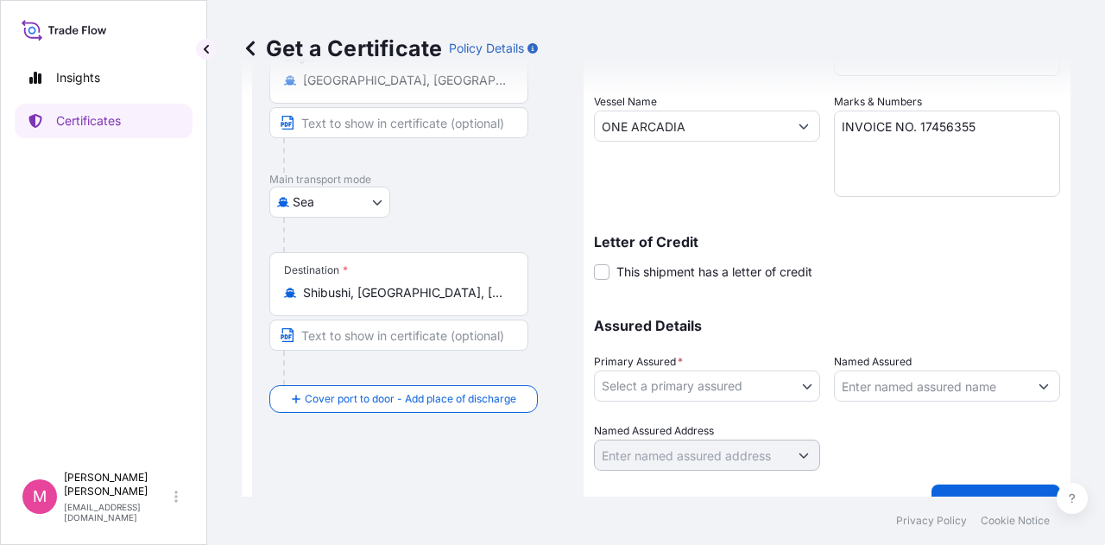
scroll to position [345, 0]
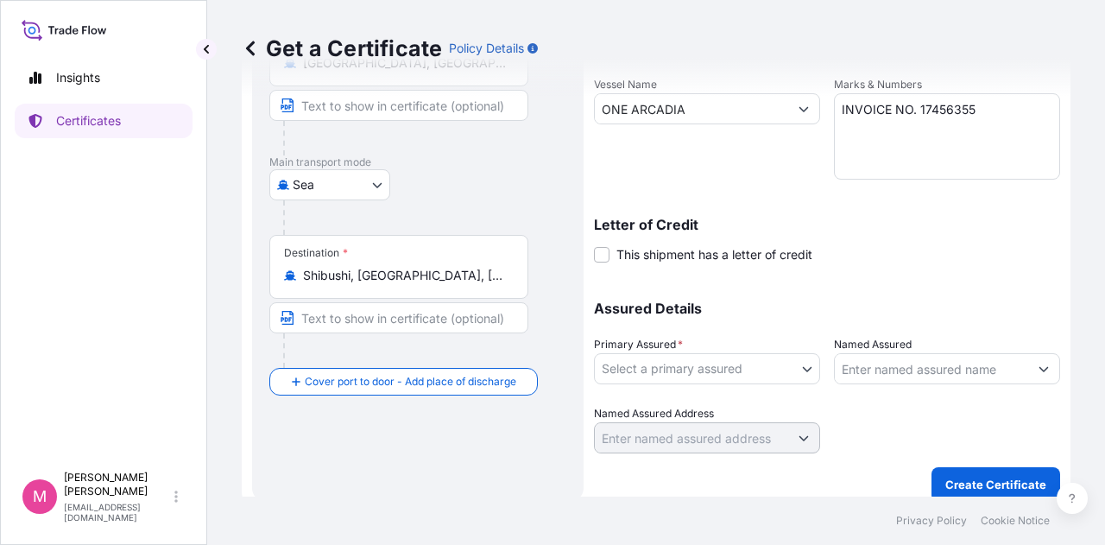
click at [802, 369] on body "Insights Certificates M Mikiko Adams madams@wilburellis.com Get a Certificate P…" at bounding box center [552, 272] width 1105 height 545
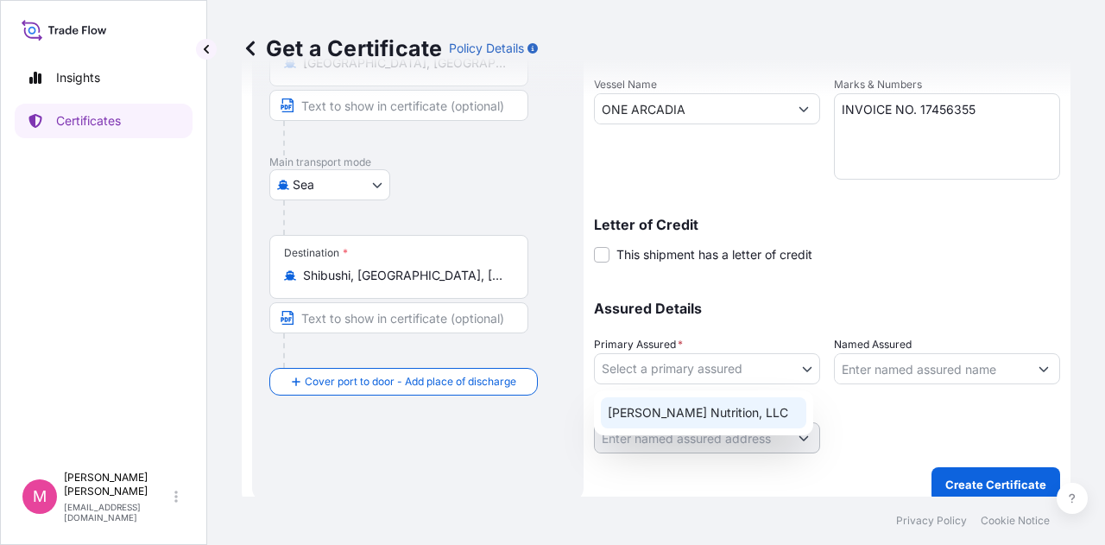
click at [719, 407] on div "Wilbur-Ellis Nutrition, LLC" at bounding box center [703, 412] width 205 height 31
select select "31733"
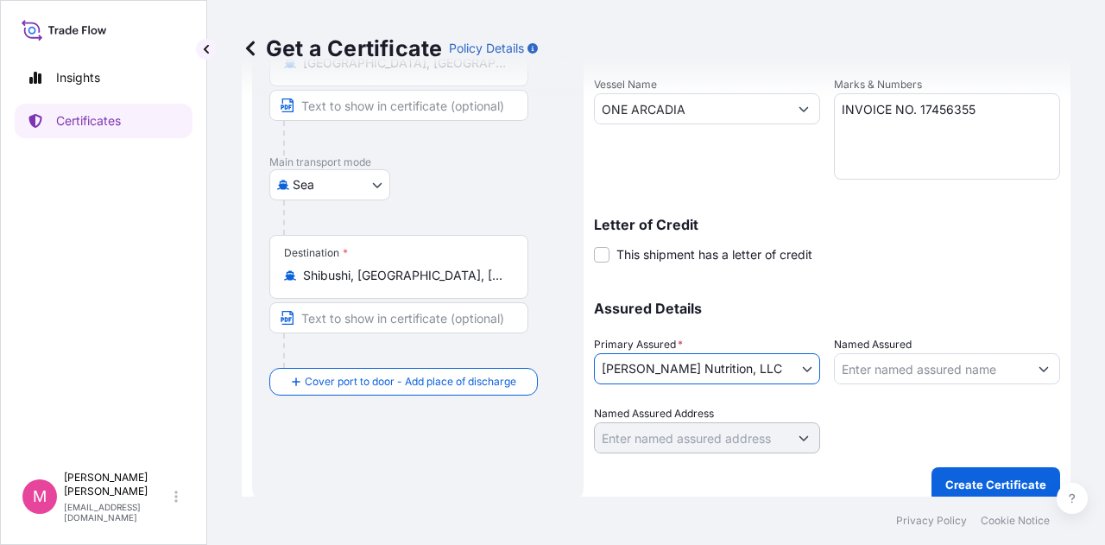
click at [889, 423] on div at bounding box center [947, 429] width 226 height 48
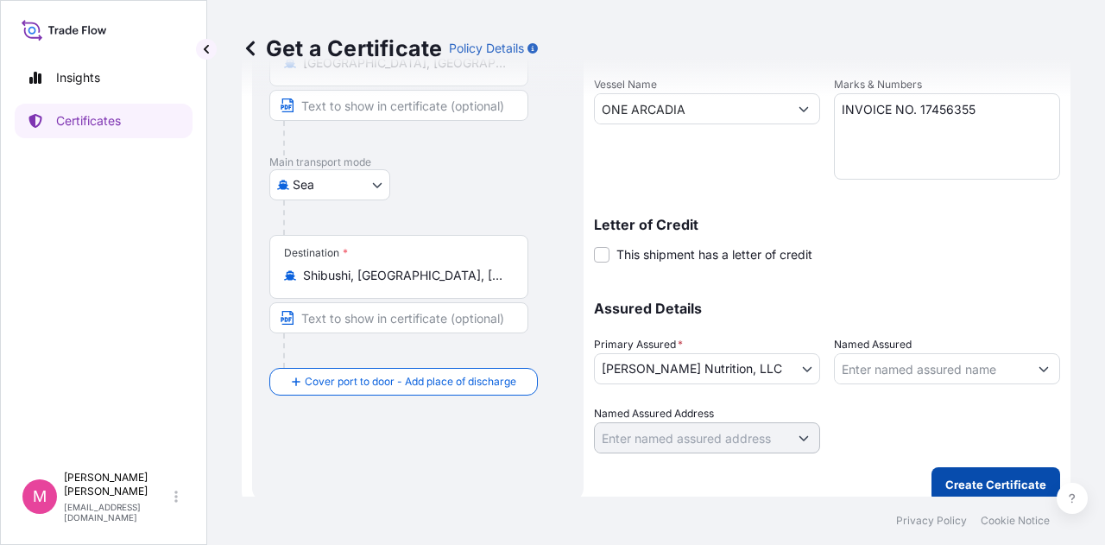
click at [963, 483] on p "Create Certificate" at bounding box center [995, 484] width 101 height 17
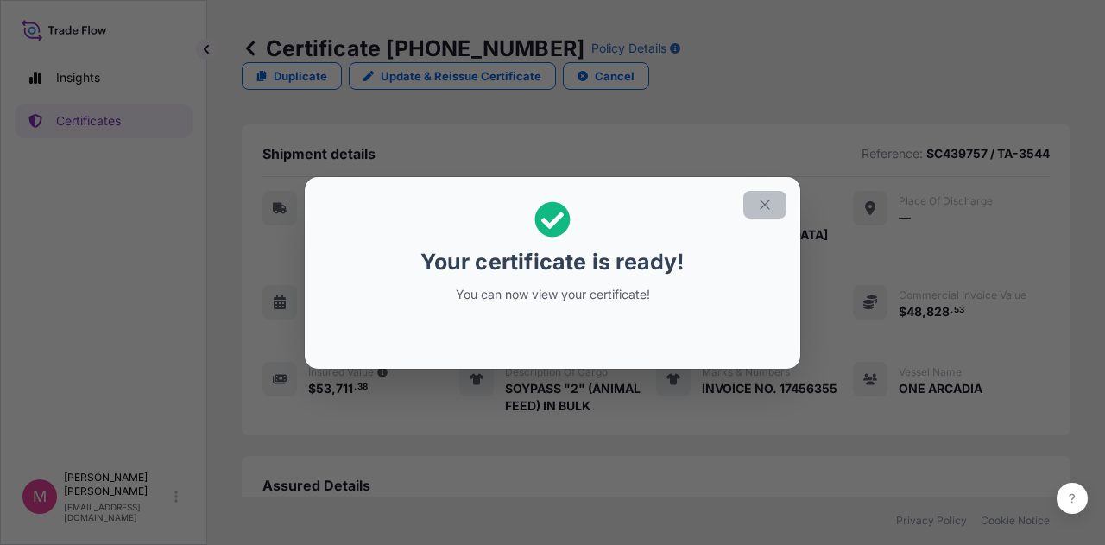
click at [764, 206] on icon "button" at bounding box center [765, 205] width 16 height 16
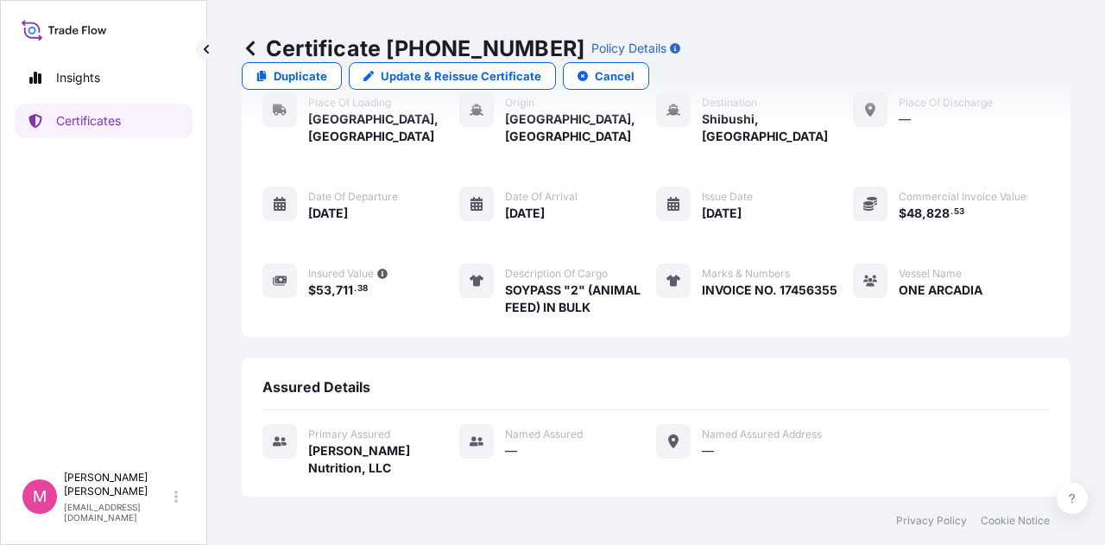
scroll to position [250, 0]
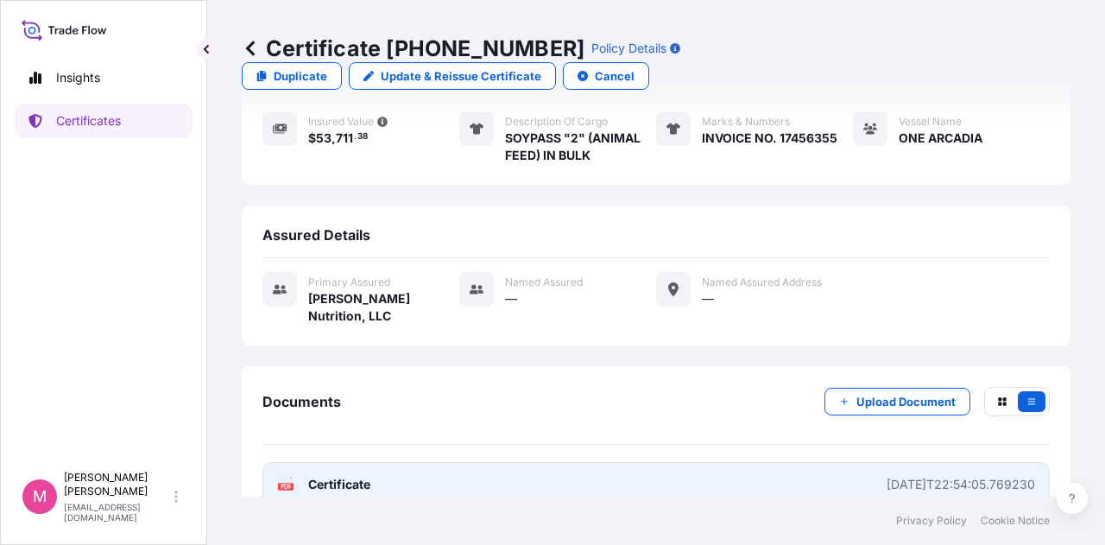
click at [337, 476] on span "Certificate" at bounding box center [339, 484] width 62 height 17
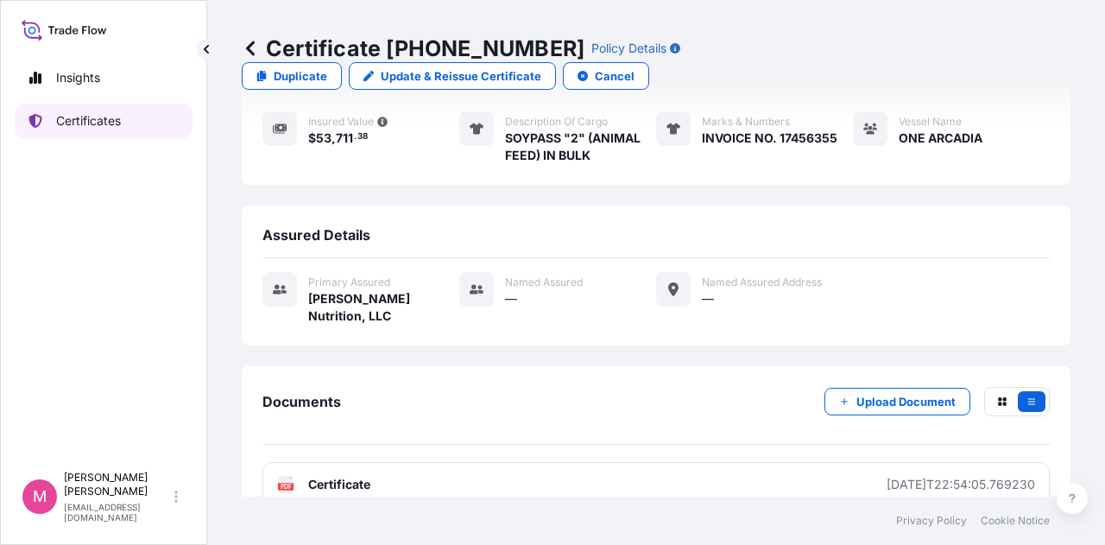
click at [105, 125] on p "Certificates" at bounding box center [88, 120] width 65 height 17
